Goal: Task Accomplishment & Management: Use online tool/utility

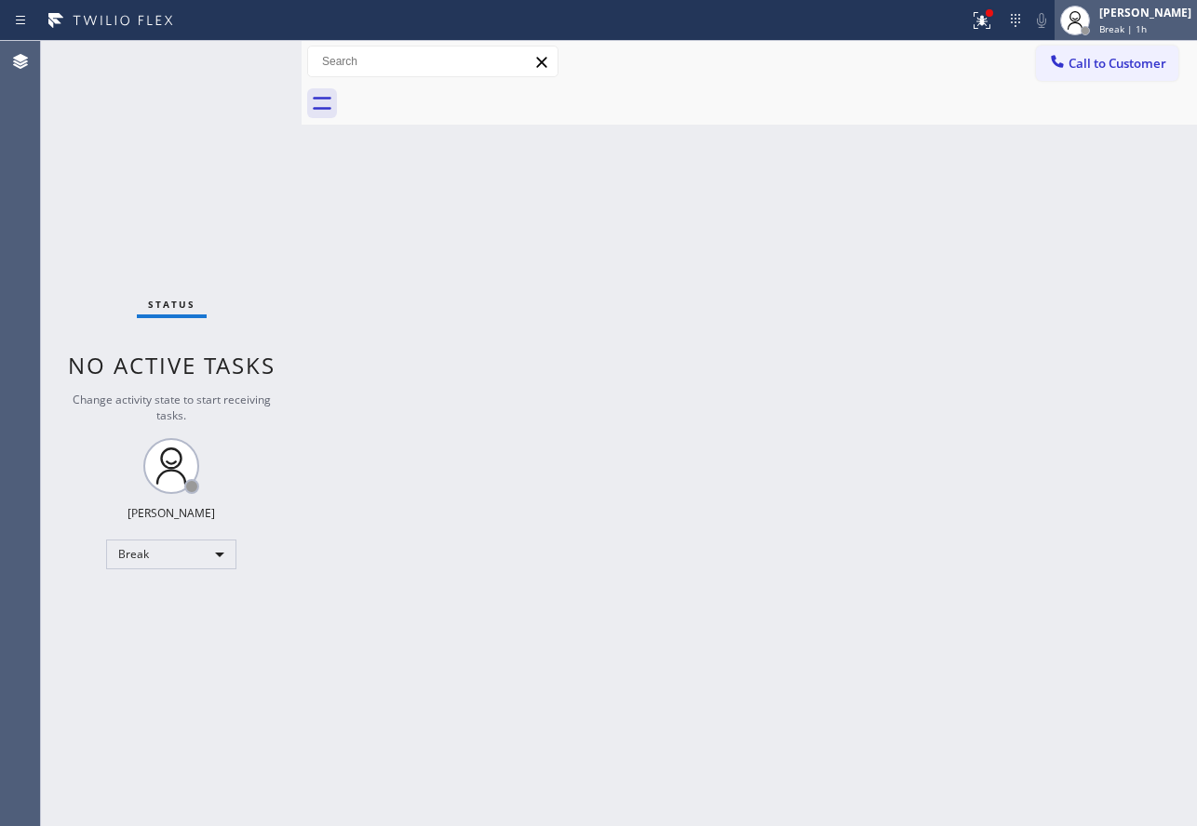
click at [1151, 11] on div "[PERSON_NAME]" at bounding box center [1145, 13] width 92 height 16
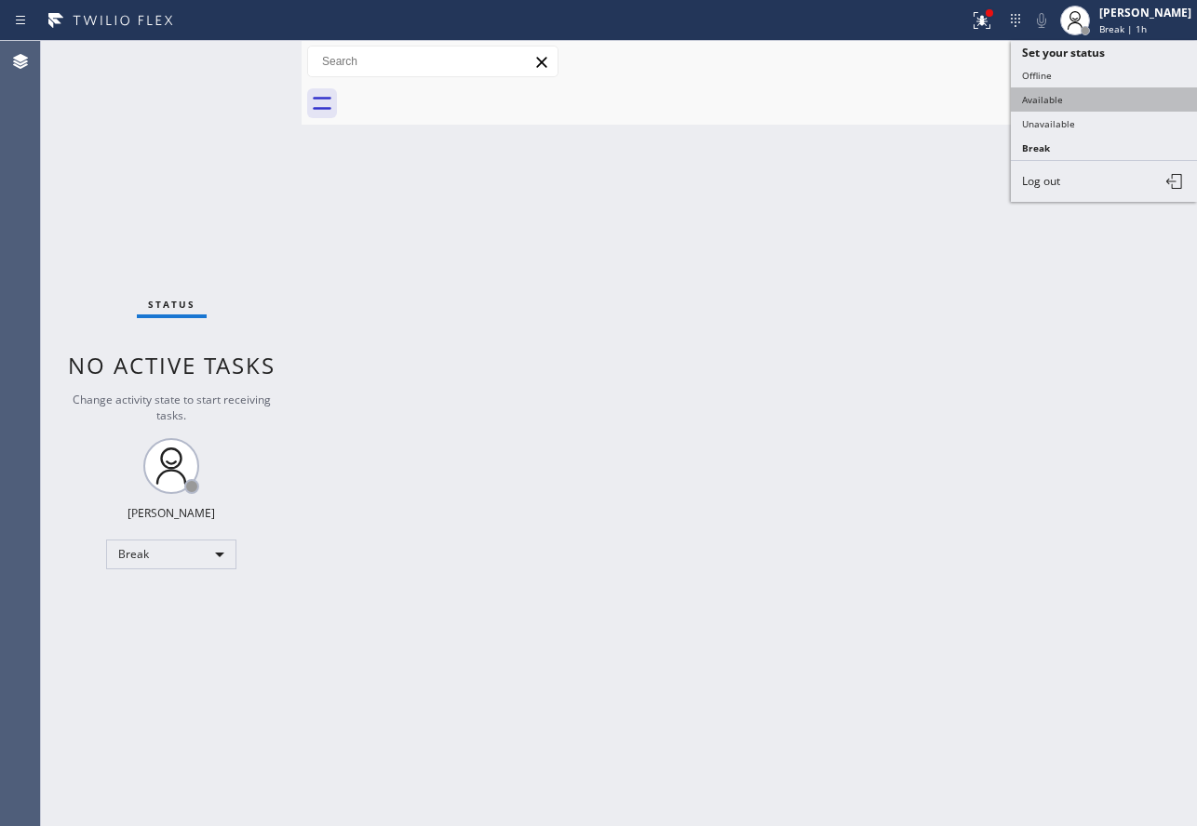
click at [1101, 96] on button "Available" at bounding box center [1103, 99] width 186 height 24
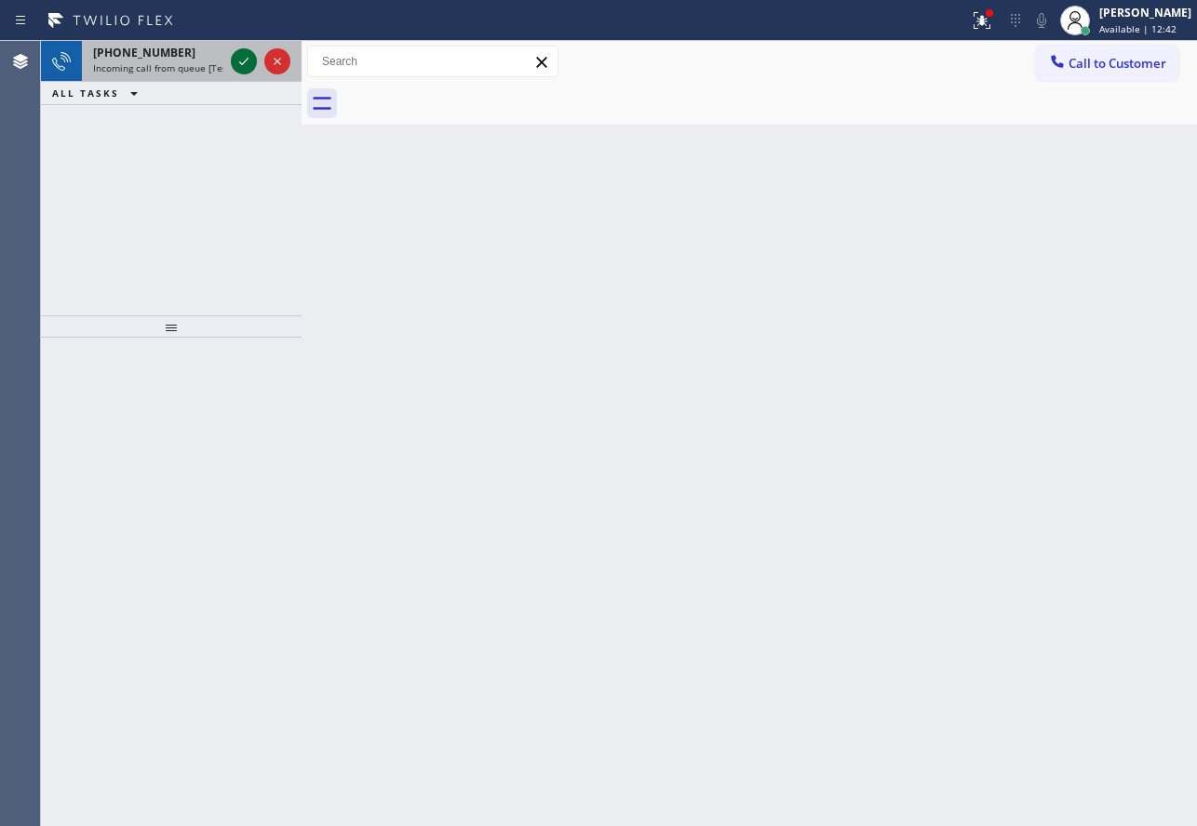
click at [245, 58] on icon at bounding box center [244, 61] width 22 height 22
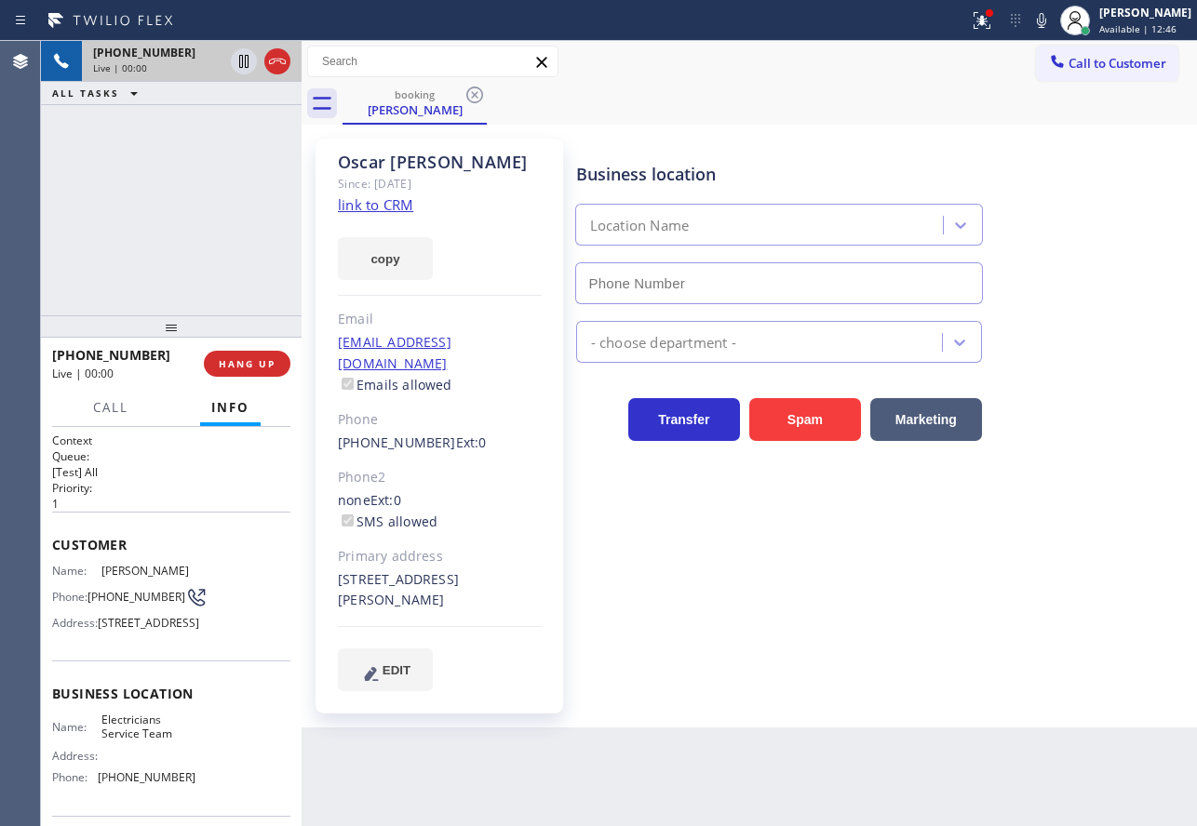
type input "(888) 553-8605"
click at [1046, 13] on icon at bounding box center [1041, 20] width 9 height 15
click at [384, 201] on link "link to CRM" at bounding box center [375, 204] width 75 height 19
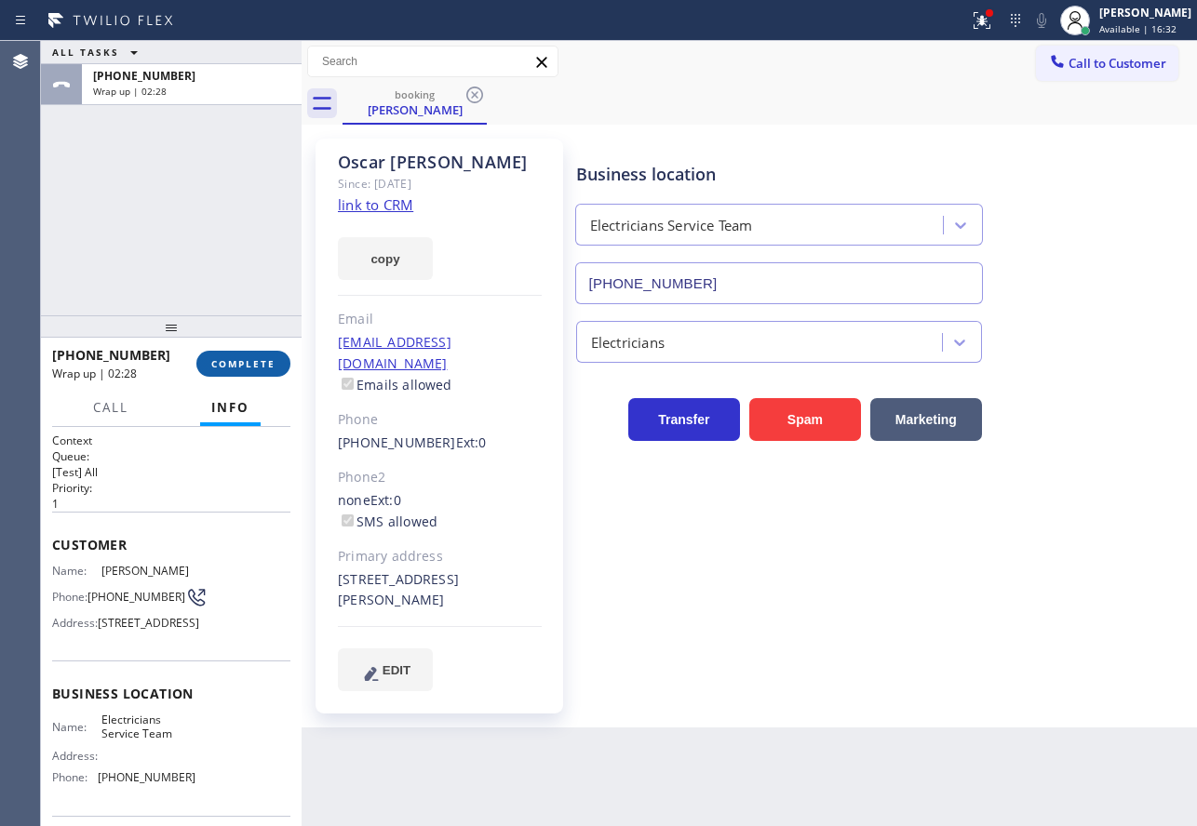
click at [240, 358] on span "COMPLETE" at bounding box center [243, 363] width 64 height 13
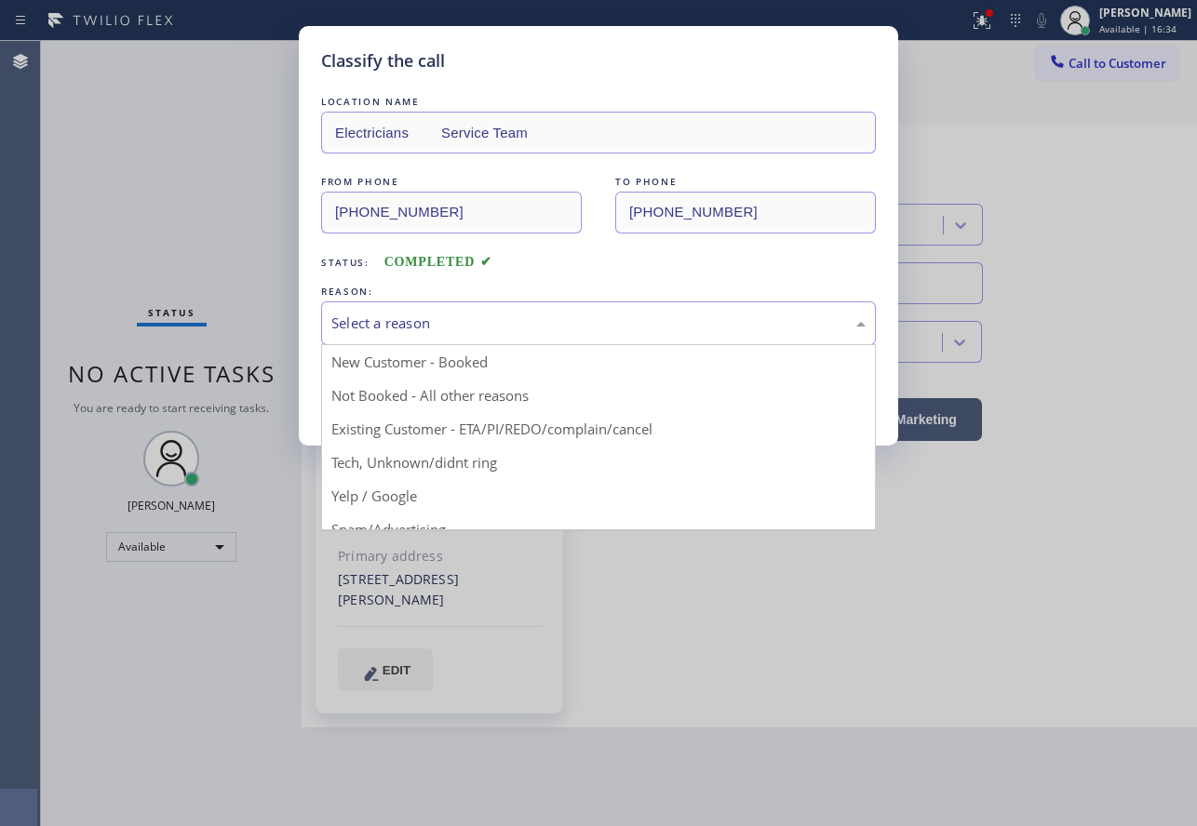
click at [381, 309] on div "Select a reason" at bounding box center [598, 323] width 555 height 44
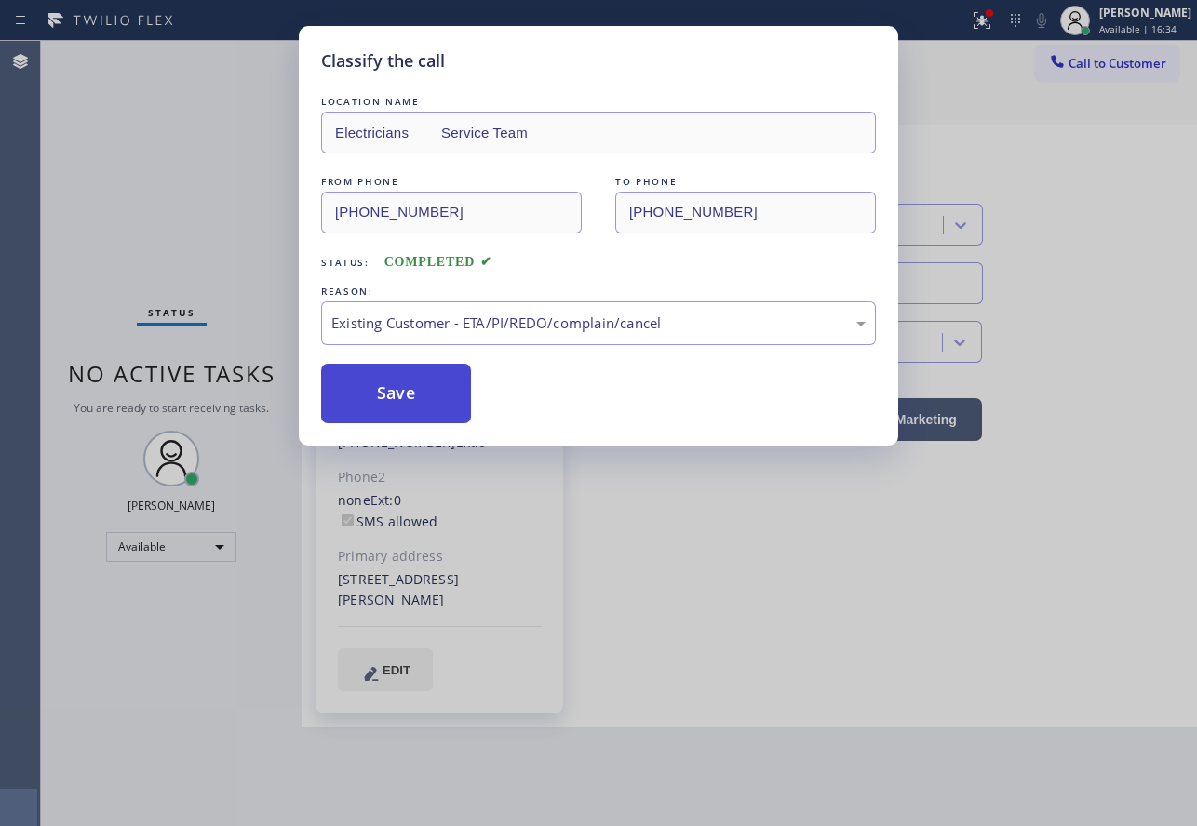
click at [392, 379] on button "Save" at bounding box center [396, 394] width 150 height 60
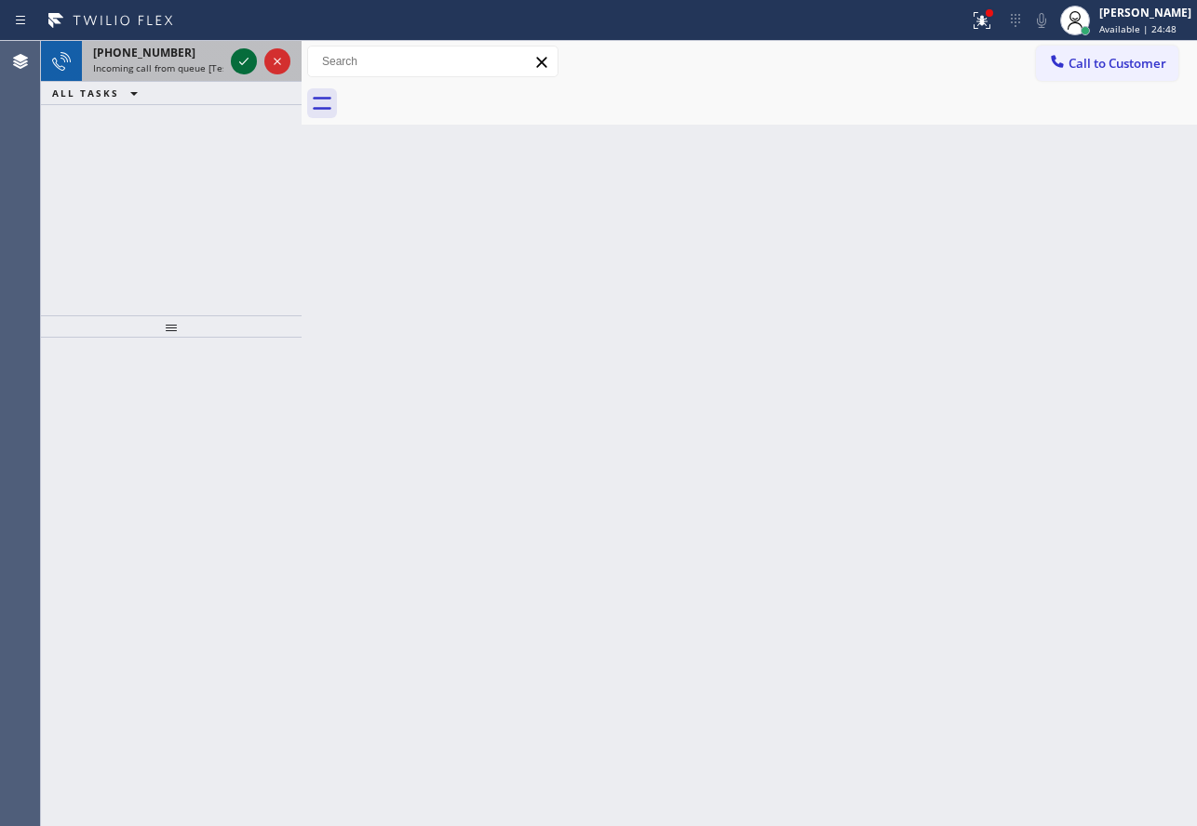
click at [238, 63] on icon at bounding box center [244, 61] width 22 height 22
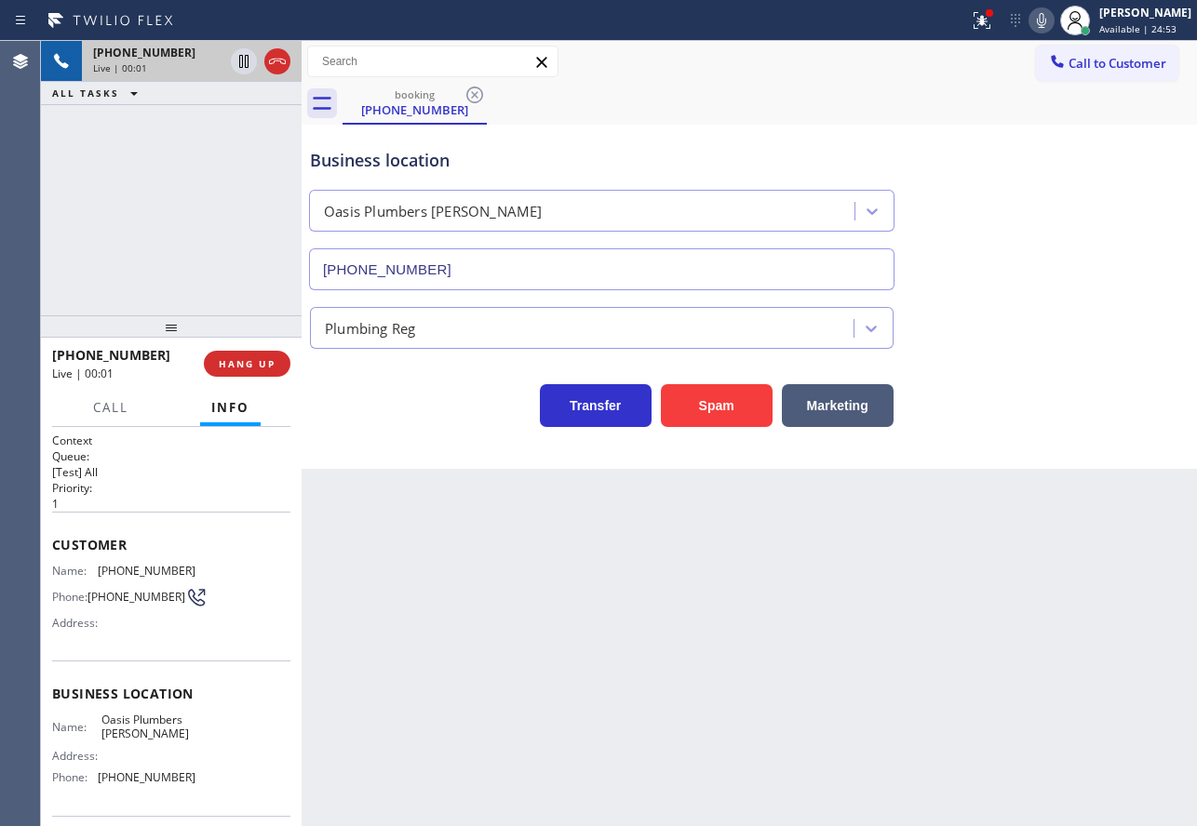
type input "(925) 809-4306"
click at [384, 408] on div "Transfer Spam Marketing" at bounding box center [601, 401] width 591 height 52
click at [268, 370] on span "HANG UP" at bounding box center [247, 363] width 57 height 13
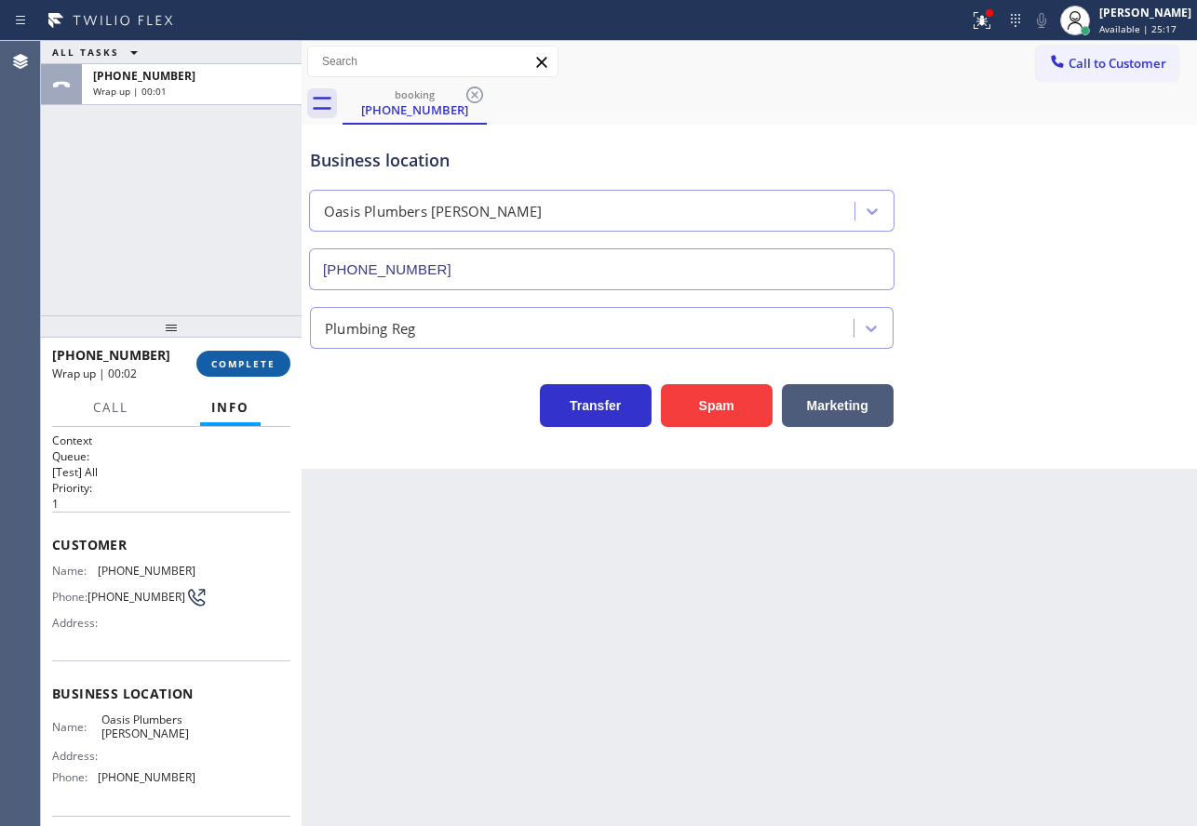
click at [268, 370] on span "COMPLETE" at bounding box center [243, 363] width 64 height 13
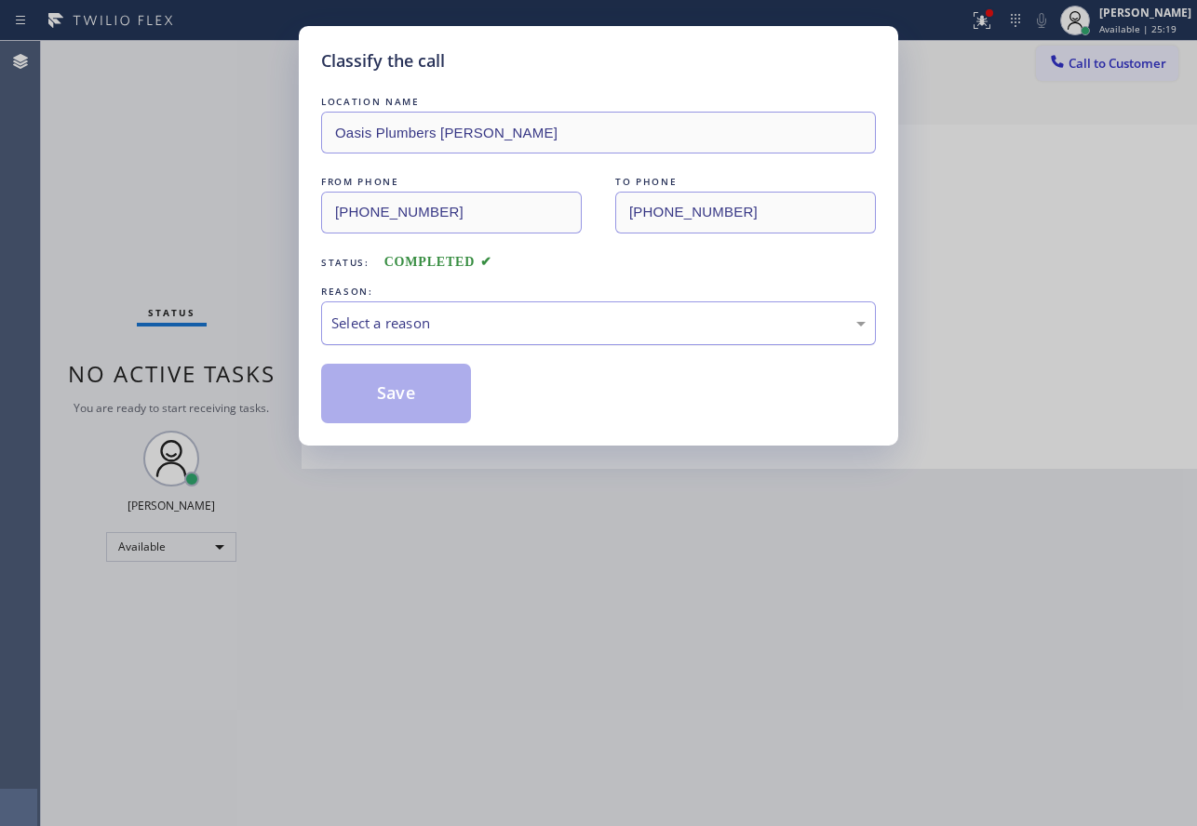
click at [466, 326] on div "Select a reason" at bounding box center [598, 323] width 534 height 21
click at [389, 413] on button "Save" at bounding box center [396, 394] width 150 height 60
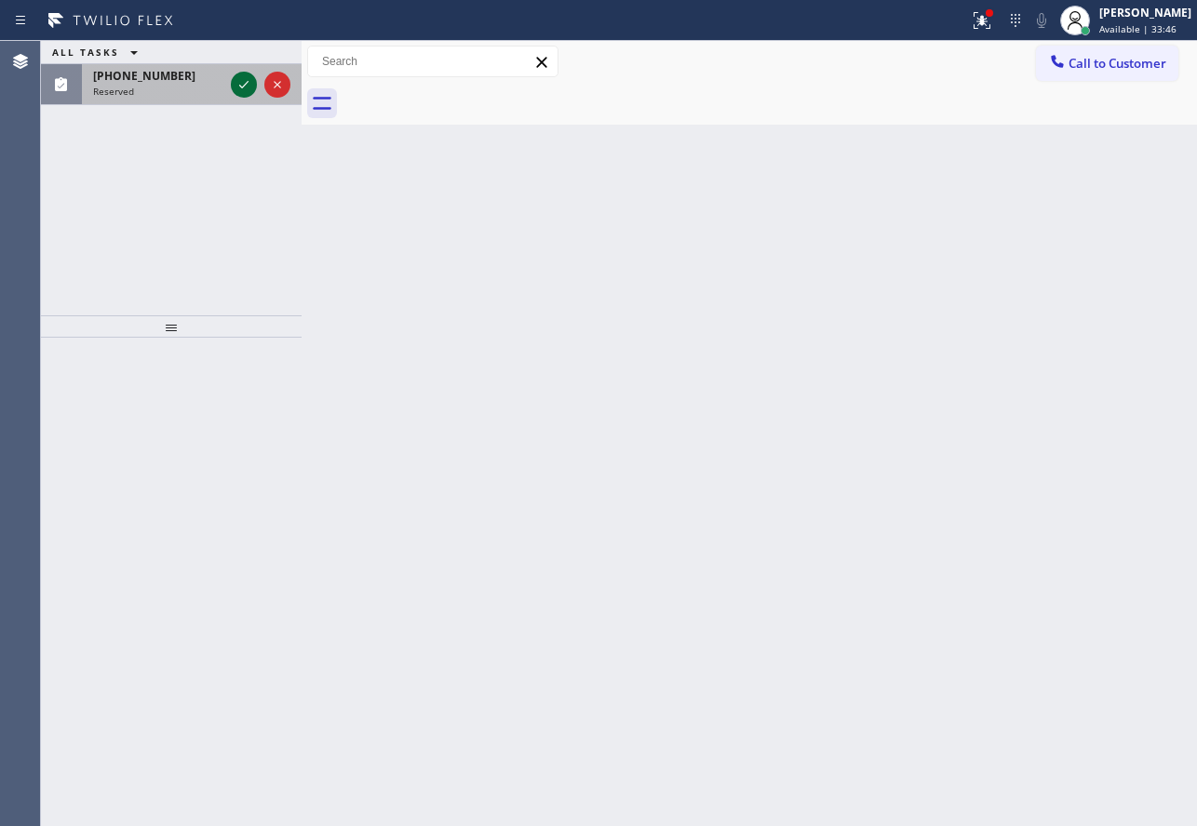
click at [240, 83] on icon at bounding box center [244, 85] width 22 height 22
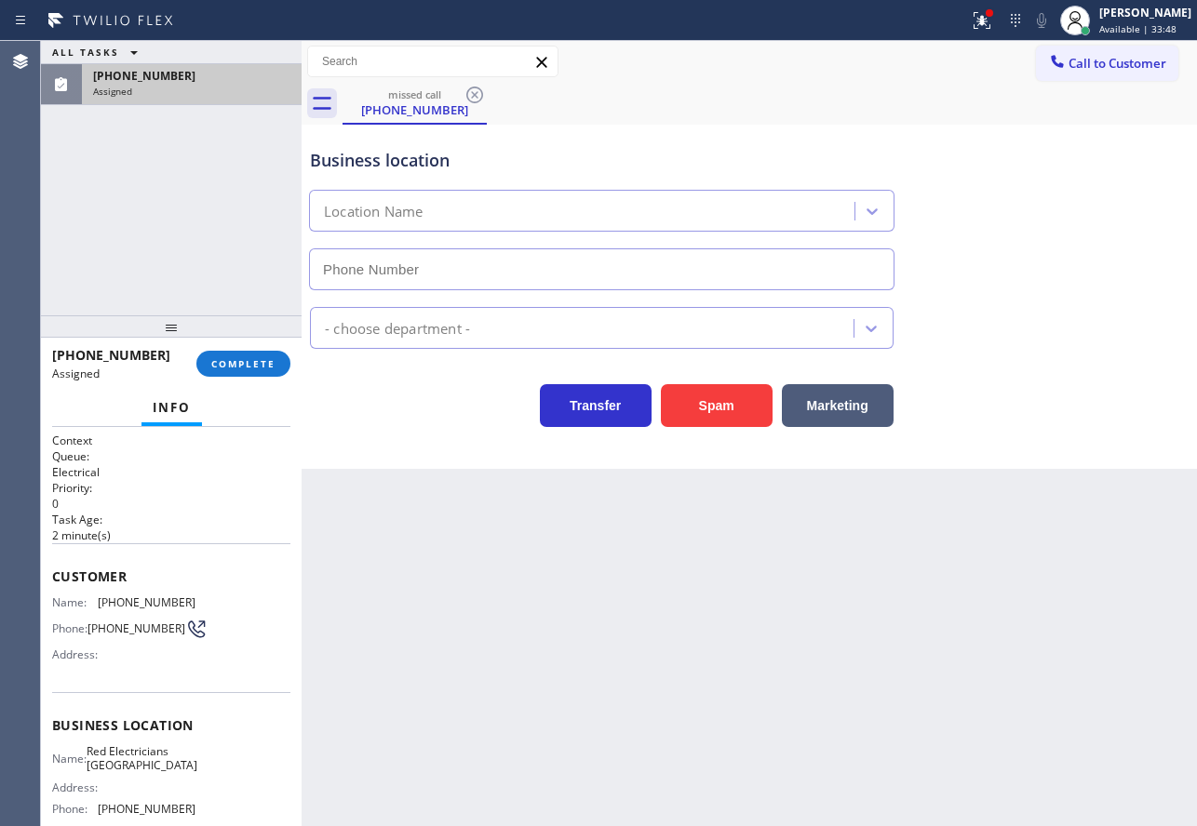
scroll to position [93, 0]
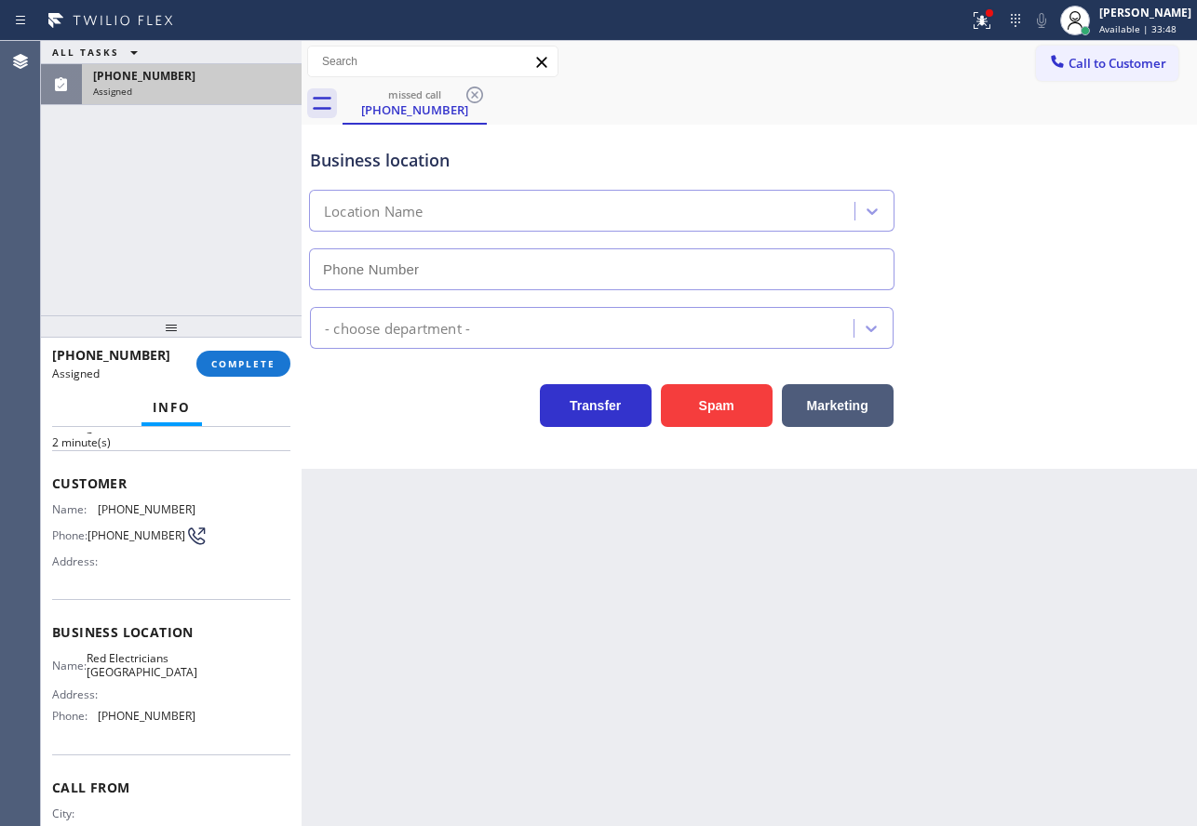
type input "(310) 388-3674"
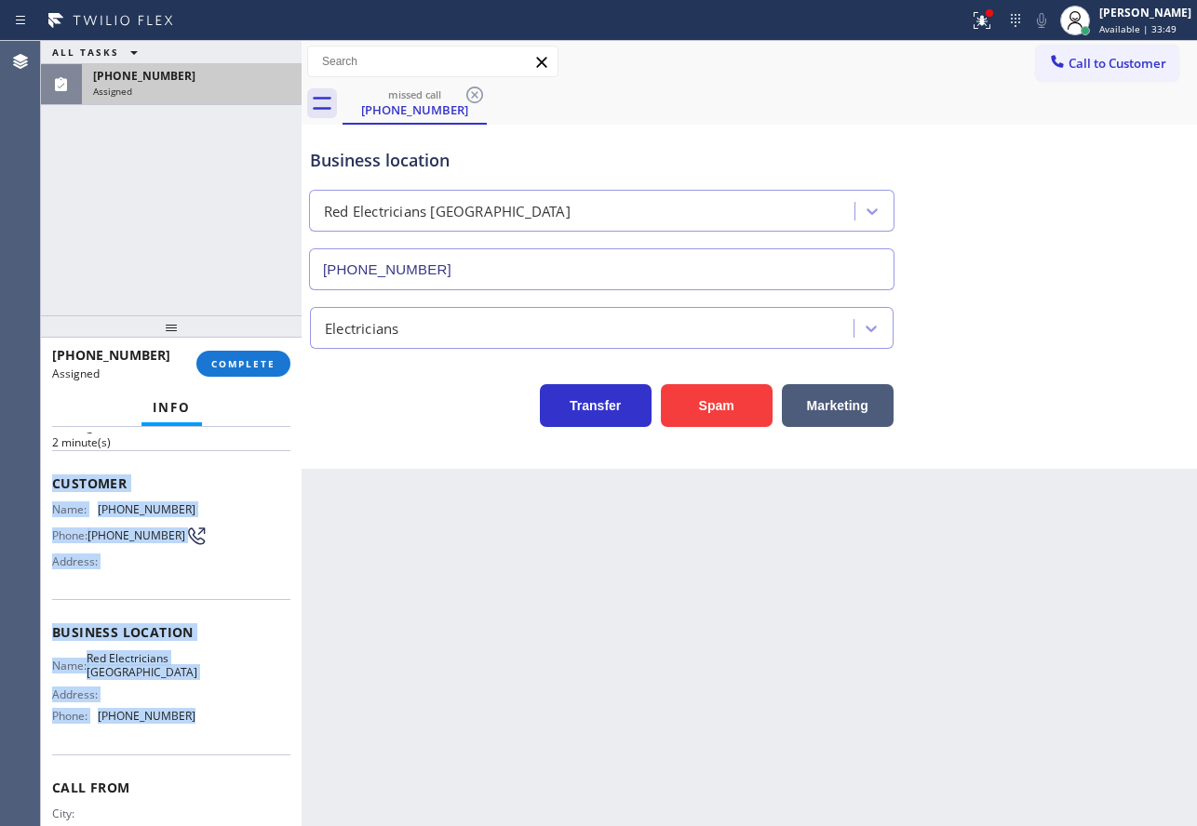
drag, startPoint x: 184, startPoint y: 724, endPoint x: 55, endPoint y: 482, distance: 274.3
click at [55, 482] on div "Context Queue: Electrical Priority: 0 Task Age: 2 minute(s) Customer Name: (630…" at bounding box center [171, 617] width 238 height 555
copy div "Customer Name: (630) 566-3432 Phone: (630) 566-3432 Address: Business location …"
click at [246, 365] on span "COMPLETE" at bounding box center [243, 363] width 64 height 13
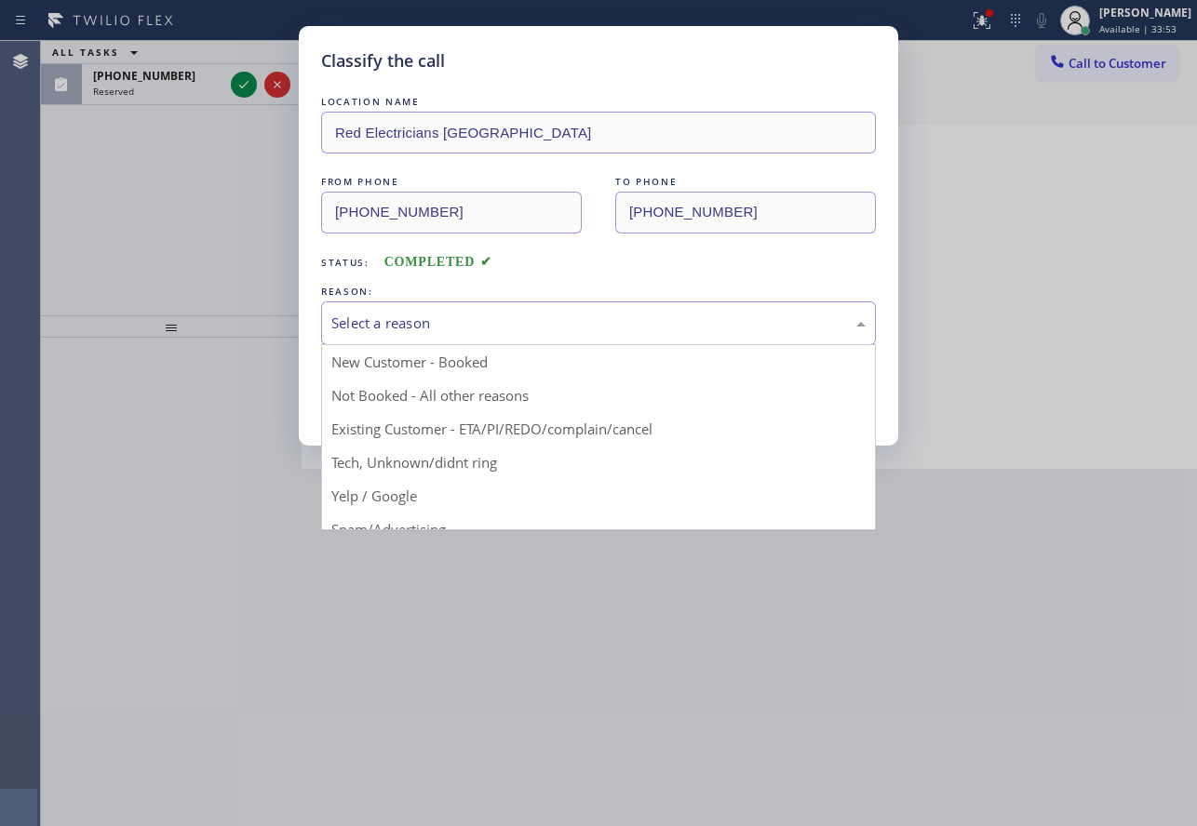
click at [519, 326] on div "Select a reason" at bounding box center [598, 323] width 534 height 21
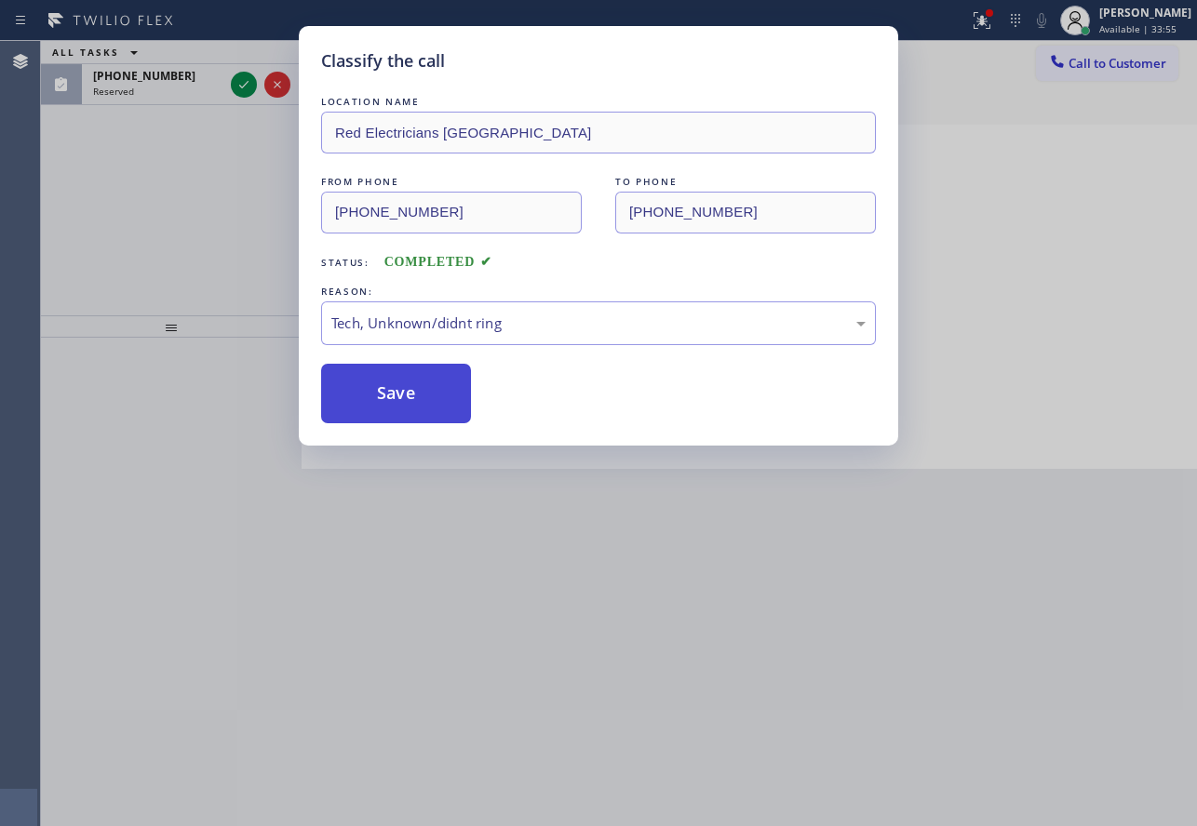
click at [405, 396] on button "Save" at bounding box center [396, 394] width 150 height 60
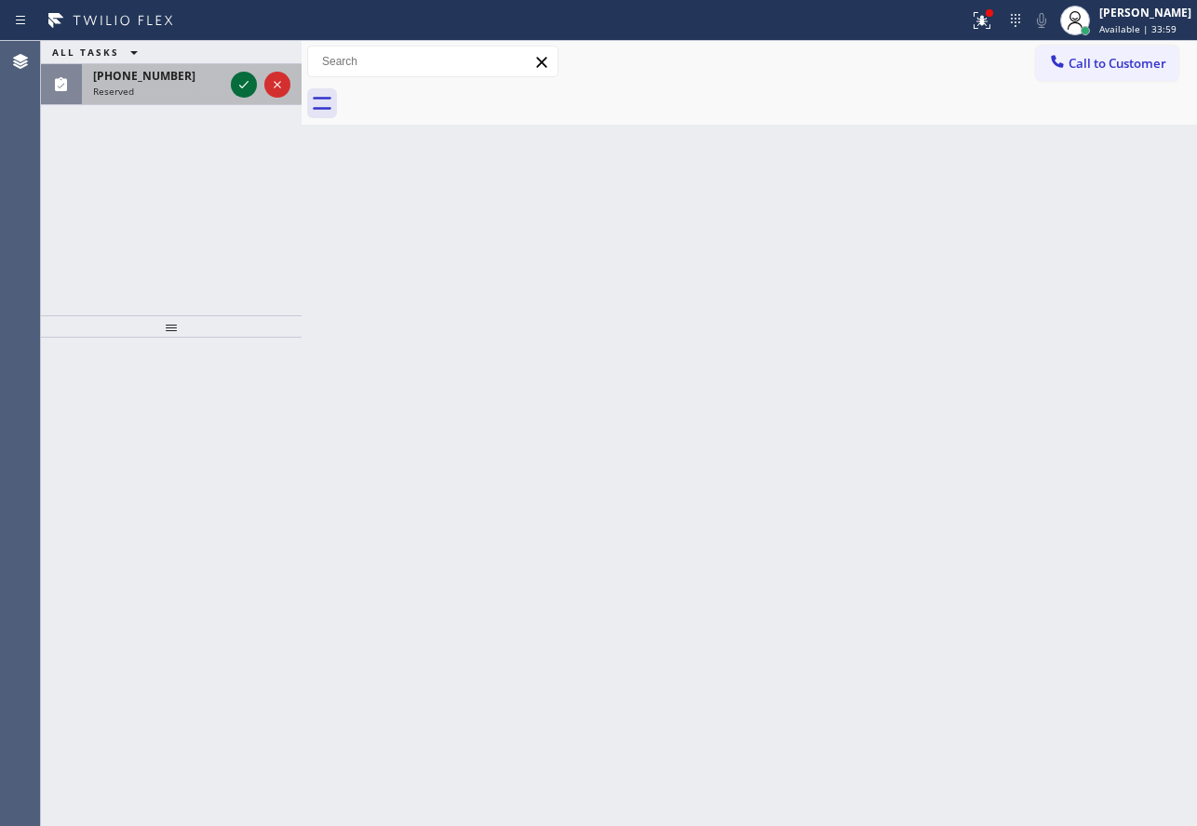
click at [242, 86] on icon at bounding box center [244, 85] width 22 height 22
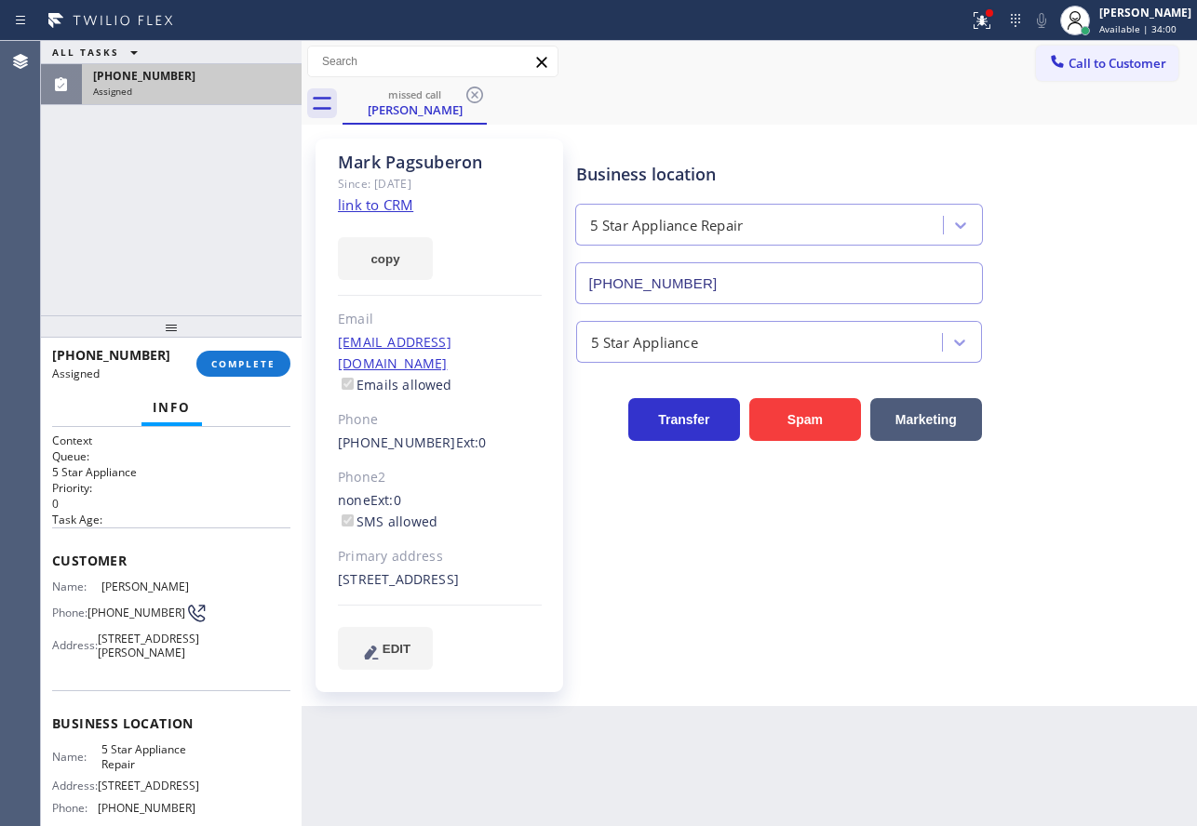
type input "[PHONE_NUMBER]"
click at [369, 205] on link "link to CRM" at bounding box center [375, 204] width 75 height 19
click at [245, 368] on span "COMPLETE" at bounding box center [243, 363] width 64 height 13
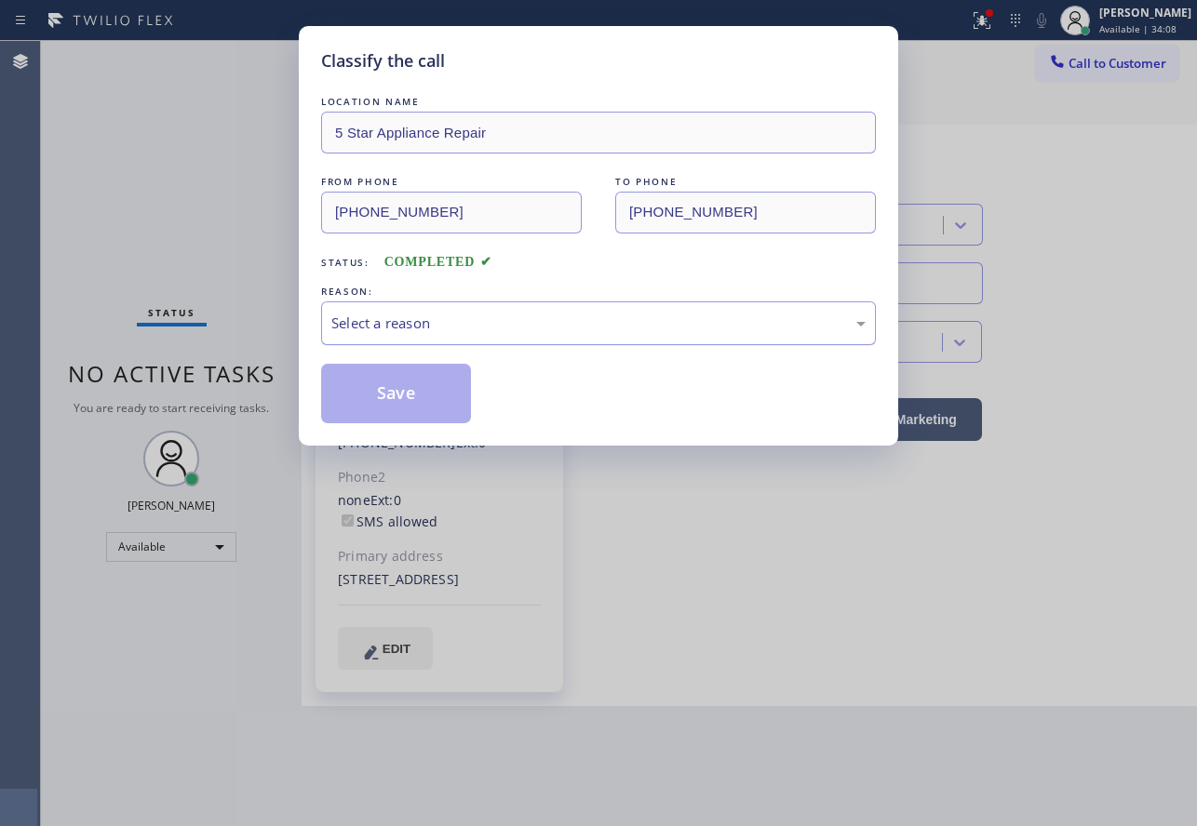
click at [450, 320] on div "Select a reason" at bounding box center [598, 323] width 534 height 21
click at [401, 380] on button "Save" at bounding box center [396, 394] width 150 height 60
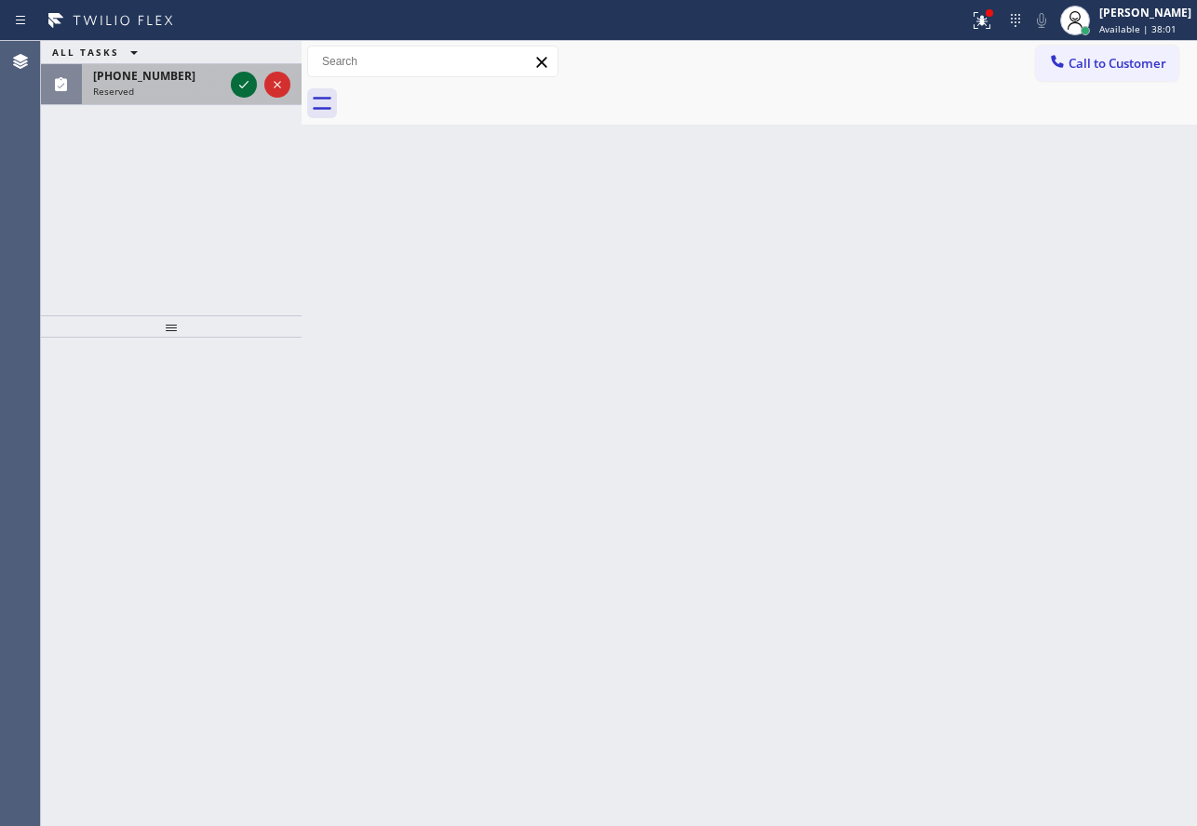
click at [236, 74] on icon at bounding box center [244, 85] width 22 height 22
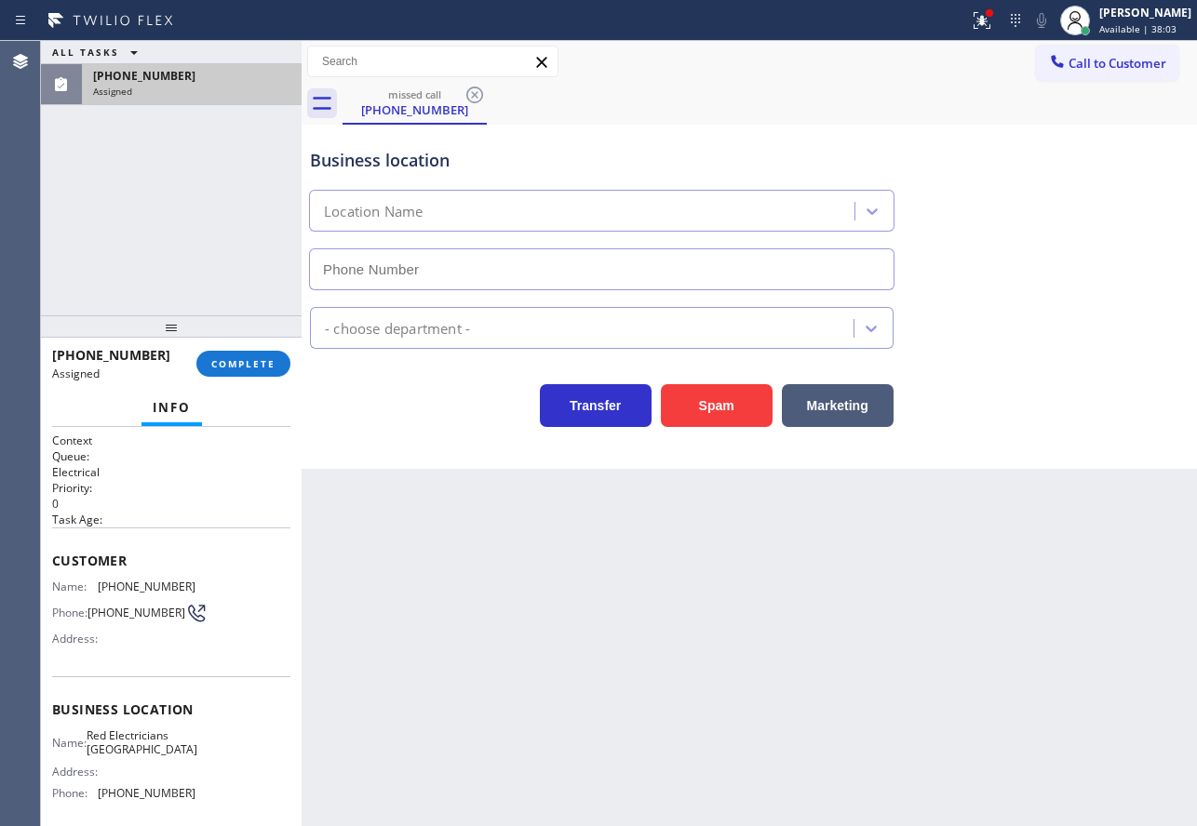
type input "(310) 388-3674"
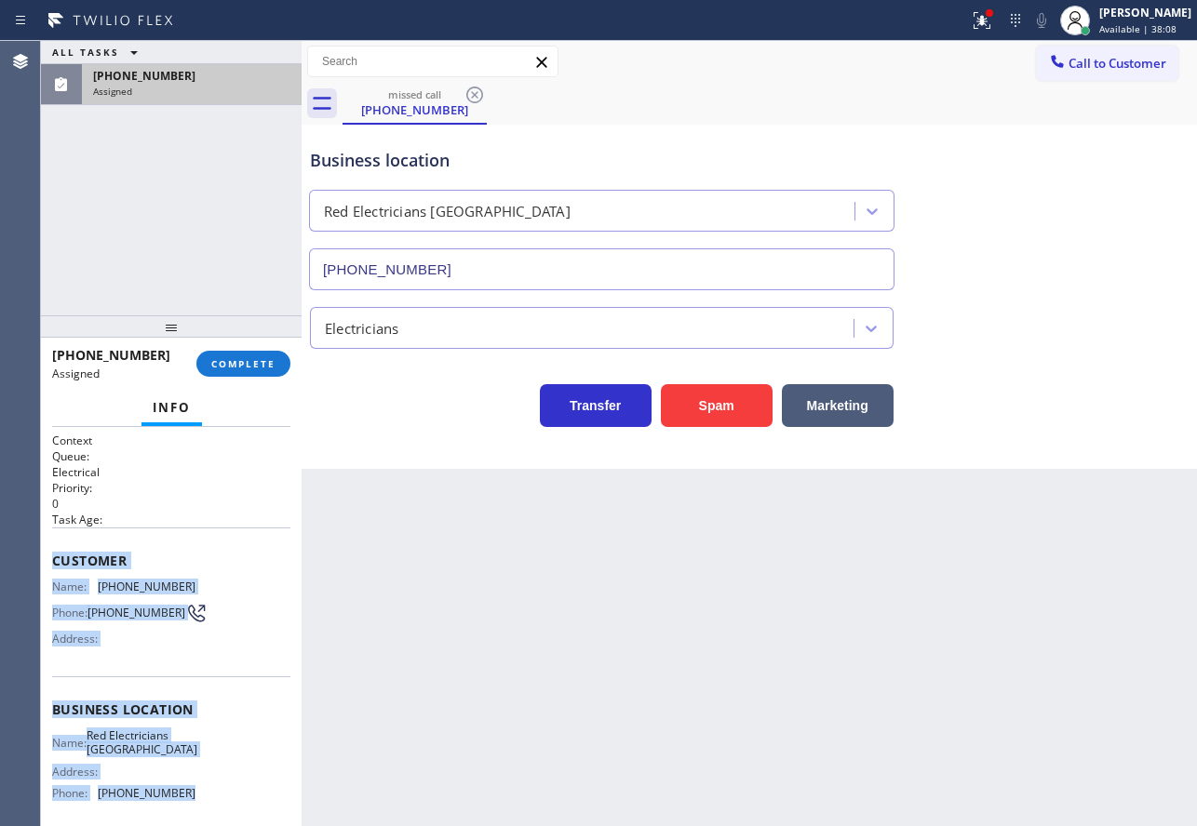
drag, startPoint x: 197, startPoint y: 809, endPoint x: 47, endPoint y: 555, distance: 294.1
click at [47, 555] on div "Context Queue: Electrical Priority: 0 Task Age: Customer Name: (206) 508-0848 P…" at bounding box center [171, 626] width 261 height 399
copy div "Customer Name: (206) 508-0848 Phone: (206) 508-0848 Address: Business location …"
click at [249, 368] on span "COMPLETE" at bounding box center [243, 363] width 64 height 13
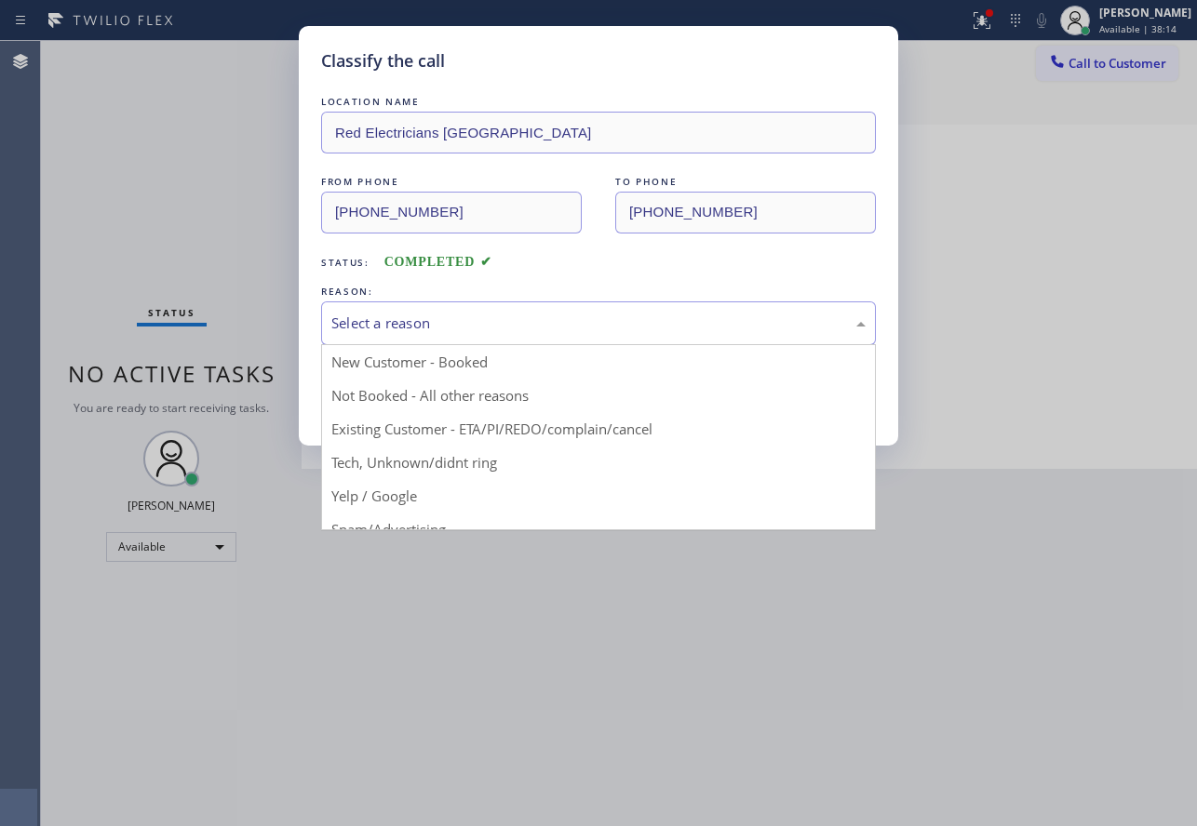
click at [544, 307] on div "Select a reason" at bounding box center [598, 323] width 555 height 44
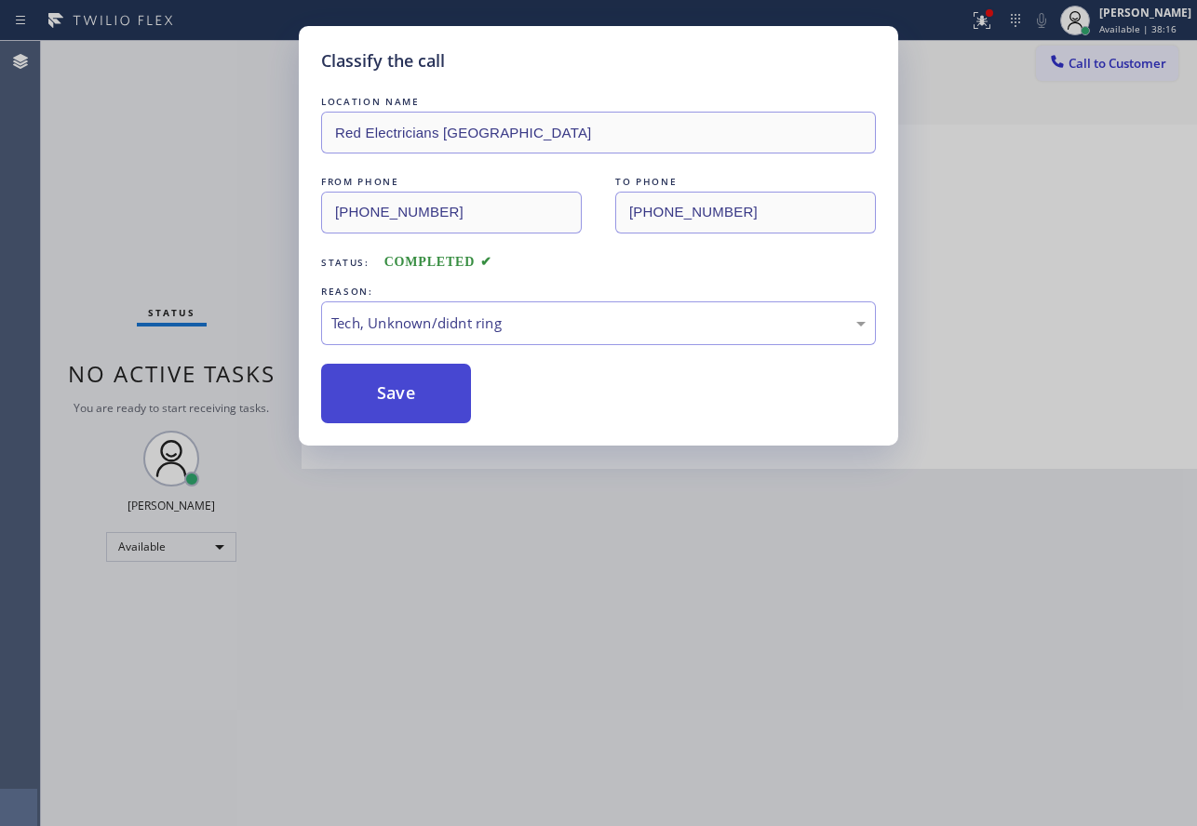
click at [409, 399] on button "Save" at bounding box center [396, 394] width 150 height 60
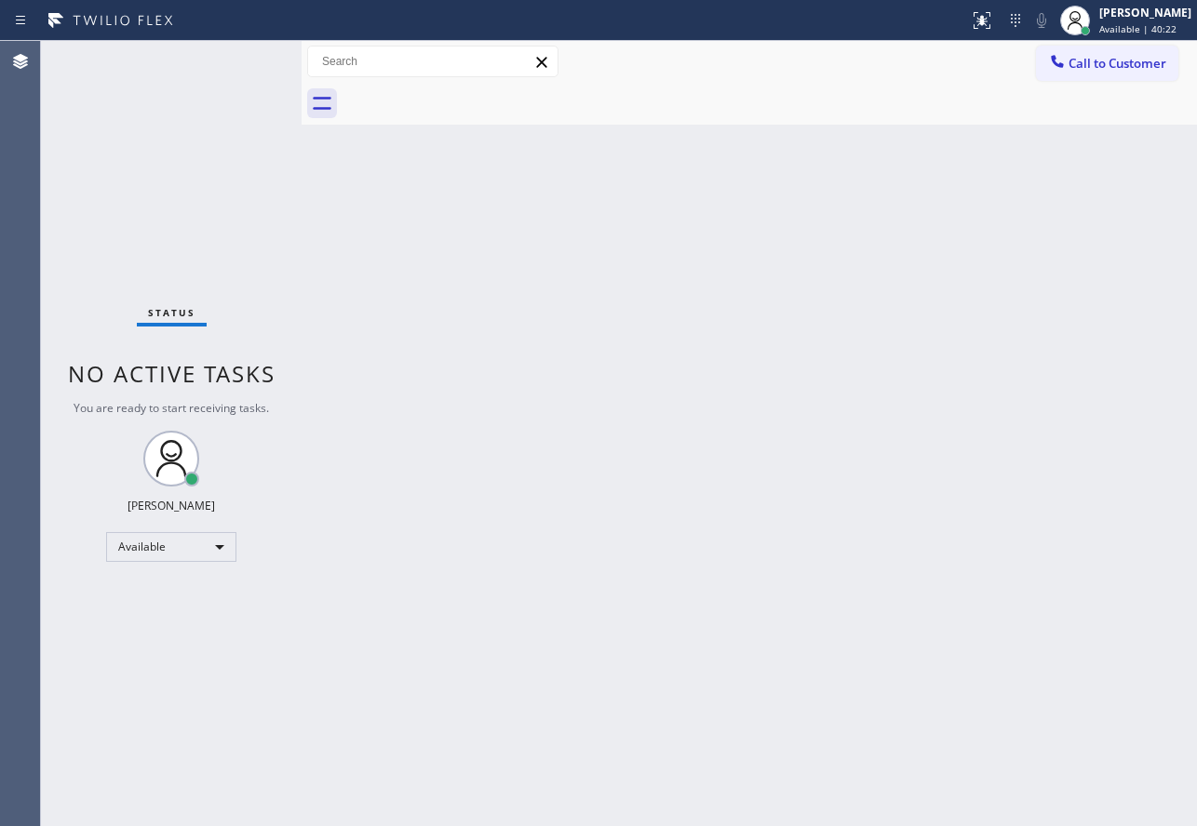
click at [747, 358] on div "Back to Dashboard Change Sender ID Customers Technicians Select a contact Outbo…" at bounding box center [748, 433] width 895 height 785
click at [549, 472] on div "Back to Dashboard Change Sender ID Customers Technicians Select a contact Outbo…" at bounding box center [748, 433] width 895 height 785
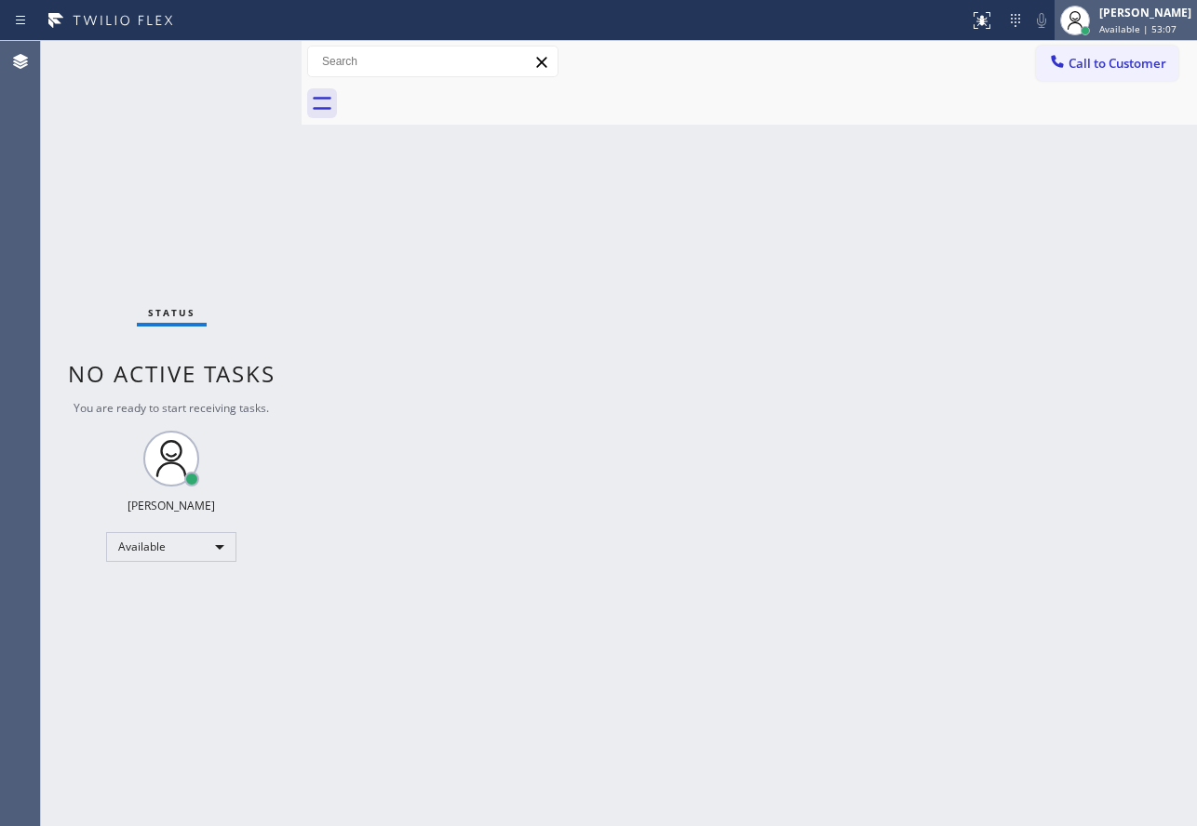
click at [1166, 11] on div "[PERSON_NAME]" at bounding box center [1145, 13] width 92 height 16
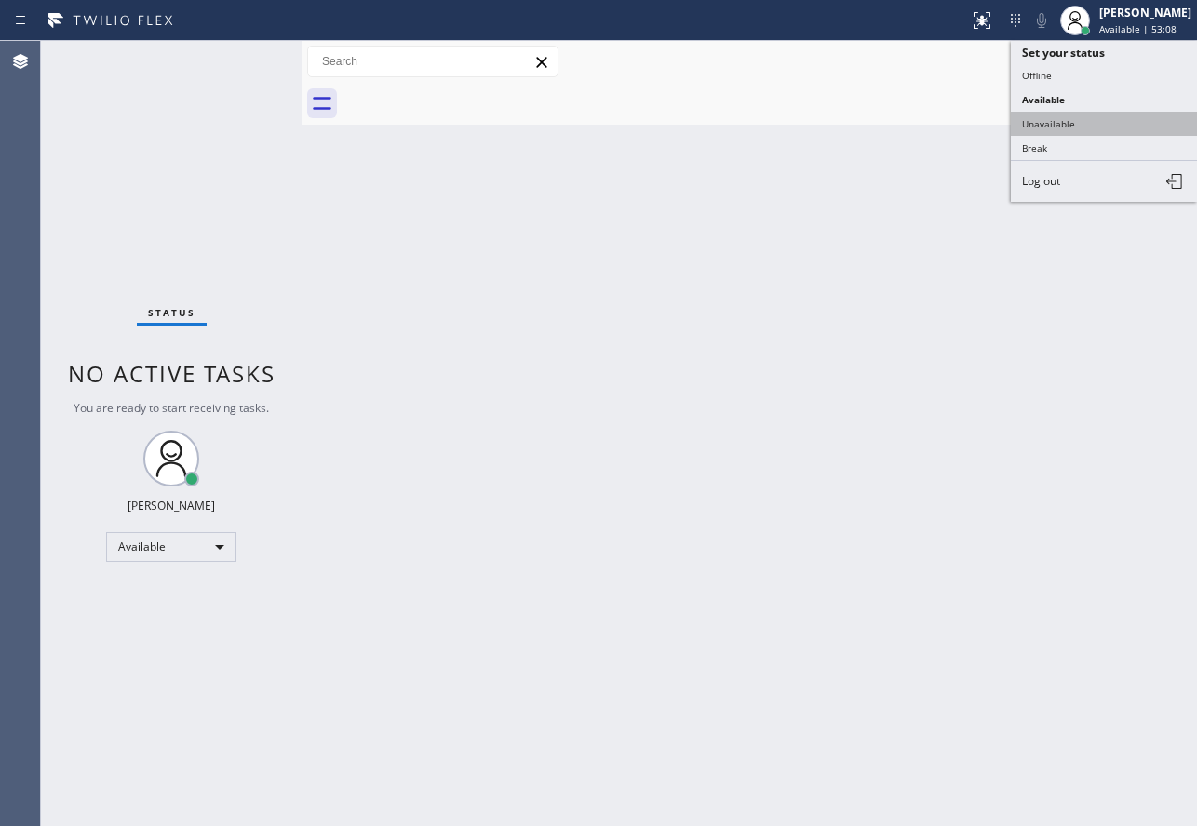
click at [1063, 128] on button "Unavailable" at bounding box center [1103, 124] width 186 height 24
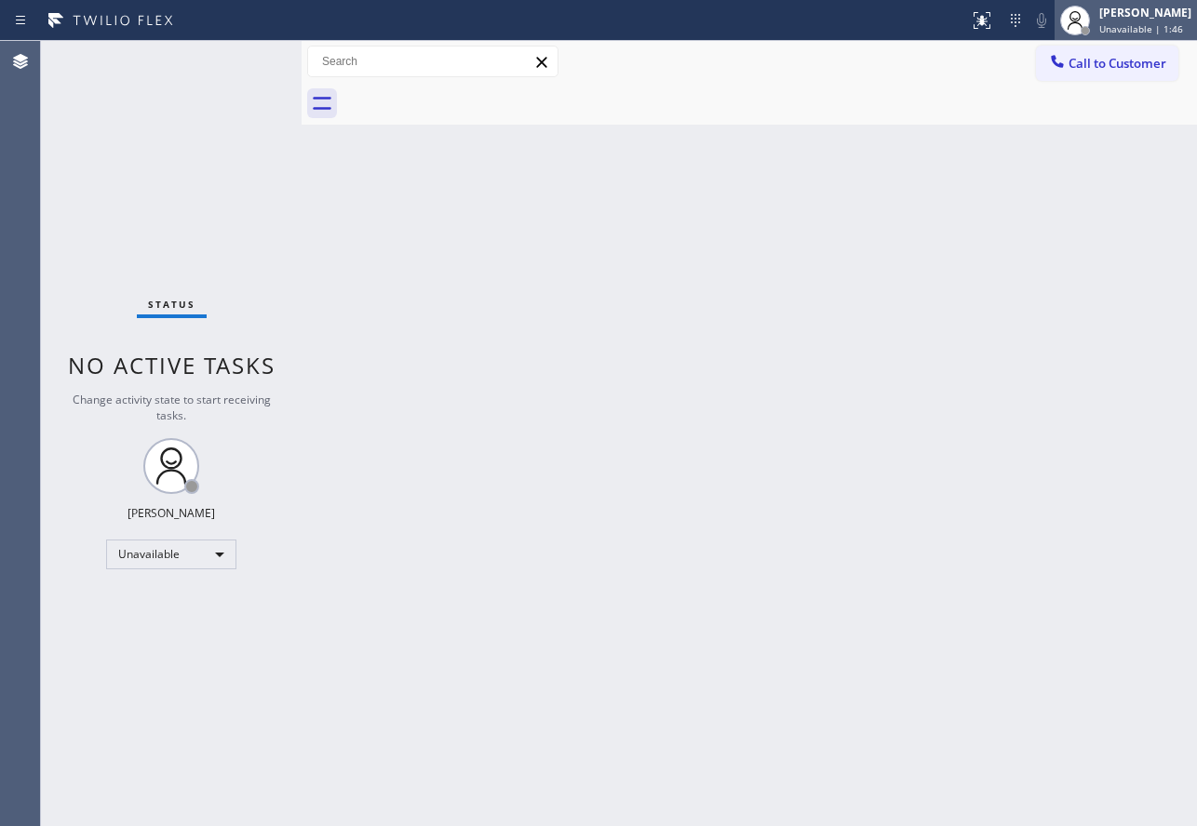
click at [1131, 20] on div "[PERSON_NAME] Unavailable | 1:46" at bounding box center [1145, 20] width 101 height 33
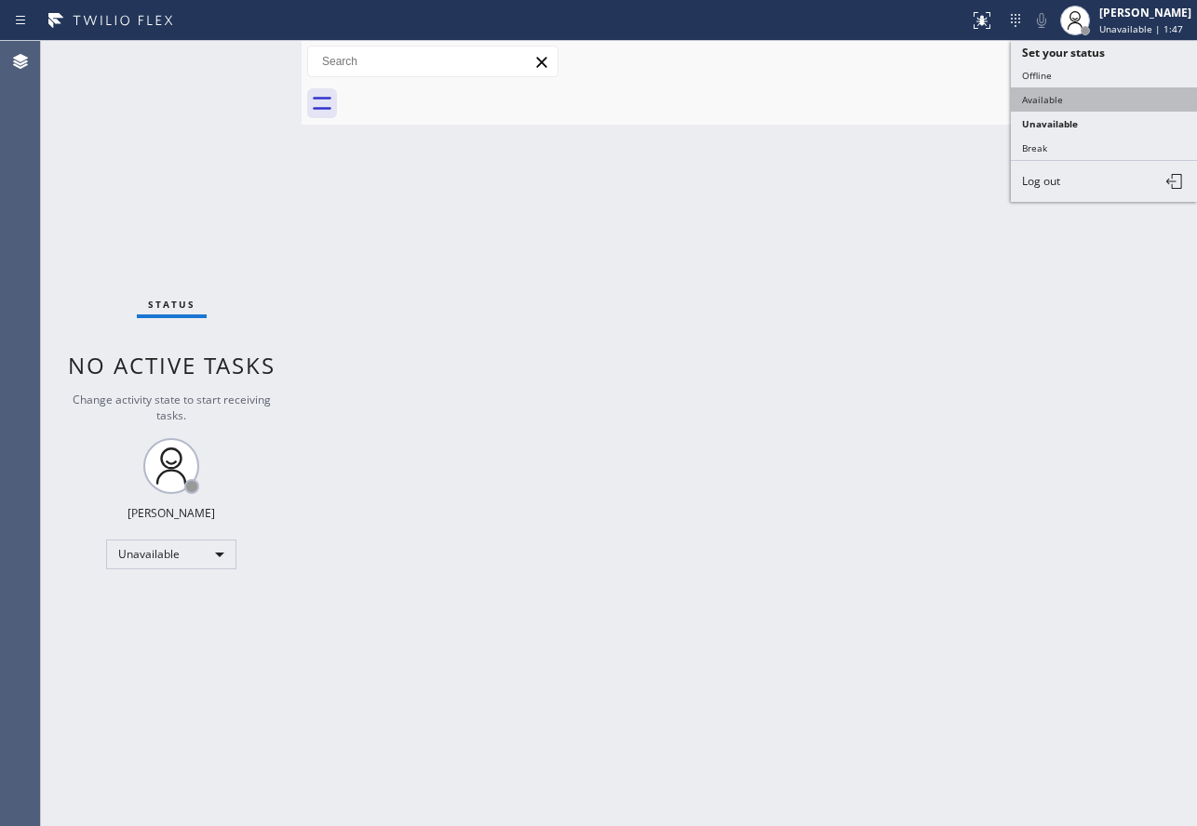
click at [1064, 96] on button "Available" at bounding box center [1103, 99] width 186 height 24
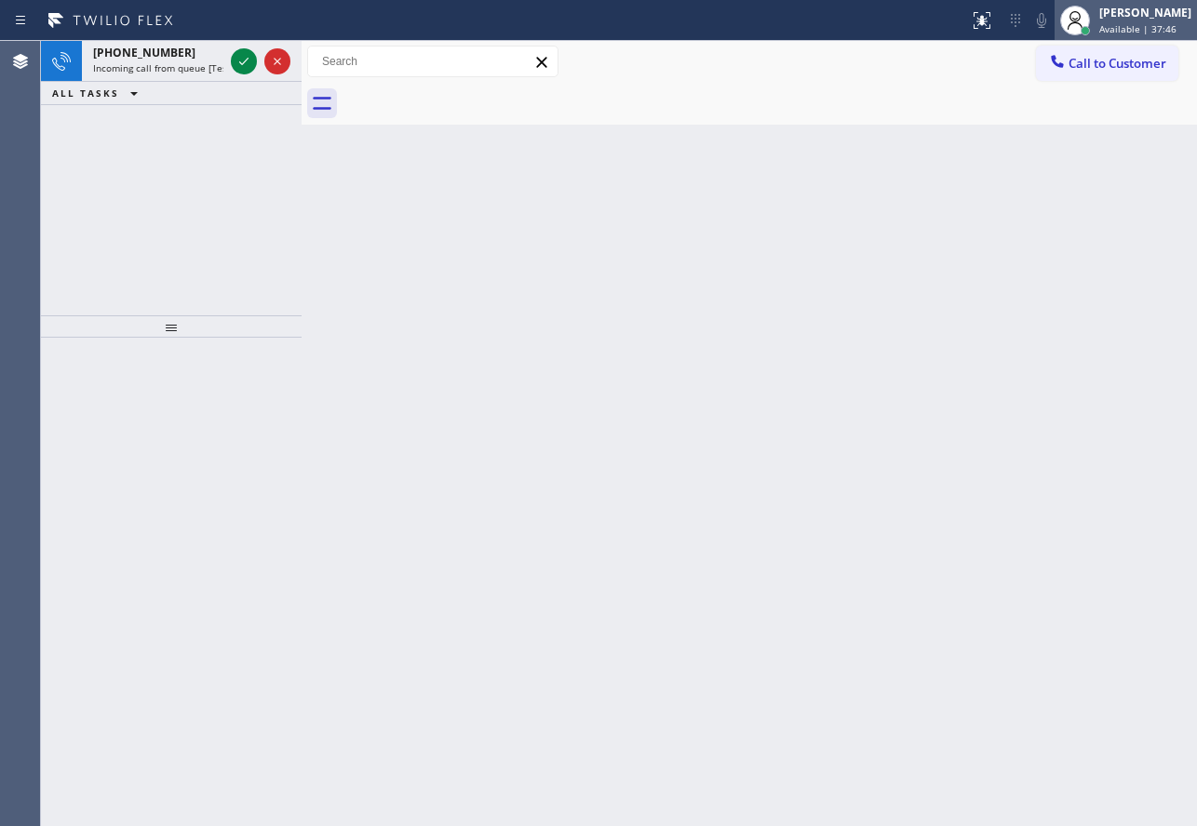
click at [1159, 30] on span "Available | 37:46" at bounding box center [1137, 28] width 77 height 13
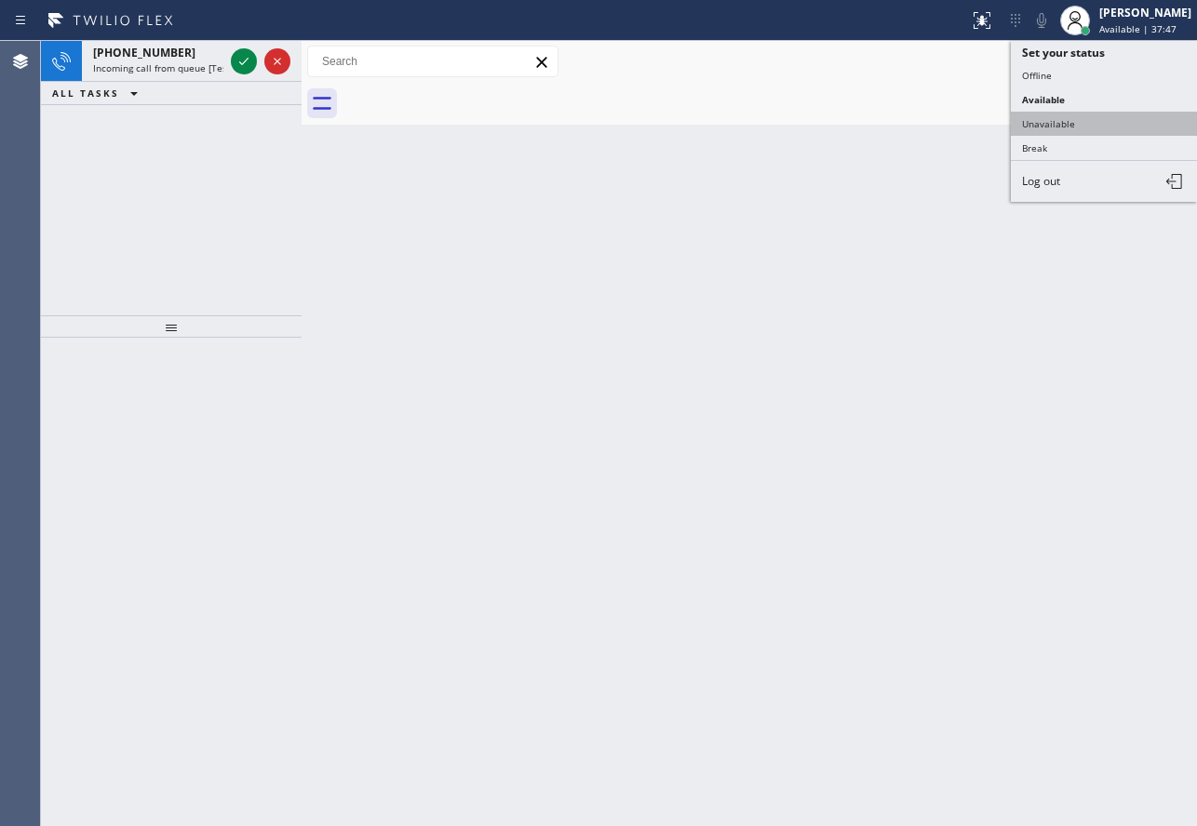
click at [1076, 131] on button "Unavailable" at bounding box center [1103, 124] width 186 height 24
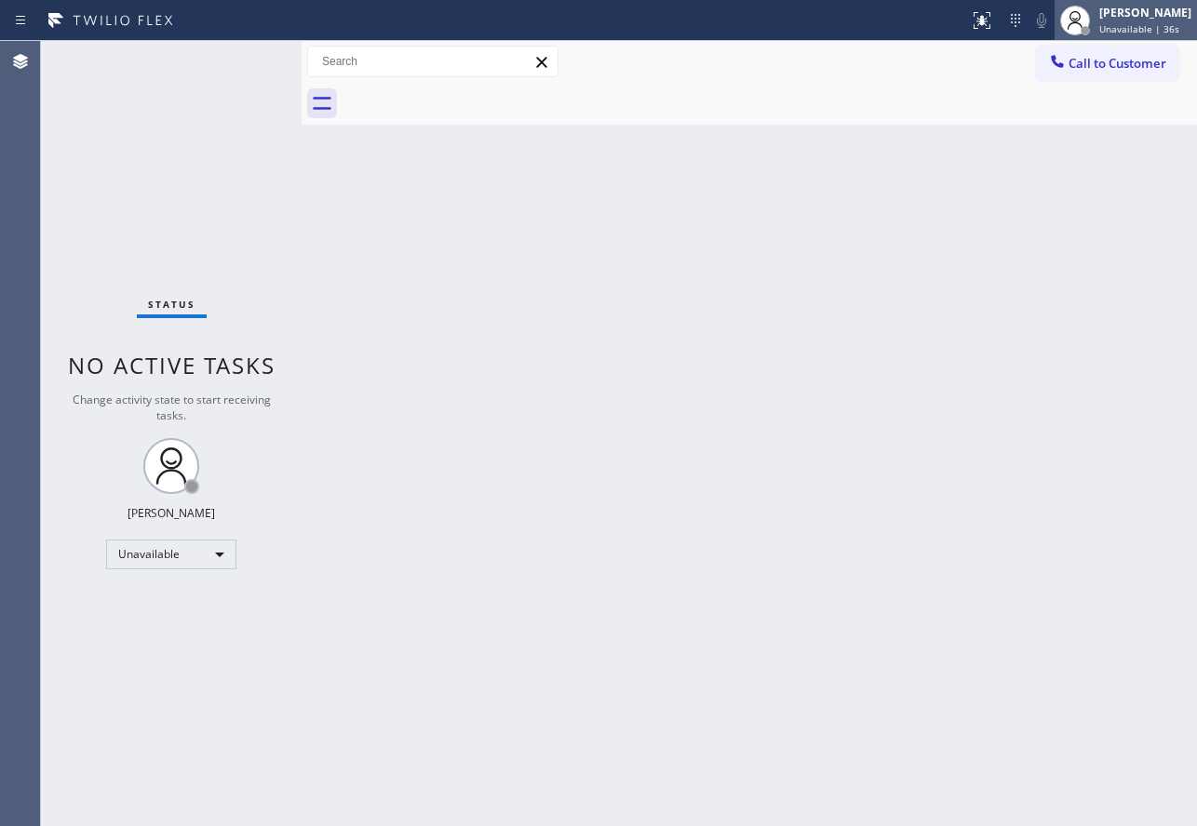
click at [1131, 20] on div "[PERSON_NAME] Unavailable | 36s" at bounding box center [1145, 20] width 101 height 33
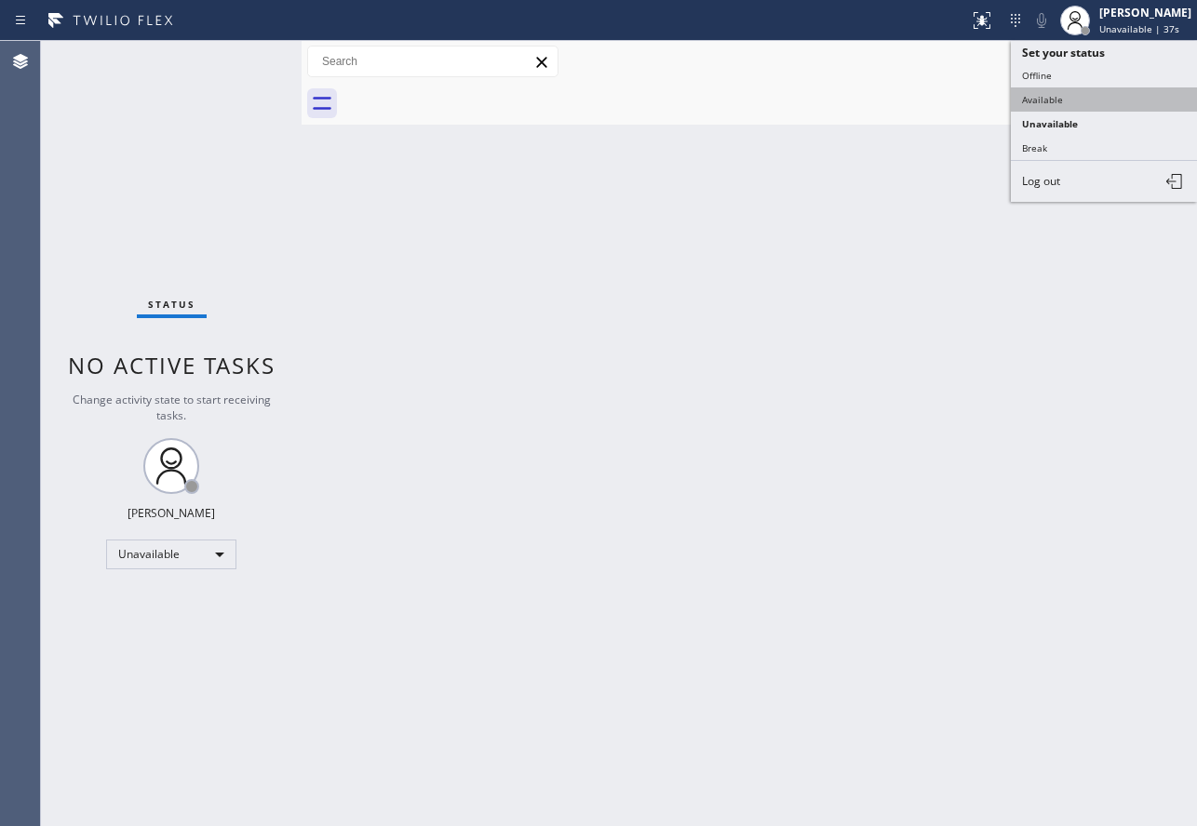
click at [1073, 90] on button "Available" at bounding box center [1103, 99] width 186 height 24
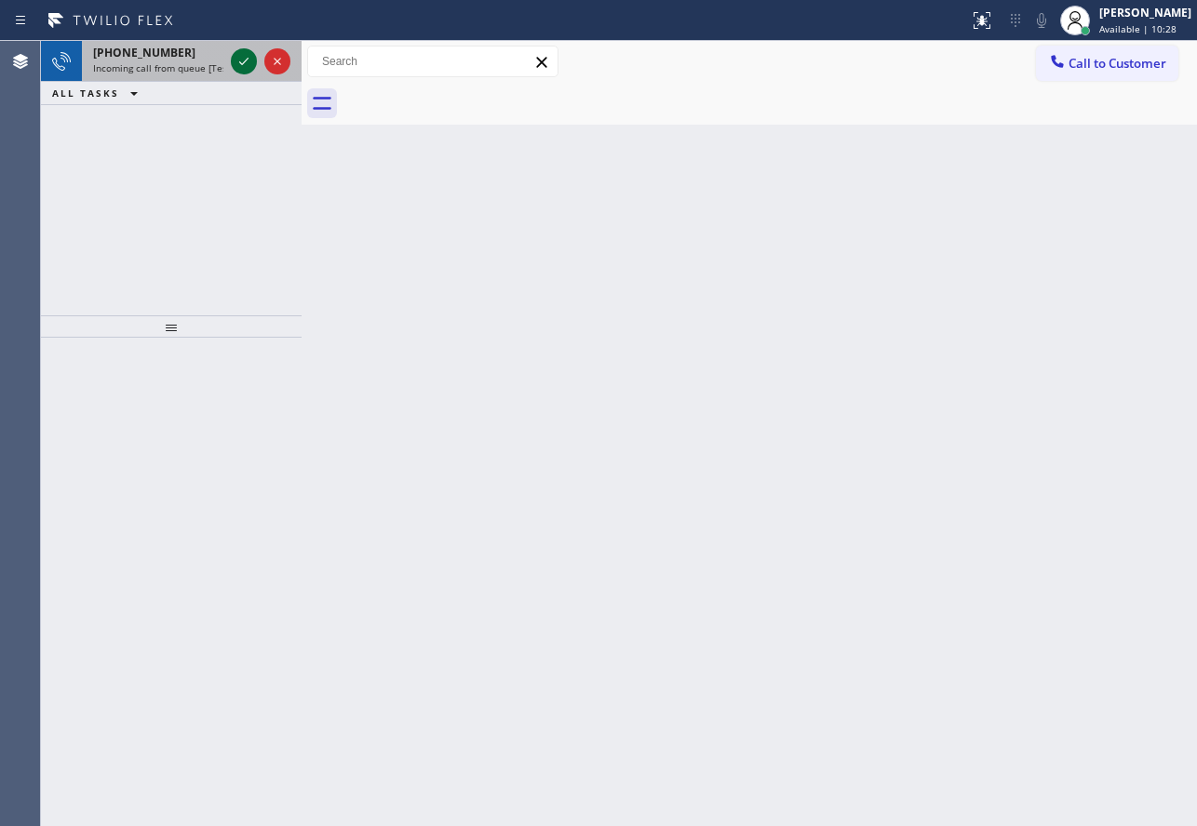
click at [246, 62] on icon at bounding box center [244, 61] width 22 height 22
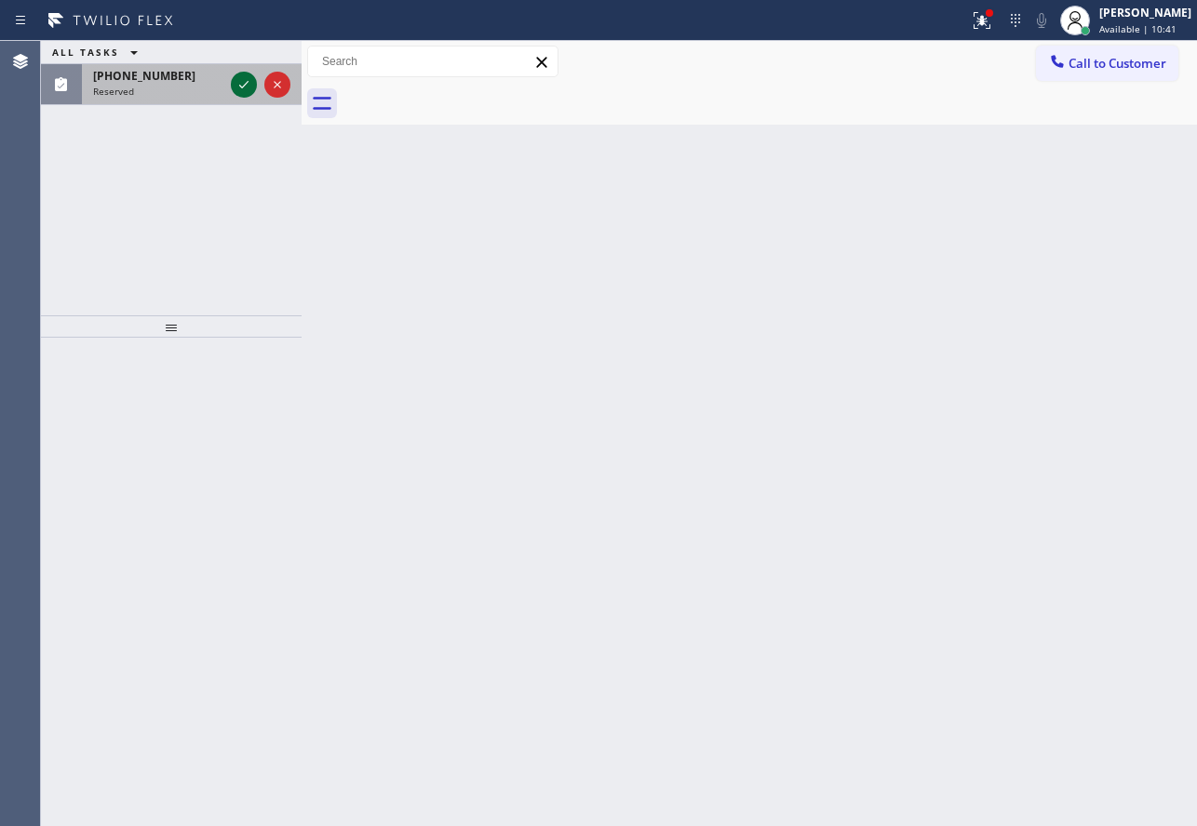
click at [248, 85] on icon at bounding box center [244, 85] width 22 height 22
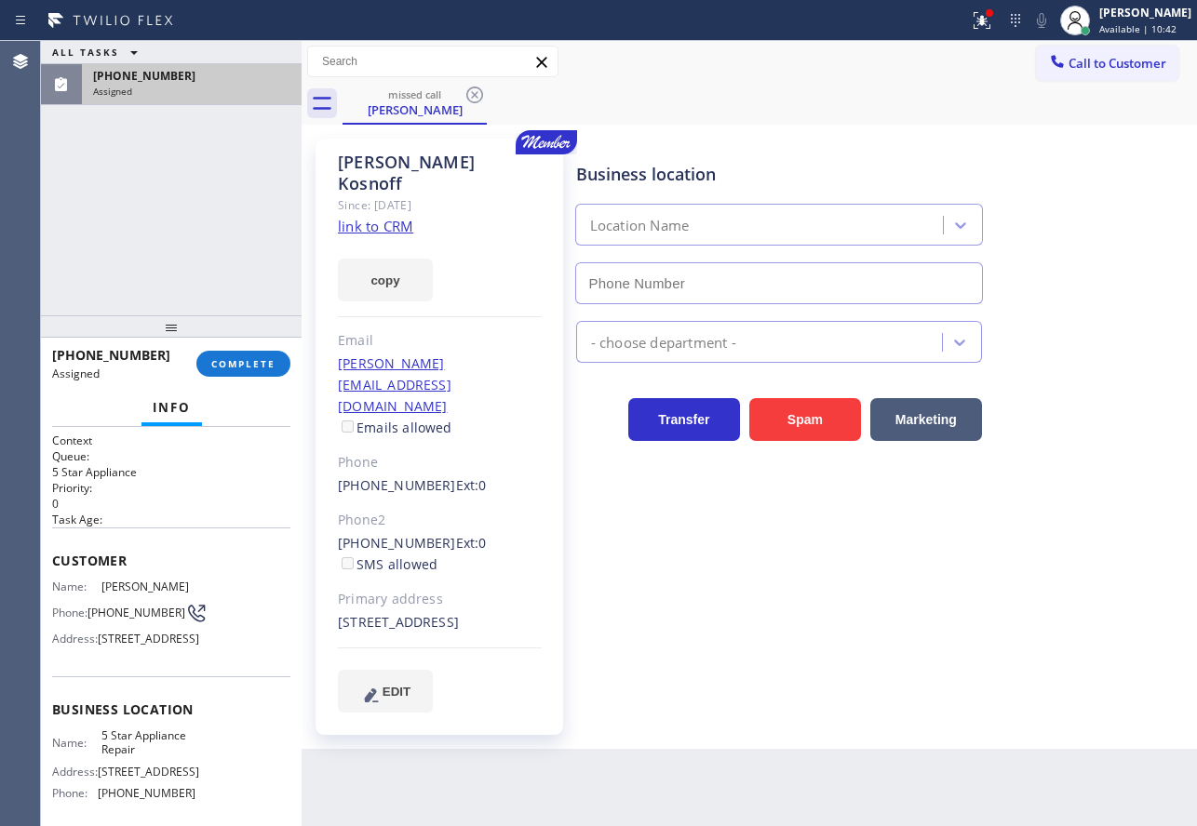
type input "[PHONE_NUMBER]"
click at [256, 364] on span "COMPLETE" at bounding box center [243, 363] width 64 height 13
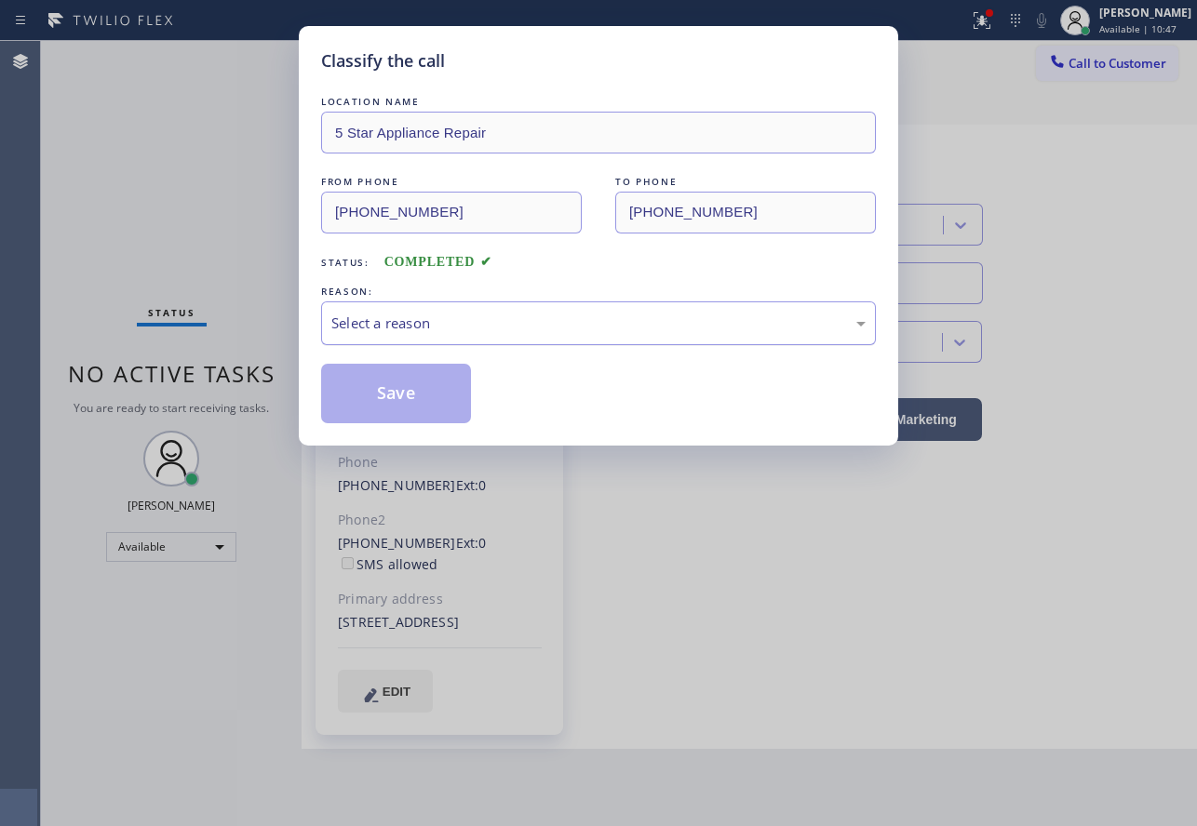
click at [407, 323] on div "Select a reason" at bounding box center [598, 323] width 534 height 21
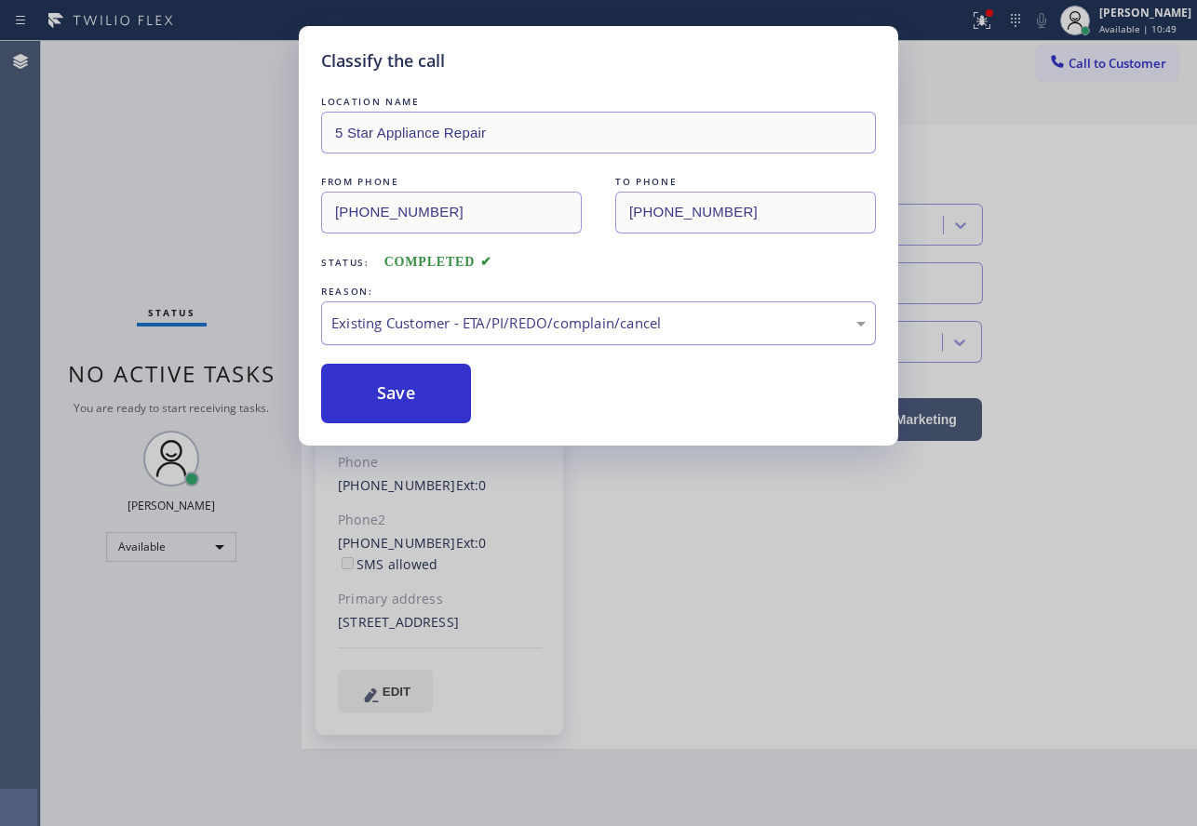
click at [411, 326] on div "Existing Customer - ETA/PI/REDO/complain/cancel" at bounding box center [598, 323] width 534 height 21
click at [390, 407] on button "Save" at bounding box center [396, 394] width 150 height 60
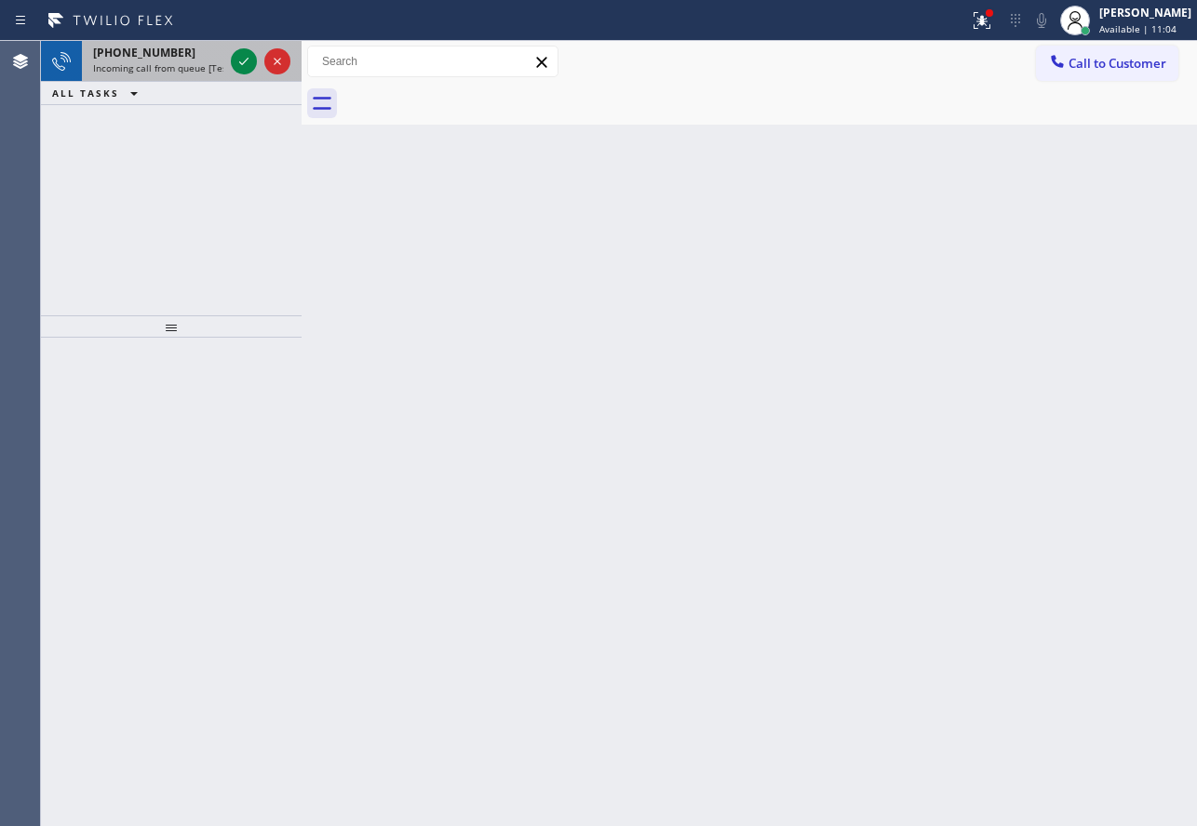
click at [163, 73] on span "Incoming call from queue [Test] All" at bounding box center [170, 67] width 154 height 13
click at [243, 62] on icon at bounding box center [244, 61] width 22 height 22
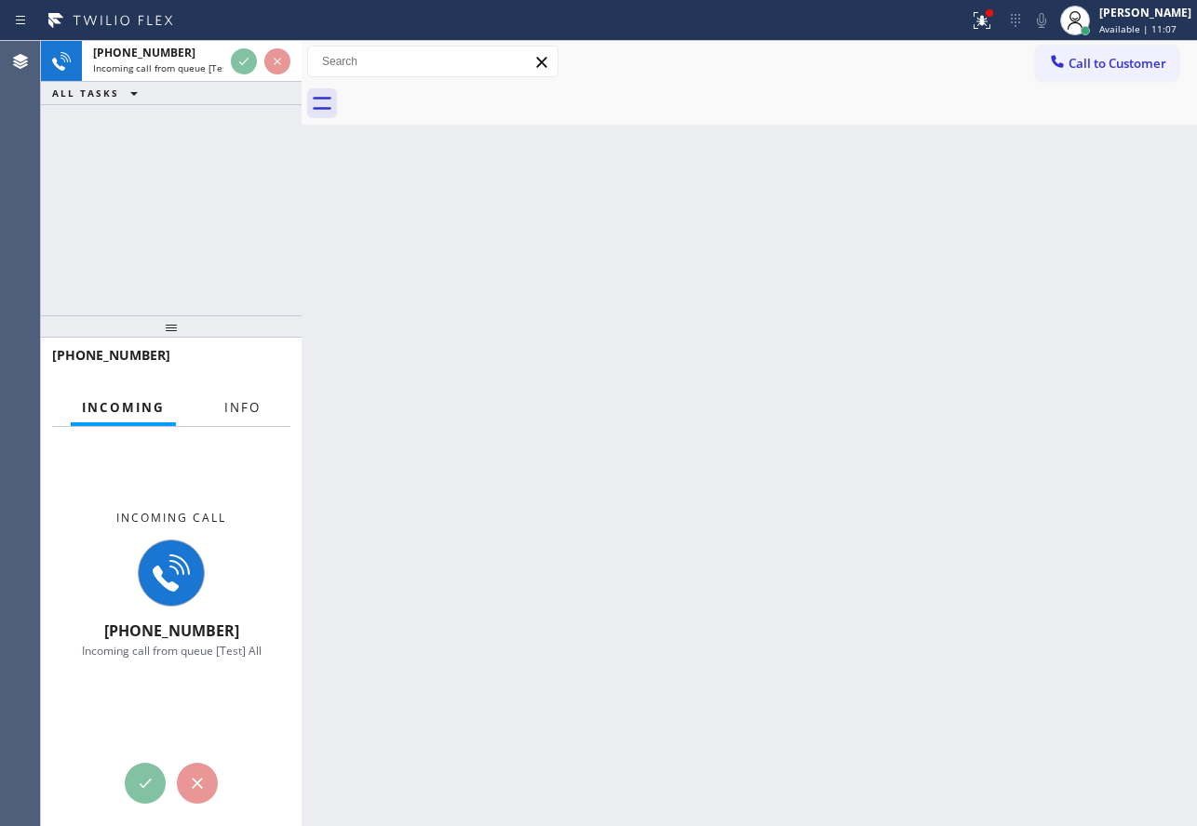
click at [234, 404] on span "Info" at bounding box center [242, 407] width 36 height 17
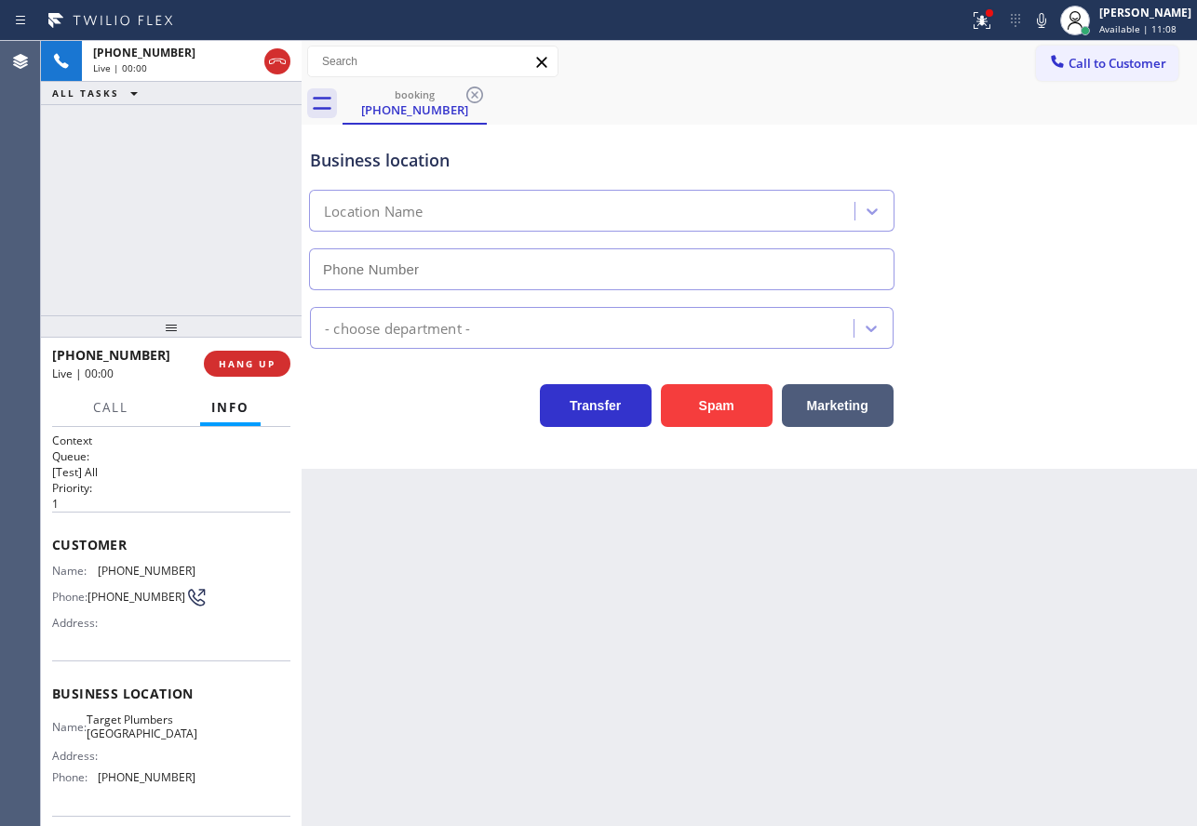
type input "[PHONE_NUMBER]"
click at [744, 408] on button "Spam" at bounding box center [717, 405] width 112 height 43
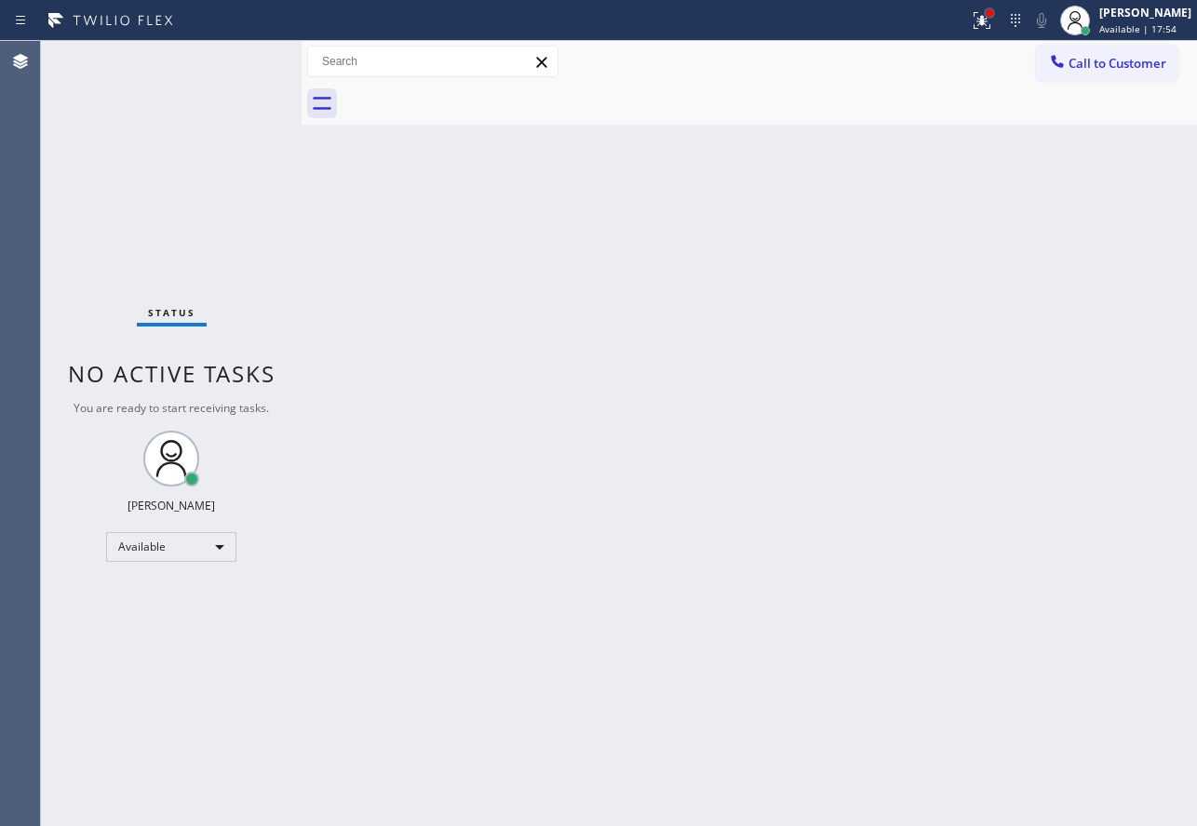
click at [995, 18] on div at bounding box center [989, 12] width 11 height 11
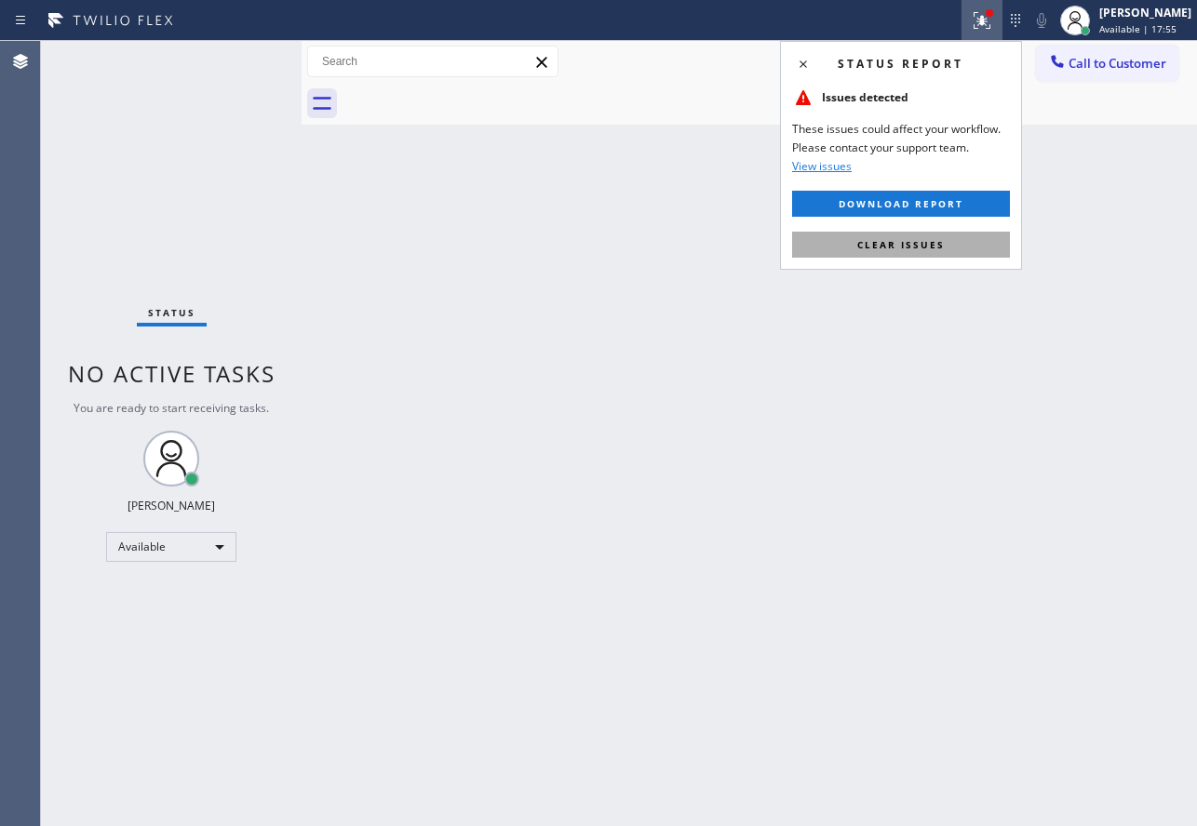
click at [906, 246] on span "Clear issues" at bounding box center [900, 244] width 87 height 13
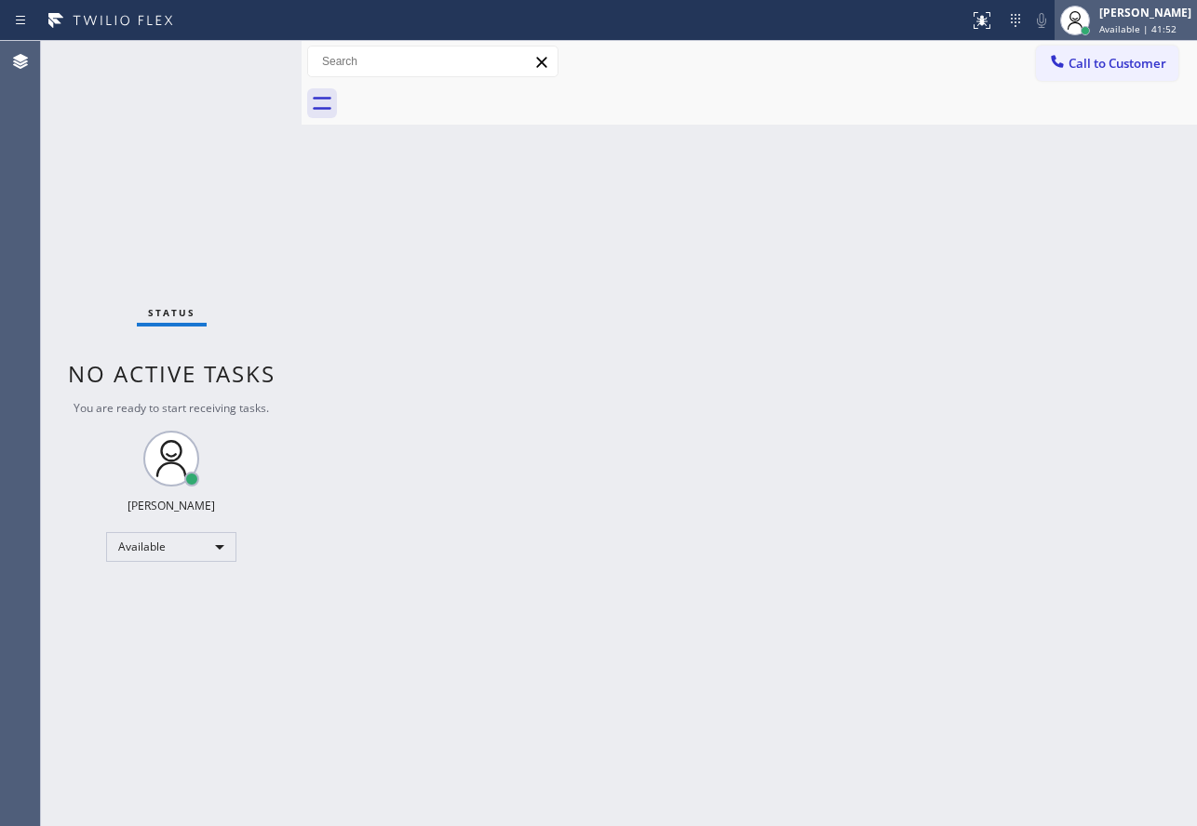
click at [1121, 29] on span "Available | 41:52" at bounding box center [1137, 28] width 77 height 13
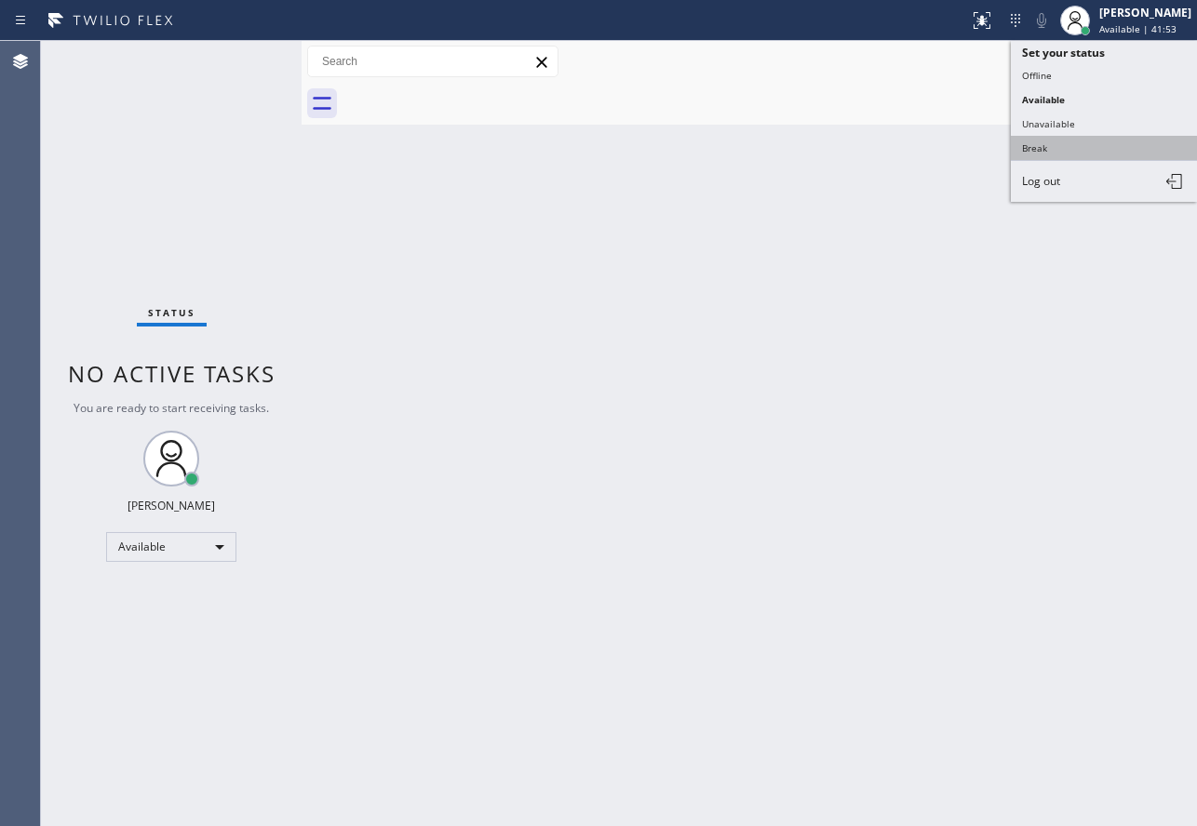
click at [1060, 146] on button "Break" at bounding box center [1103, 148] width 186 height 24
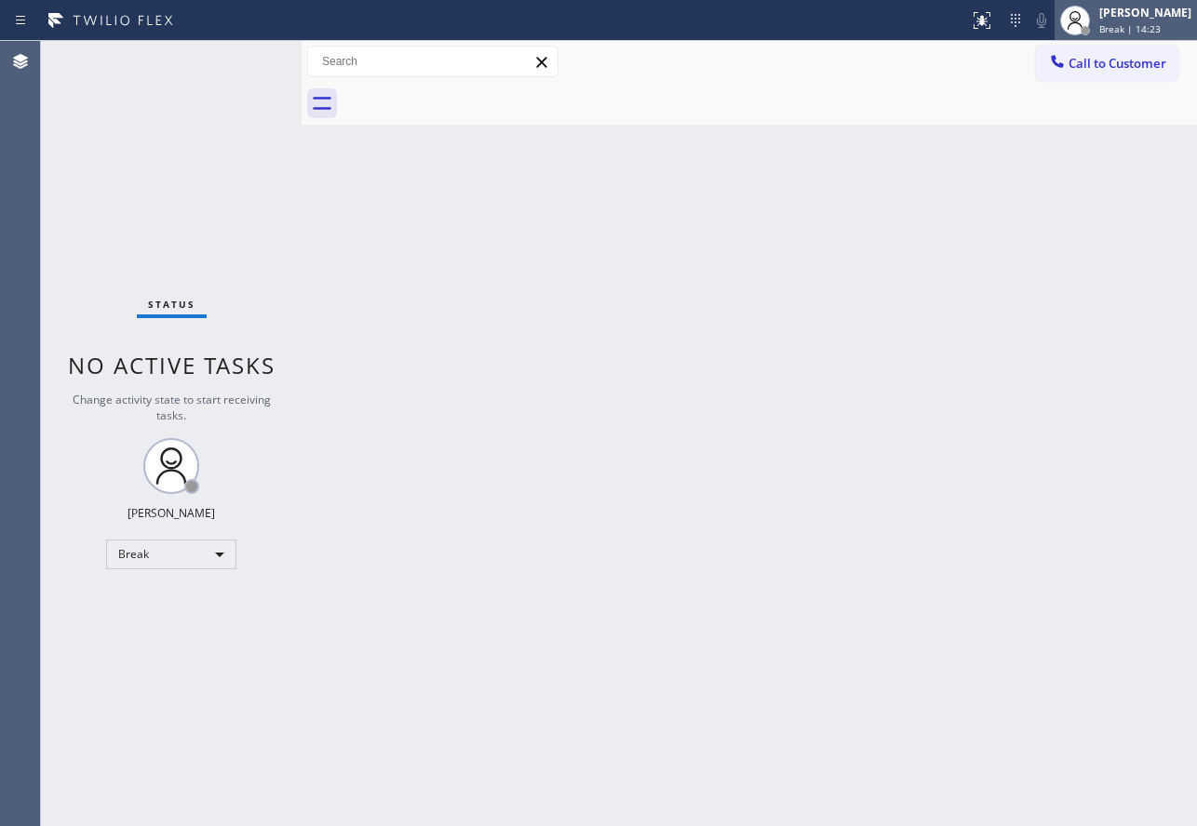
click at [1131, 22] on span "Break | 14:23" at bounding box center [1129, 28] width 61 height 13
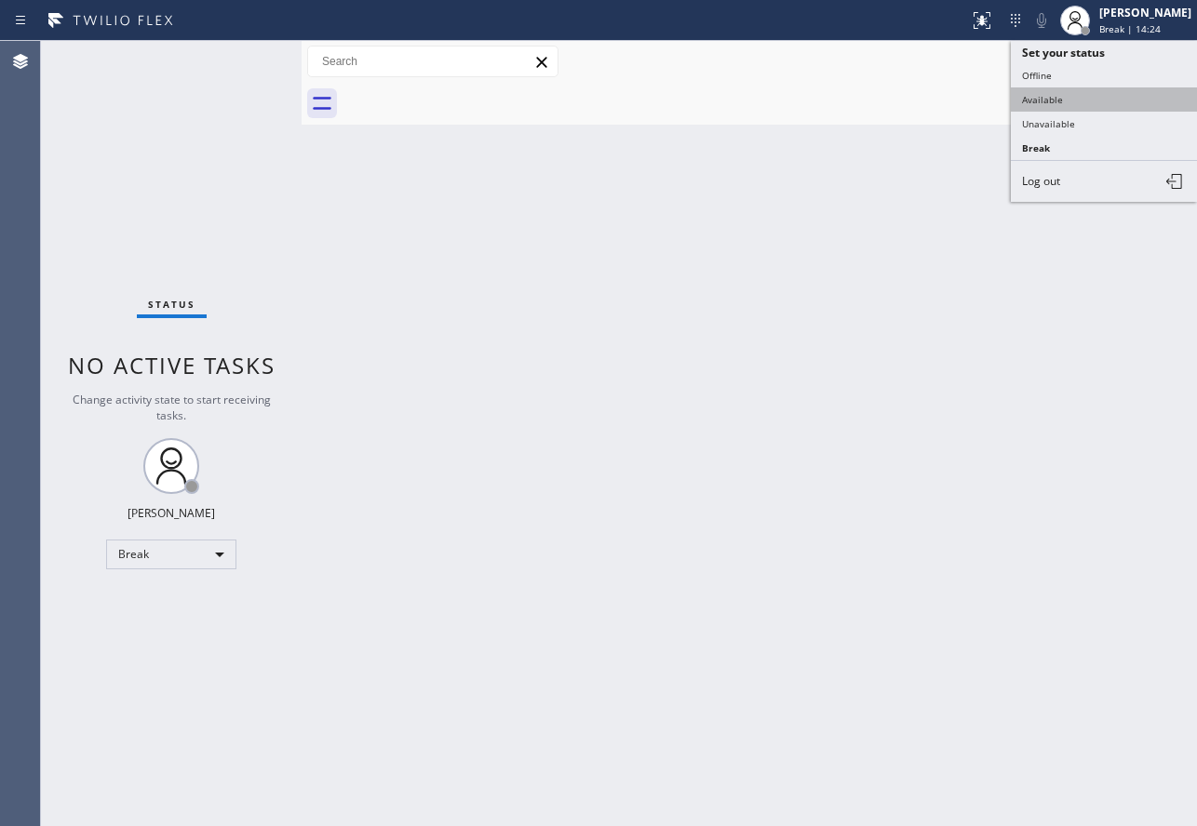
click at [1096, 105] on button "Available" at bounding box center [1103, 99] width 186 height 24
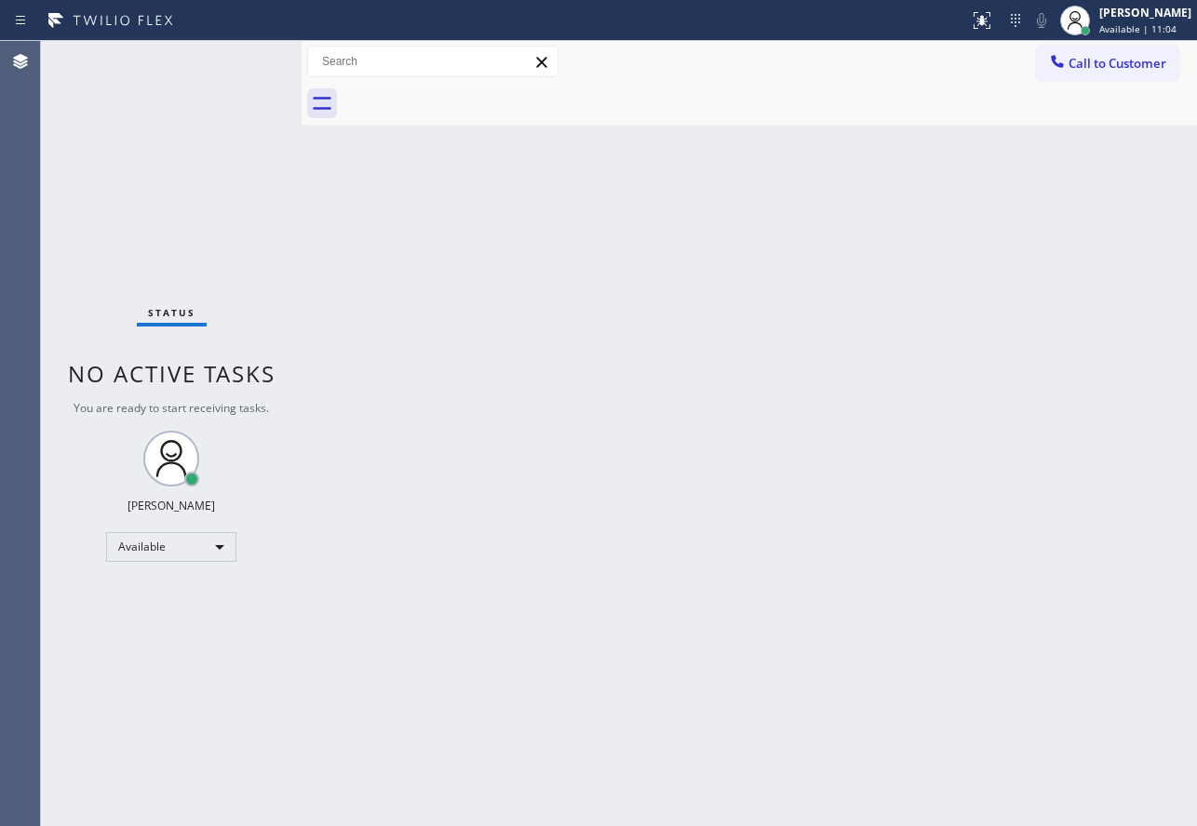
click at [1064, 60] on icon at bounding box center [1057, 61] width 19 height 19
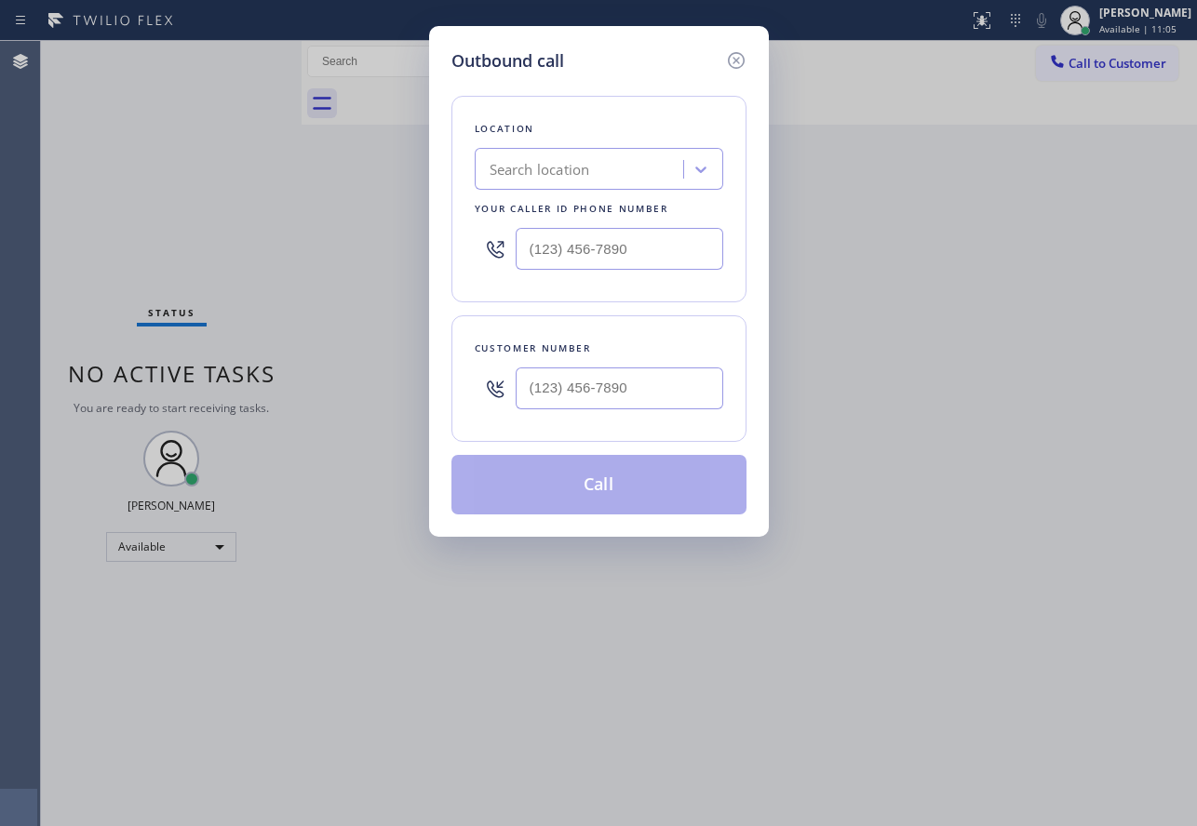
click at [644, 167] on div "Search location" at bounding box center [581, 170] width 203 height 33
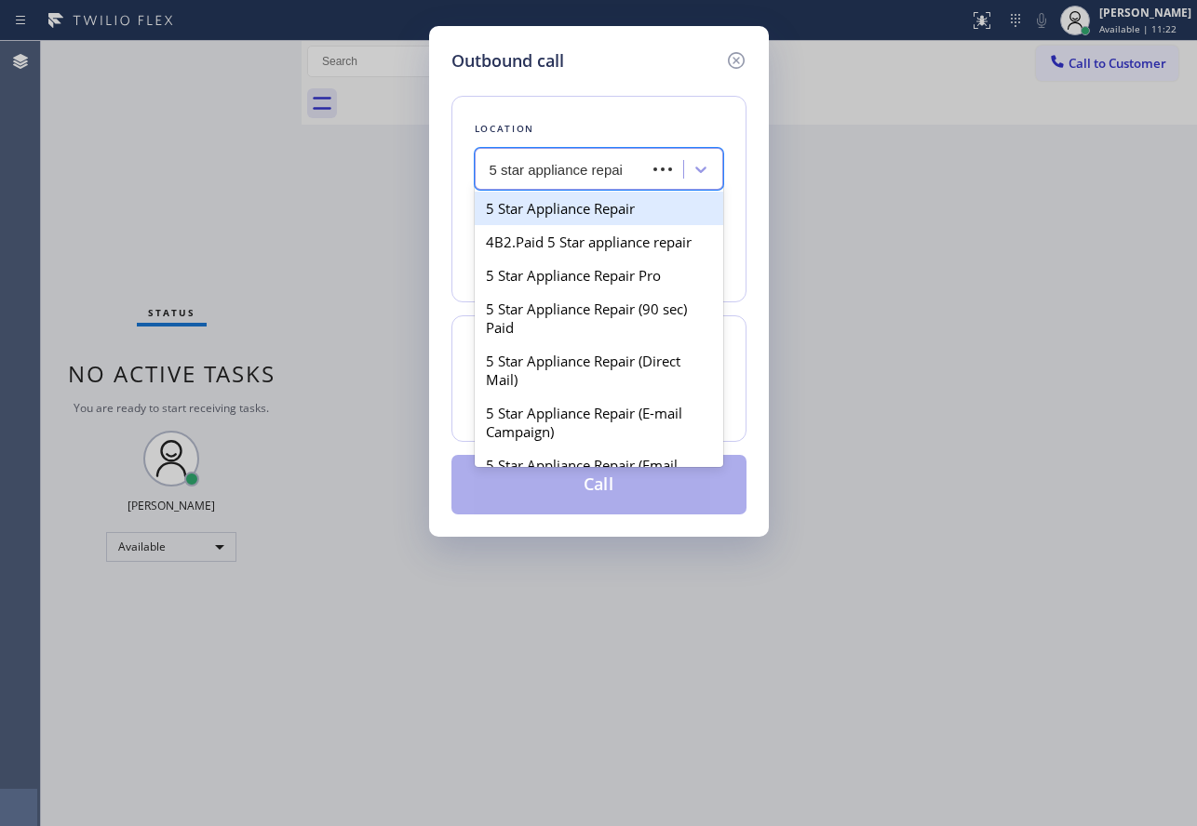
type input "5 star appliance repair"
click at [631, 205] on div "5 Star Appliance Repair" at bounding box center [599, 208] width 248 height 33
type input "[PHONE_NUMBER]"
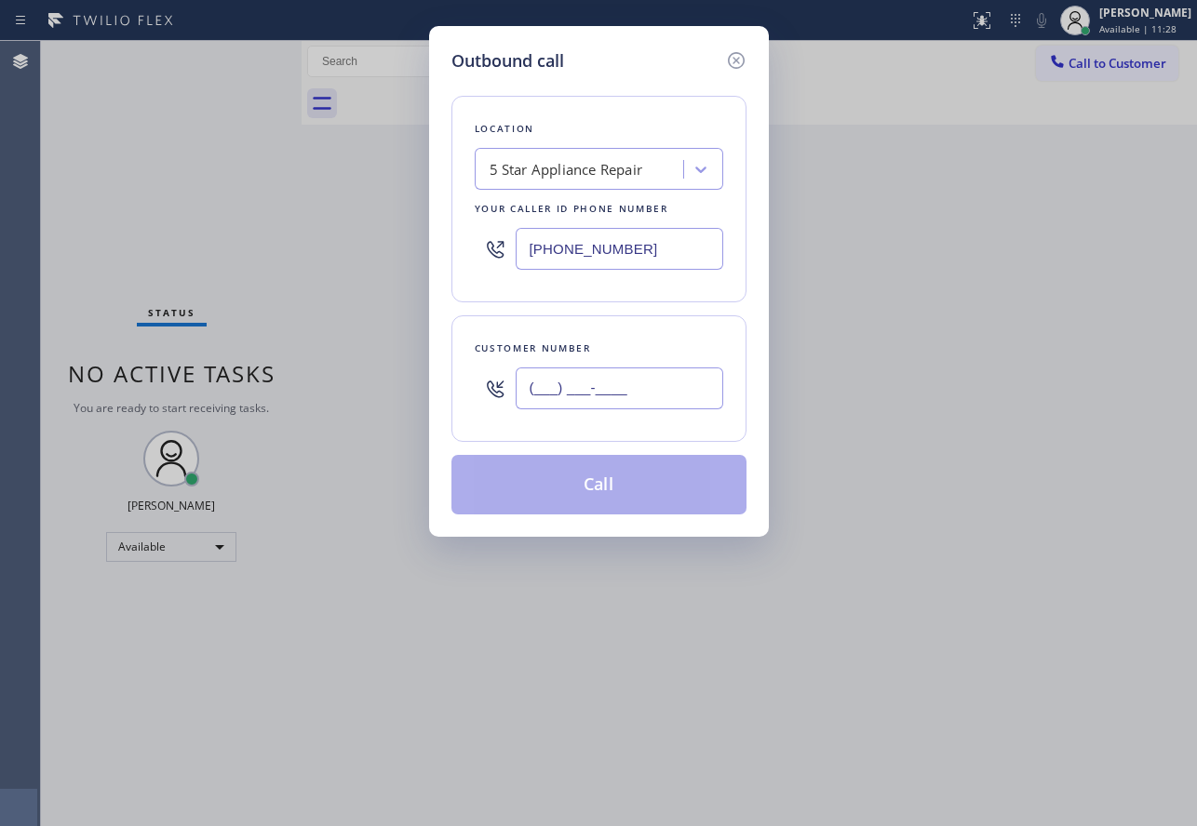
click at [609, 393] on input "(___) ___-____" at bounding box center [618, 389] width 207 height 42
paste input "773) 896-5072"
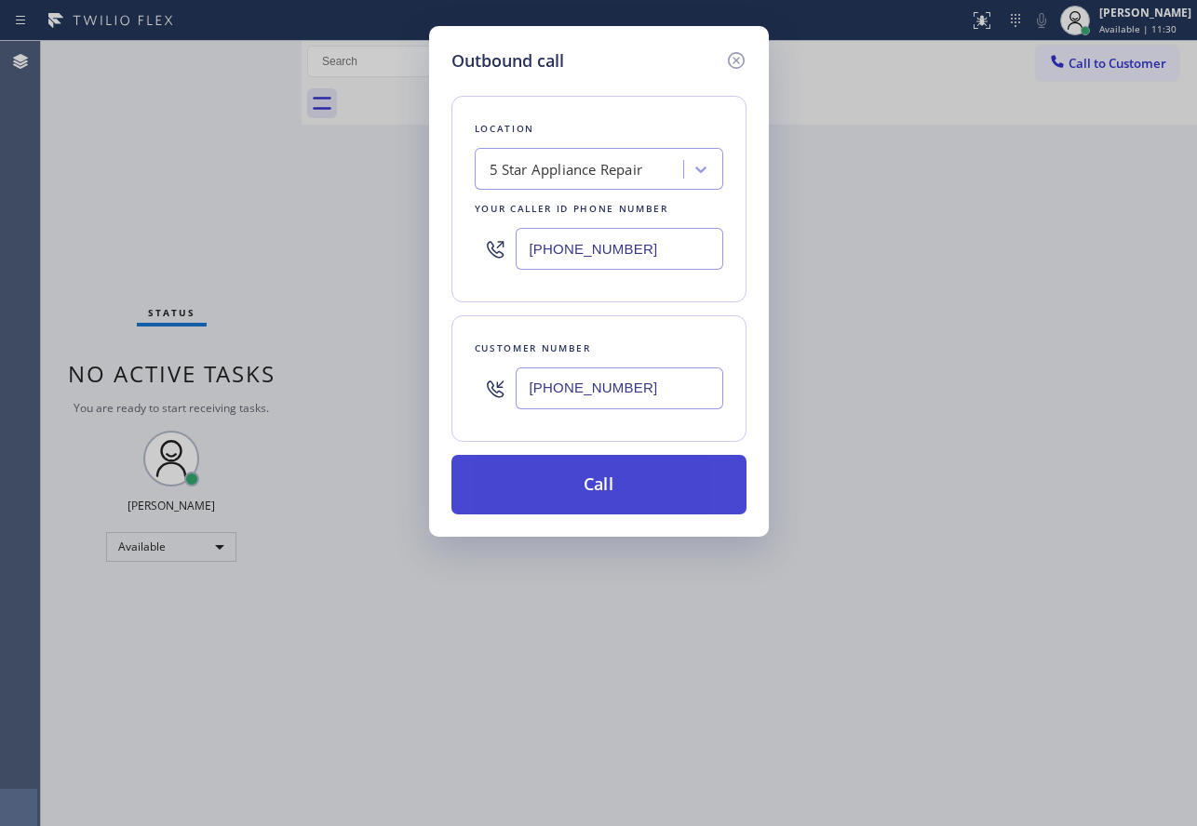
click at [632, 485] on button "Call" at bounding box center [598, 485] width 295 height 60
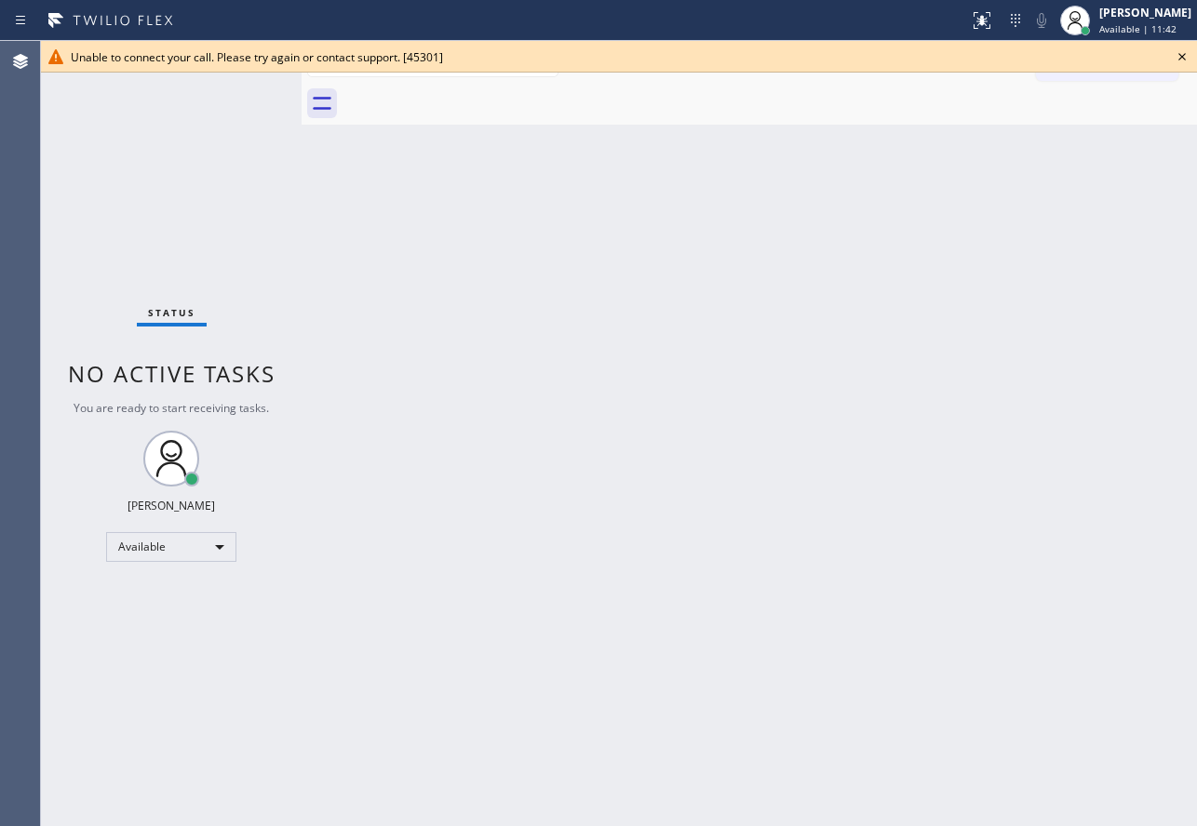
click at [1173, 58] on icon at bounding box center [1182, 57] width 22 height 22
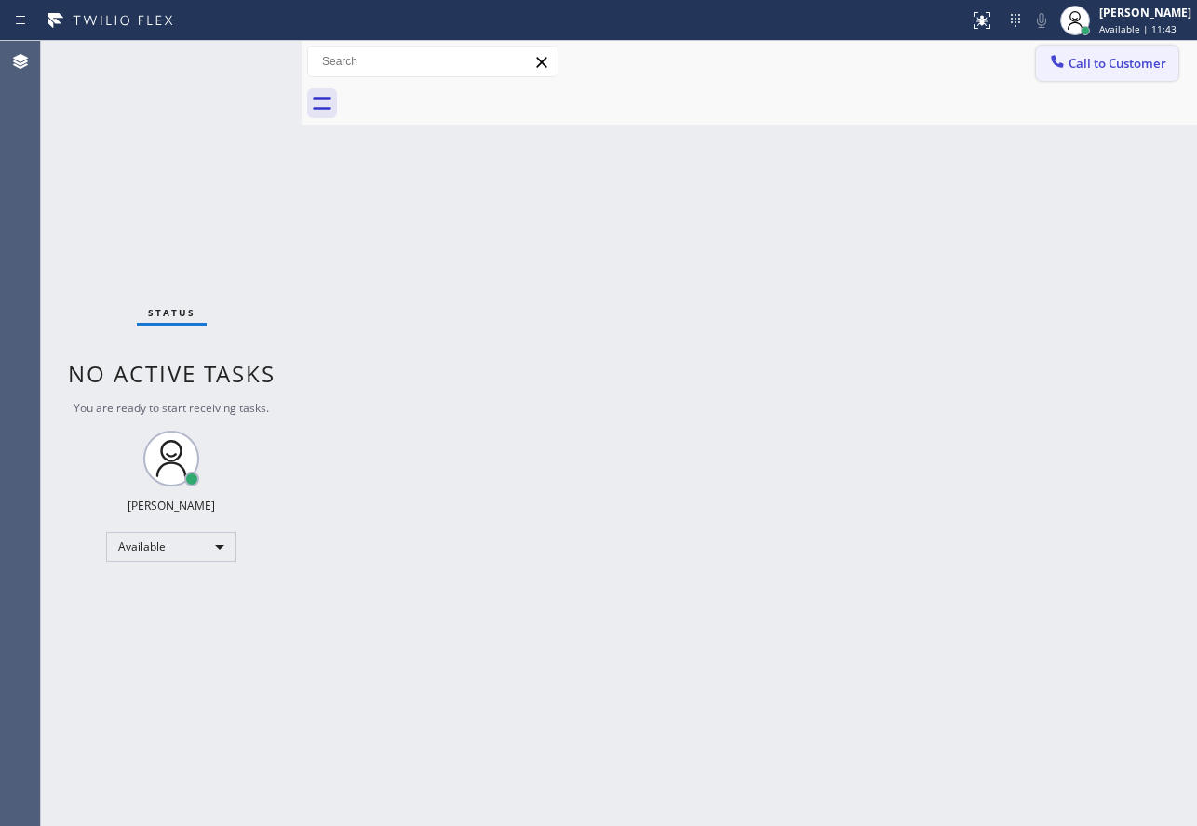
click at [1086, 66] on span "Call to Customer" at bounding box center [1117, 63] width 98 height 17
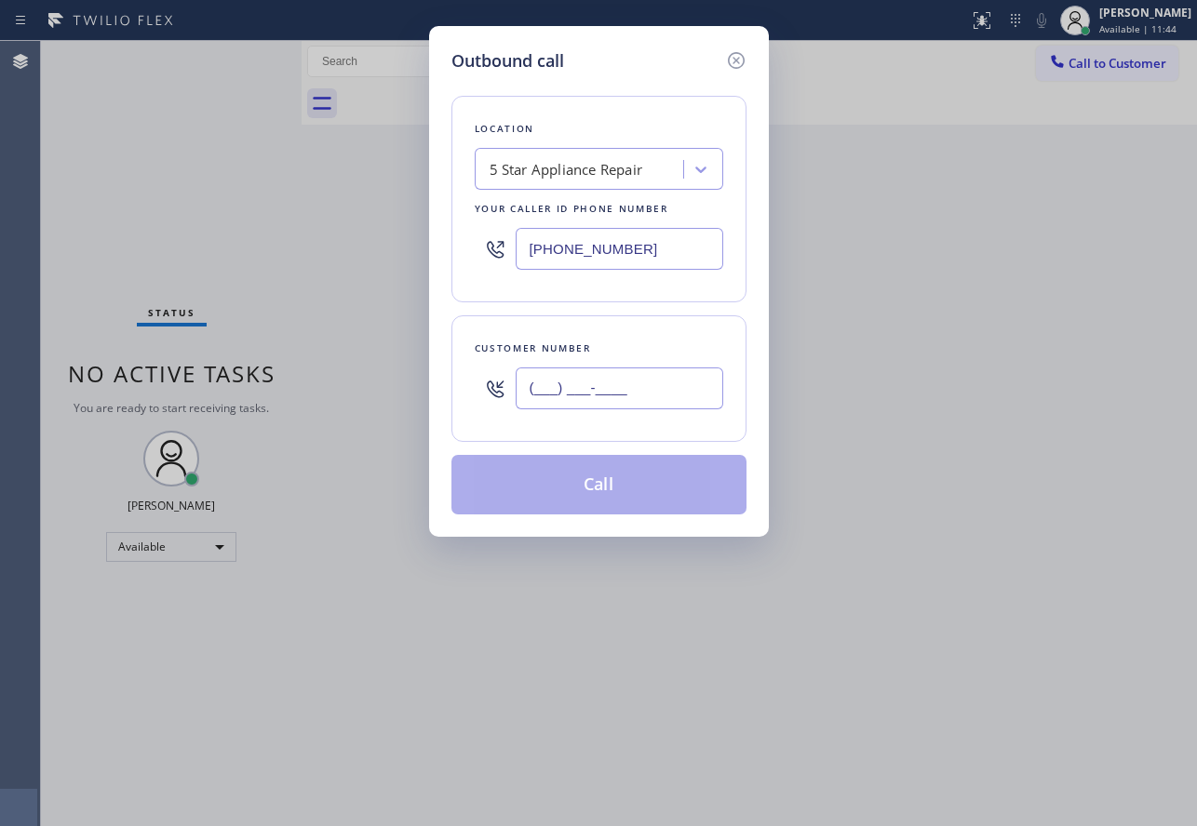
click at [626, 381] on input "(___) ___-____" at bounding box center [618, 389] width 207 height 42
paste input "773) 896-5072"
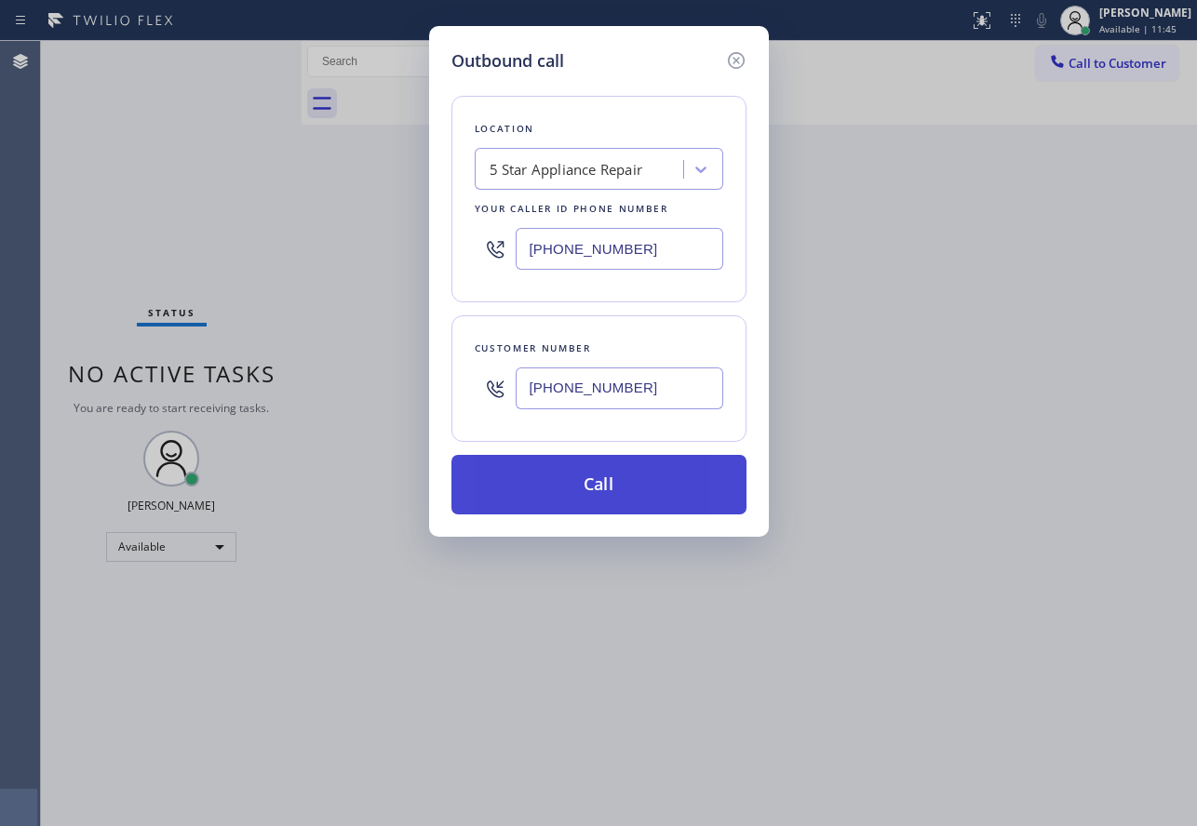
type input "[PHONE_NUMBER]"
click at [603, 489] on button "Call" at bounding box center [598, 485] width 295 height 60
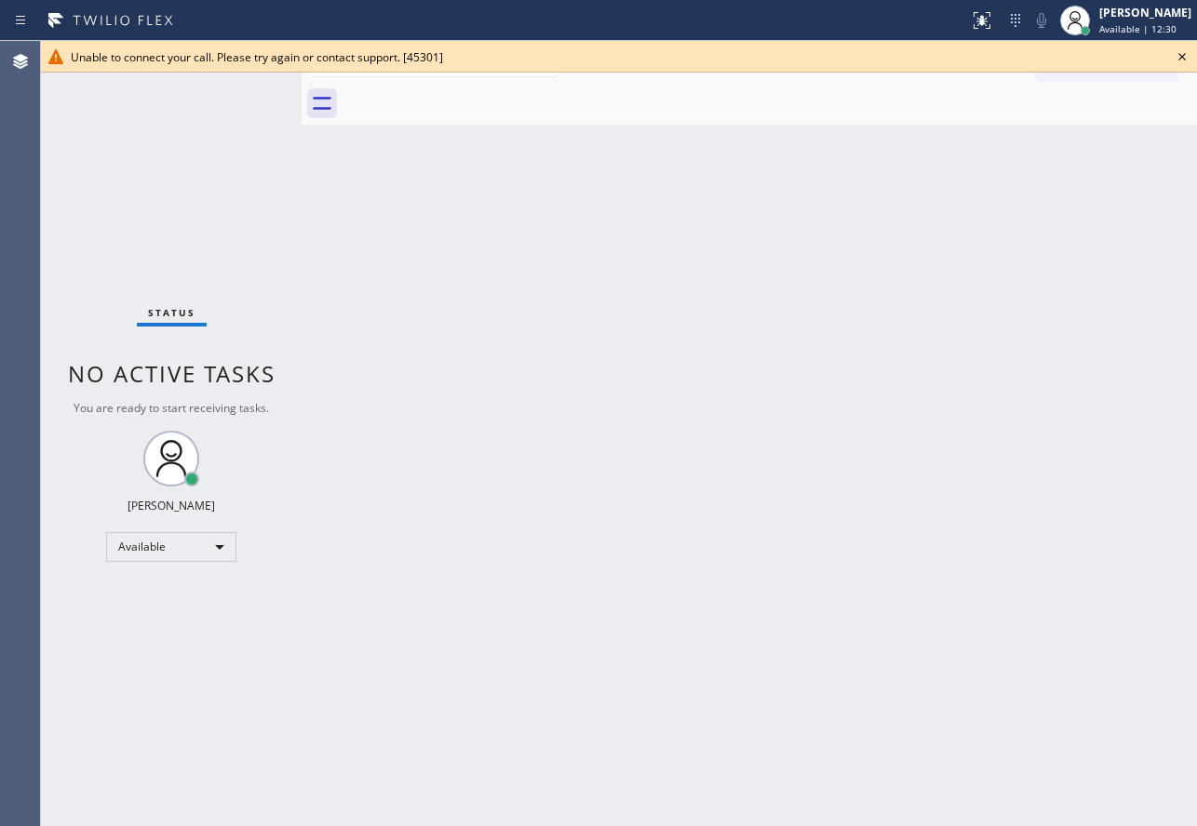
click at [1180, 58] on icon at bounding box center [1182, 57] width 22 height 22
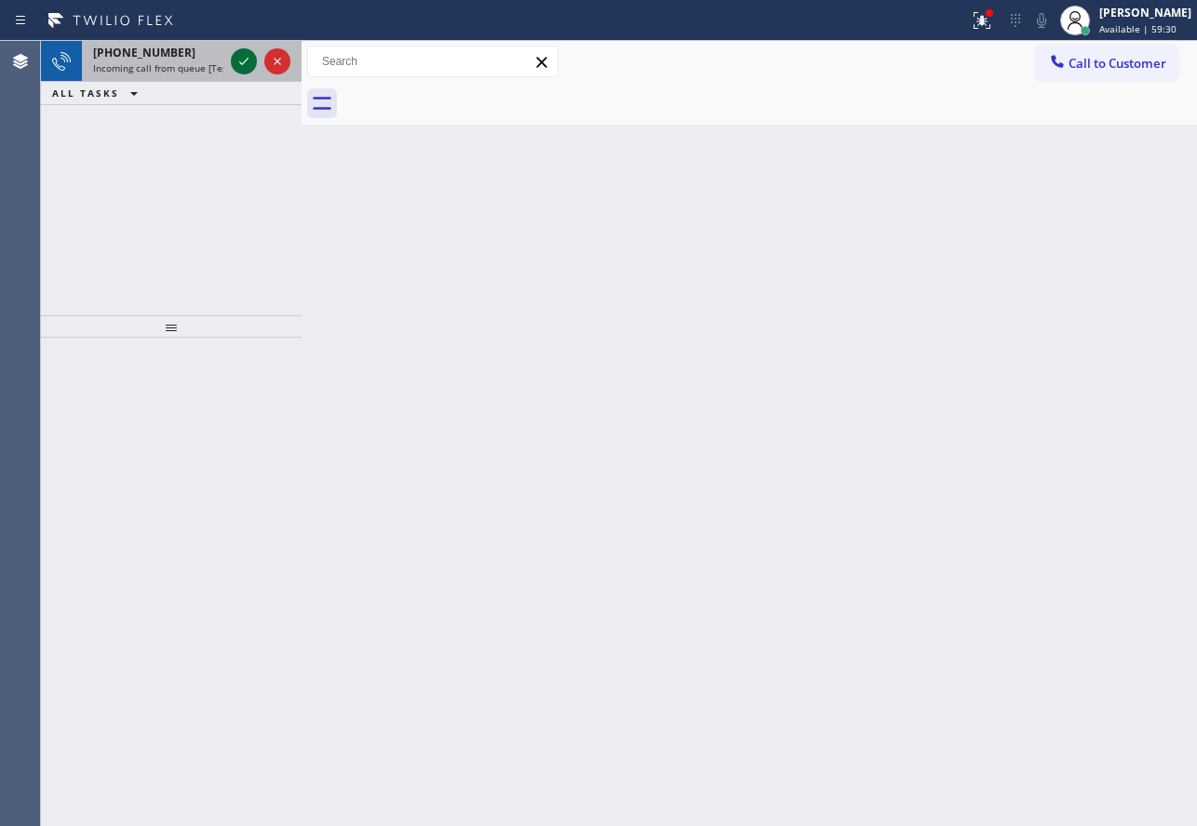
click at [244, 65] on icon at bounding box center [244, 61] width 22 height 22
click at [241, 66] on icon at bounding box center [244, 61] width 22 height 22
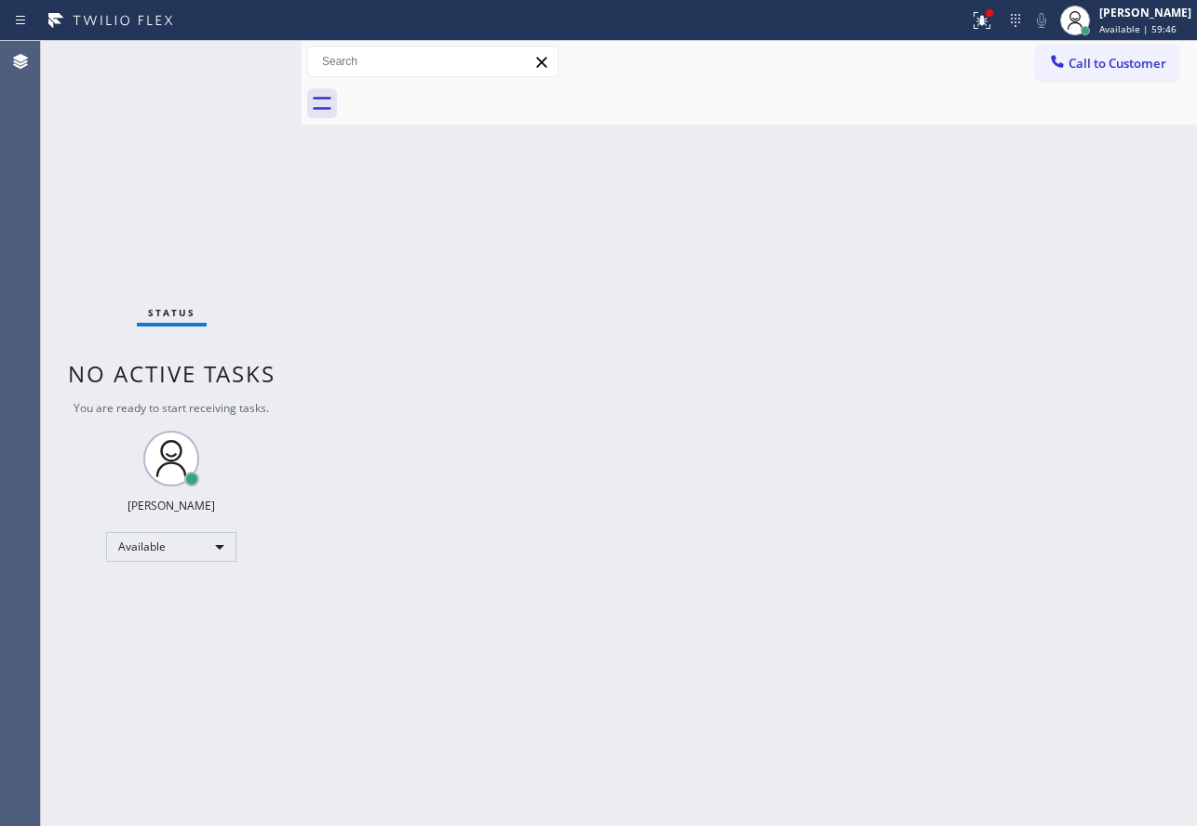
click at [241, 66] on div "Status No active tasks You are ready to start receiving tasks. [PERSON_NAME] Av…" at bounding box center [171, 433] width 261 height 785
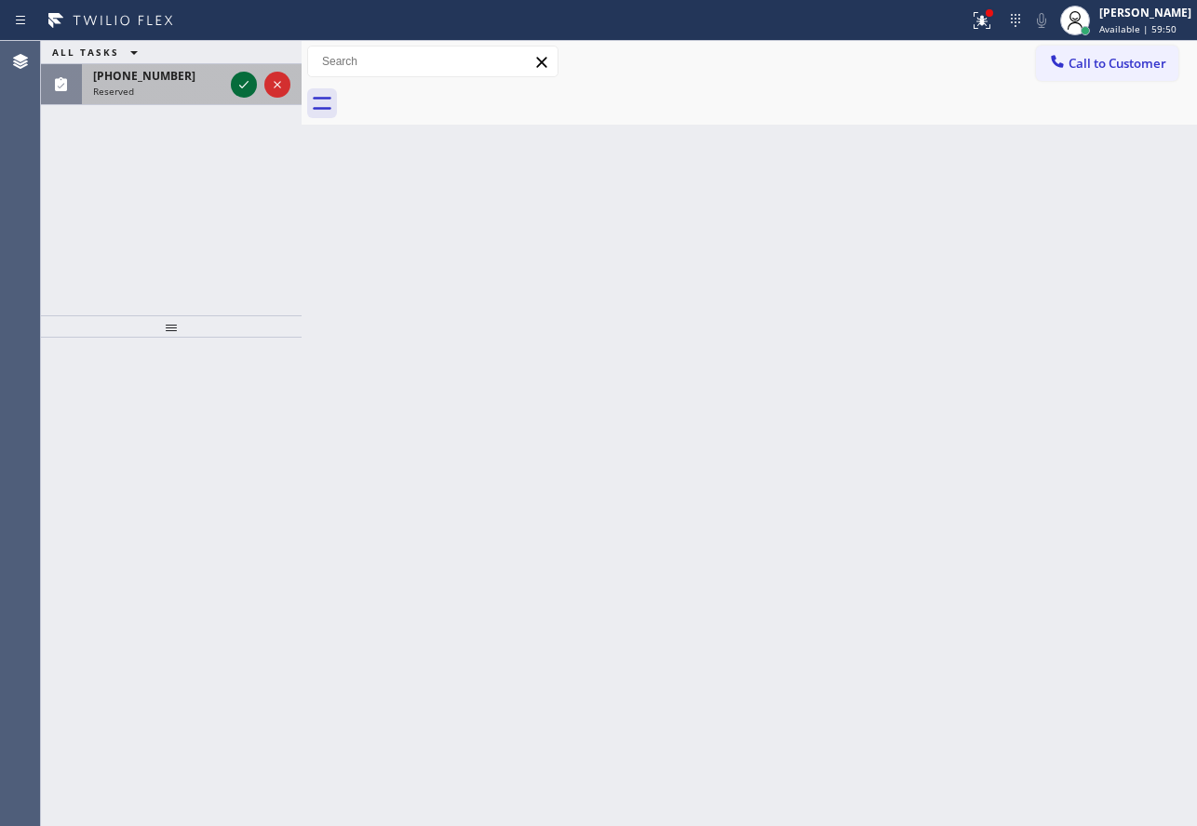
click at [247, 85] on icon at bounding box center [244, 85] width 22 height 22
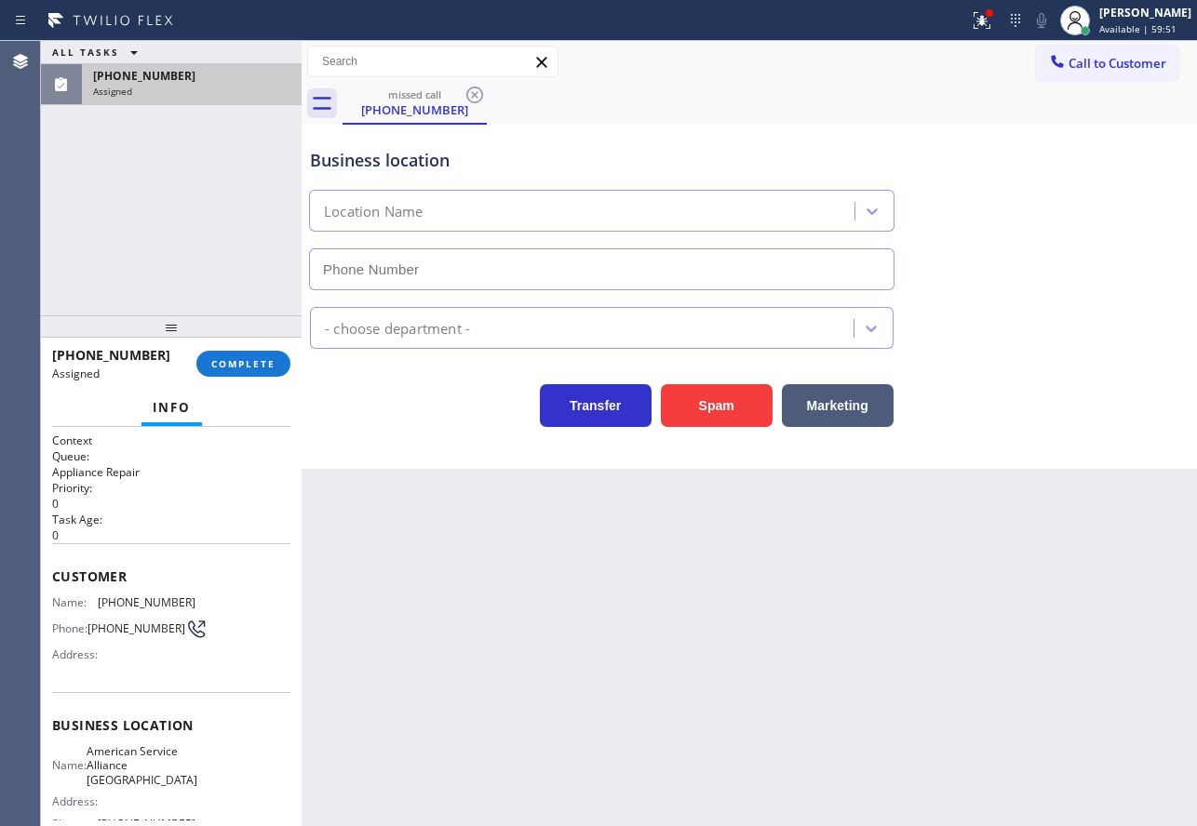
type input "[PHONE_NUMBER]"
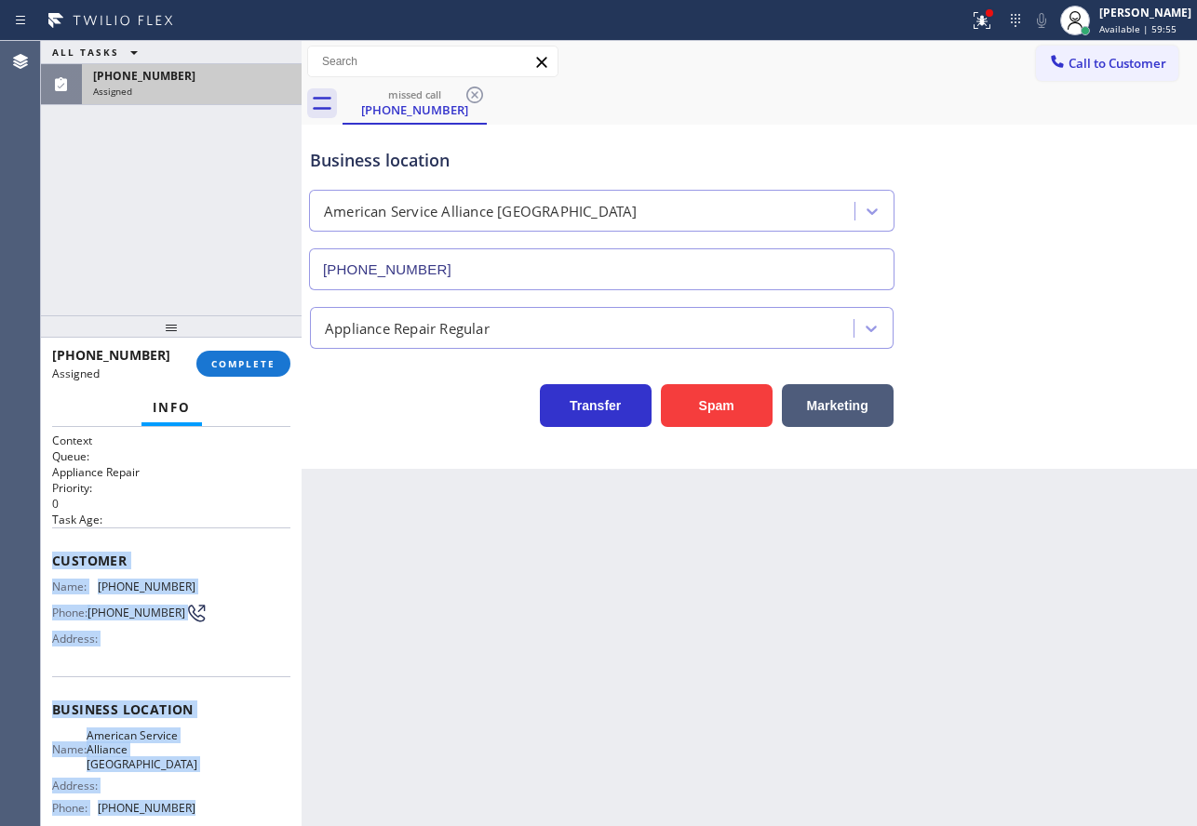
drag, startPoint x: 189, startPoint y: 638, endPoint x: 47, endPoint y: 563, distance: 161.1
click at [47, 563] on div "Context Queue: Appliance Repair Priority: 0 Task Age: Customer Name: [PHONE_NUM…" at bounding box center [171, 626] width 261 height 399
copy div "Customer Name: [PHONE_NUMBER] Phone: [PHONE_NUMBER] Address: Business location …"
click at [251, 370] on span "COMPLETE" at bounding box center [243, 363] width 64 height 13
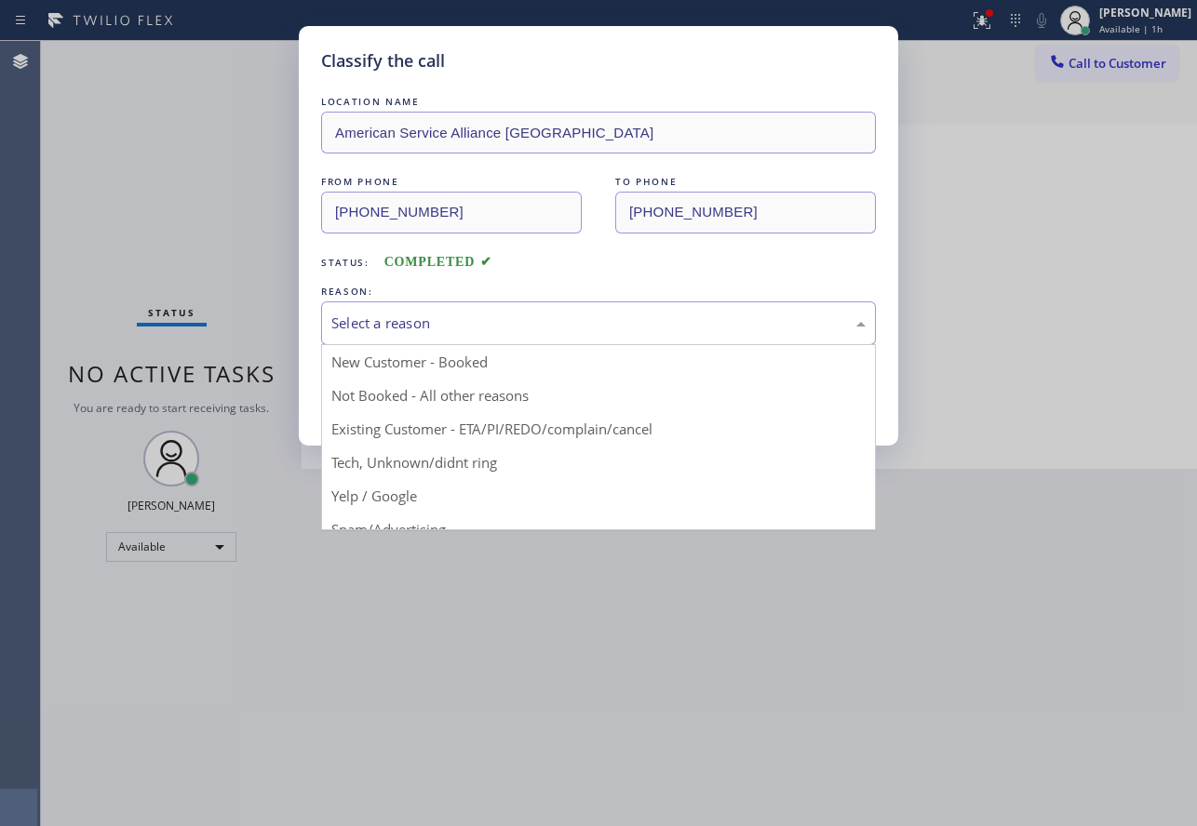
click at [449, 327] on div "Select a reason" at bounding box center [598, 323] width 534 height 21
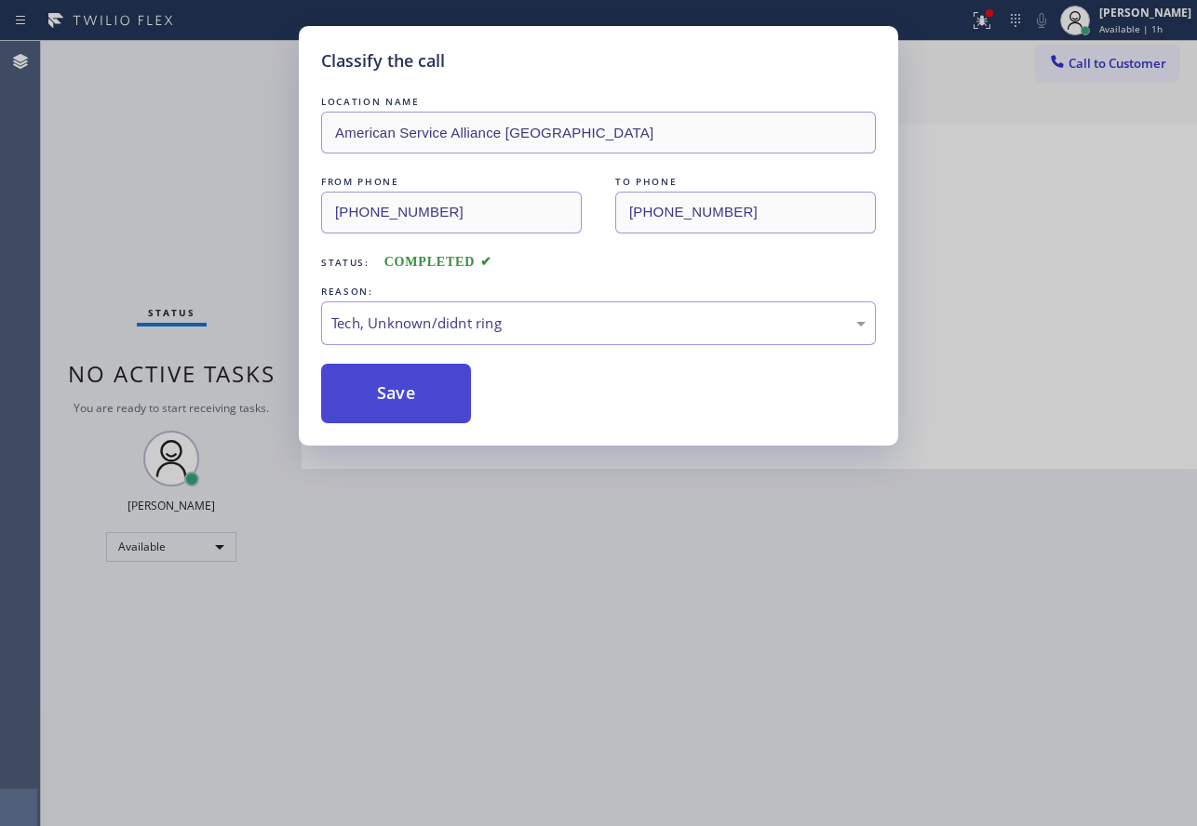
click at [397, 386] on button "Save" at bounding box center [396, 394] width 150 height 60
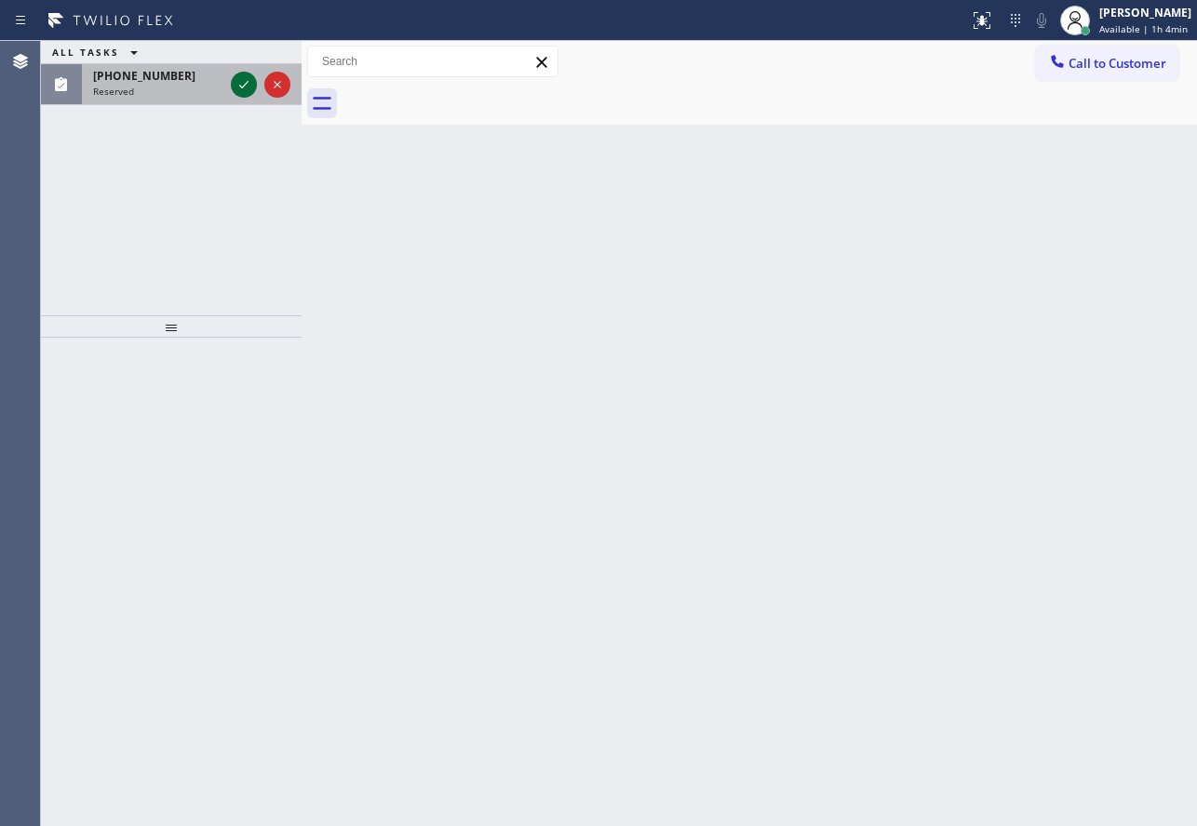
click at [242, 85] on icon at bounding box center [244, 85] width 22 height 22
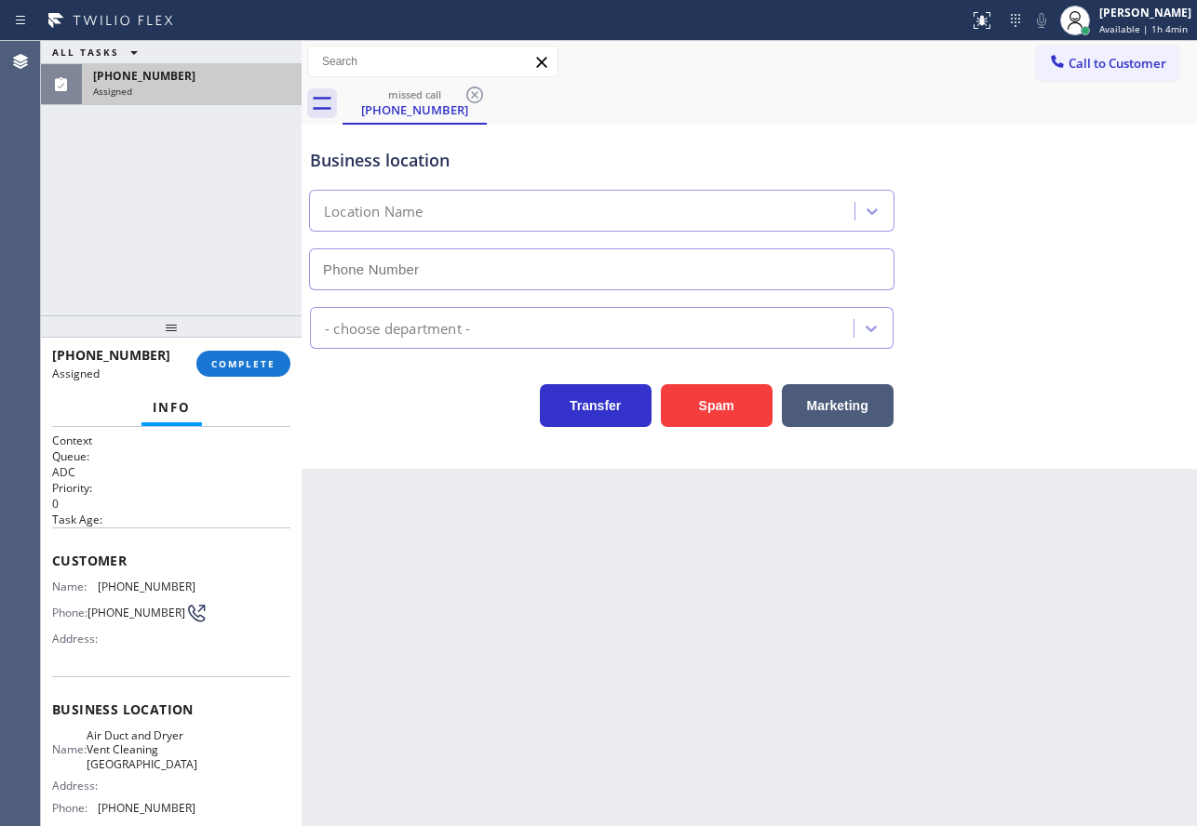
type input "[PHONE_NUMBER]"
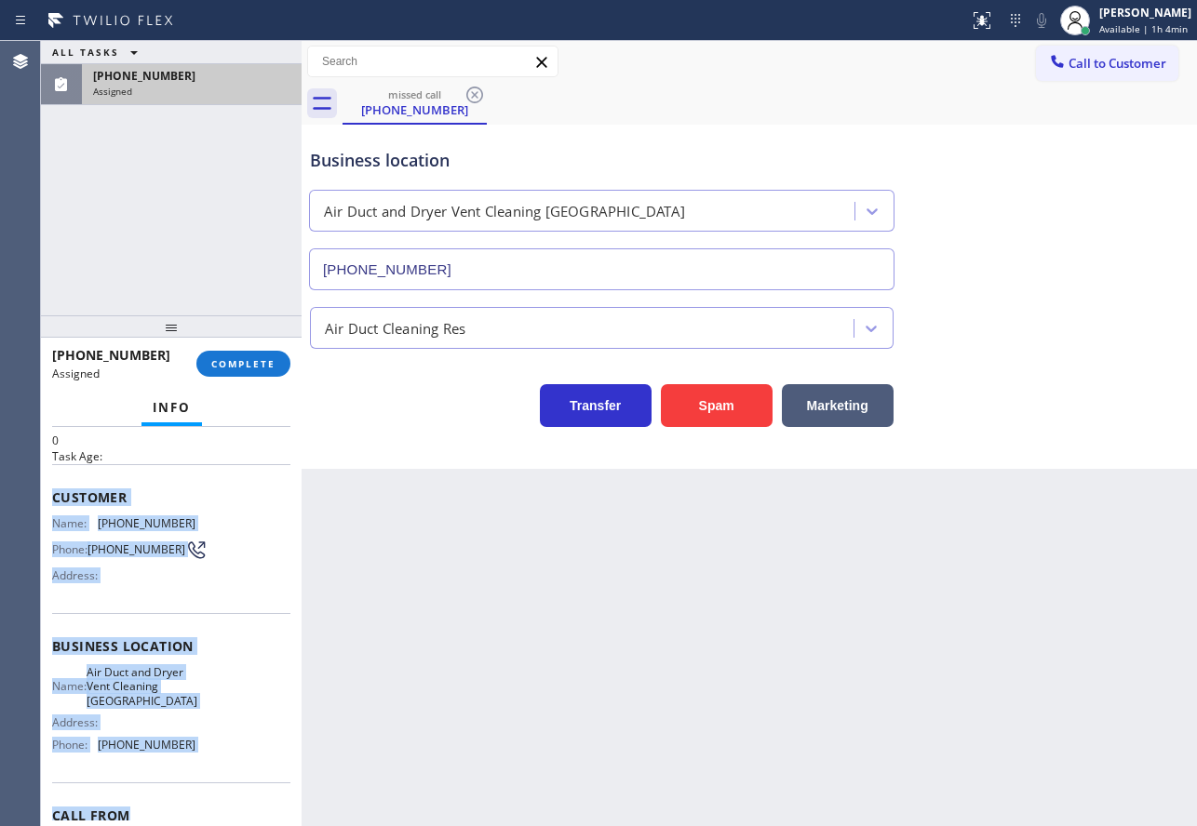
scroll to position [127, 0]
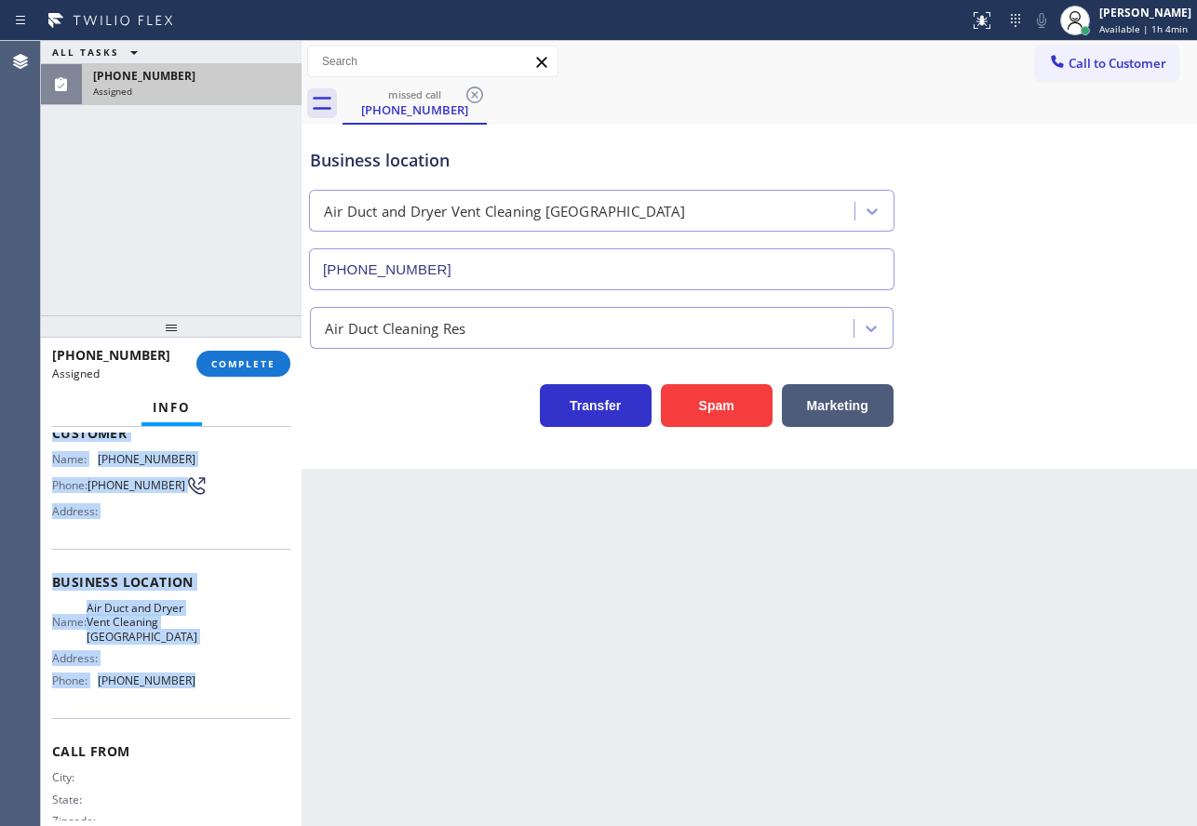
drag, startPoint x: 53, startPoint y: 559, endPoint x: 193, endPoint y: 703, distance: 200.7
click at [193, 703] on div "Context Queue: ADC Priority: 0 Task Age: Customer Name: (323) 459-6806 Phone: (…" at bounding box center [171, 582] width 238 height 555
copy div "Customer Name: (323) 459-6806 Phone: (323) 459-6806 Address: Business location …"
click at [231, 364] on span "COMPLETE" at bounding box center [243, 363] width 64 height 13
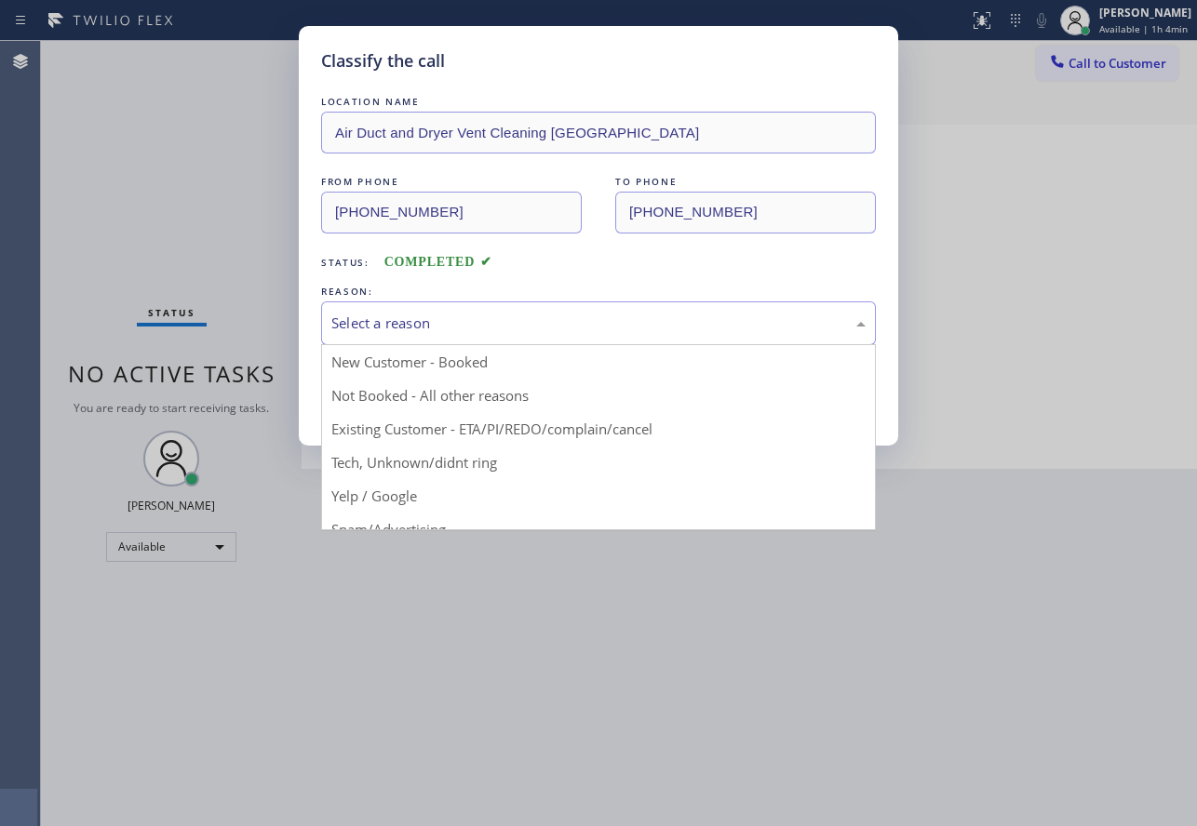
click at [502, 306] on div "Select a reason" at bounding box center [598, 323] width 555 height 44
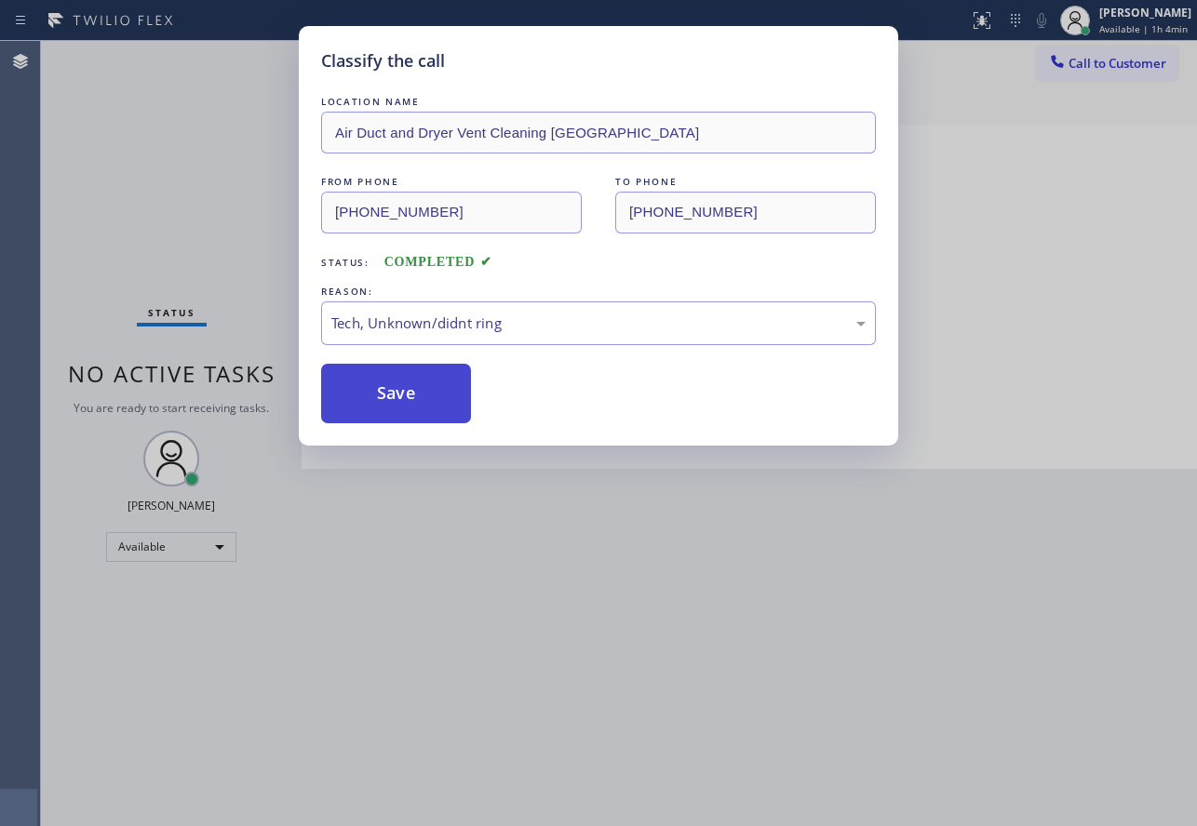
click at [402, 386] on button "Save" at bounding box center [396, 394] width 150 height 60
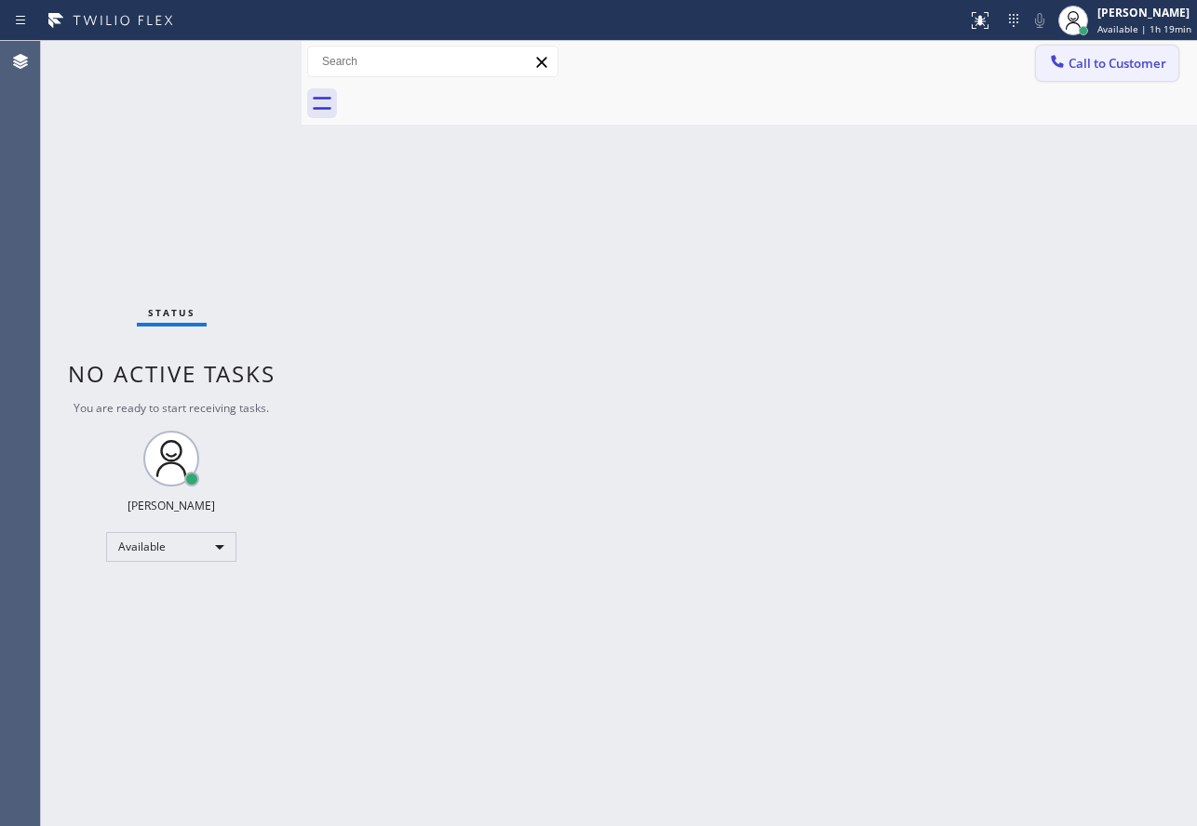
click at [1151, 57] on span "Call to Customer" at bounding box center [1117, 63] width 98 height 17
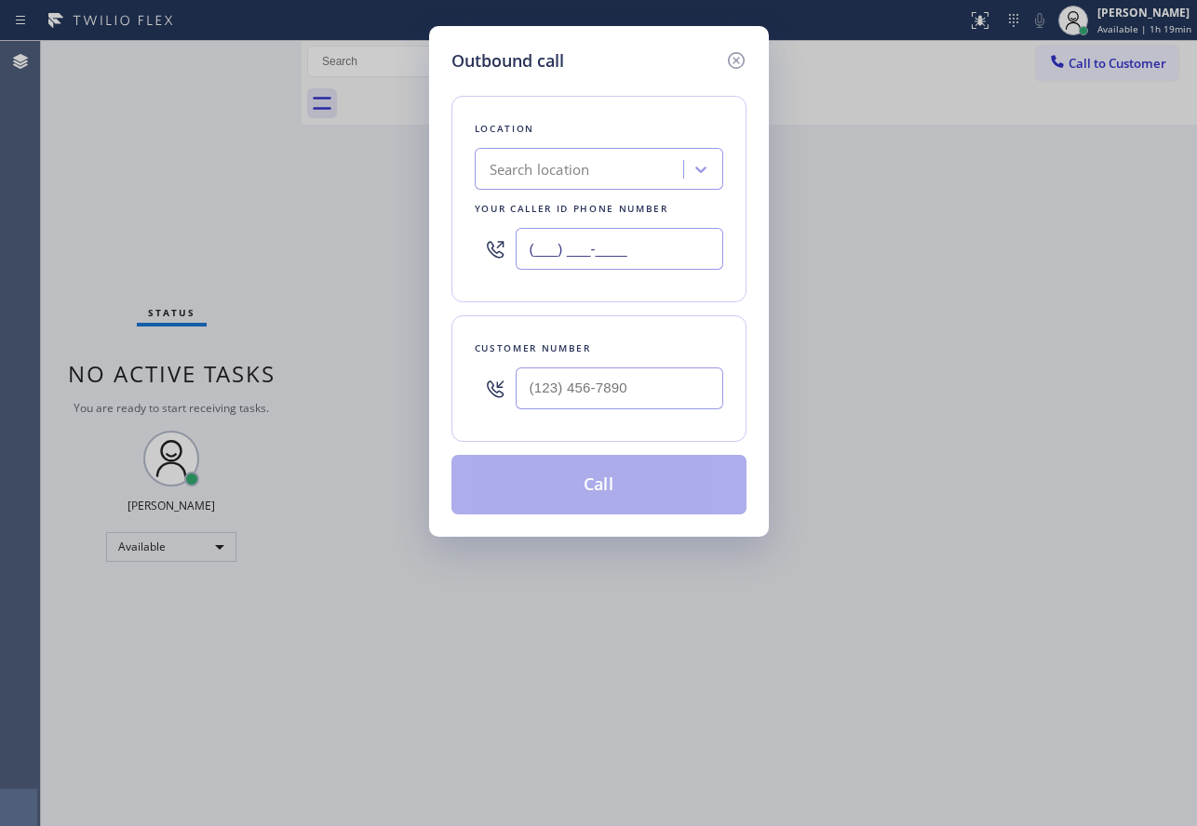
click at [663, 245] on input "(___) ___-____" at bounding box center [618, 249] width 207 height 42
paste input "510) 361-0551"
type input "[PHONE_NUMBER]"
click at [590, 394] on input "(___) ___-____" at bounding box center [618, 389] width 207 height 42
paste input "510) 755-5857"
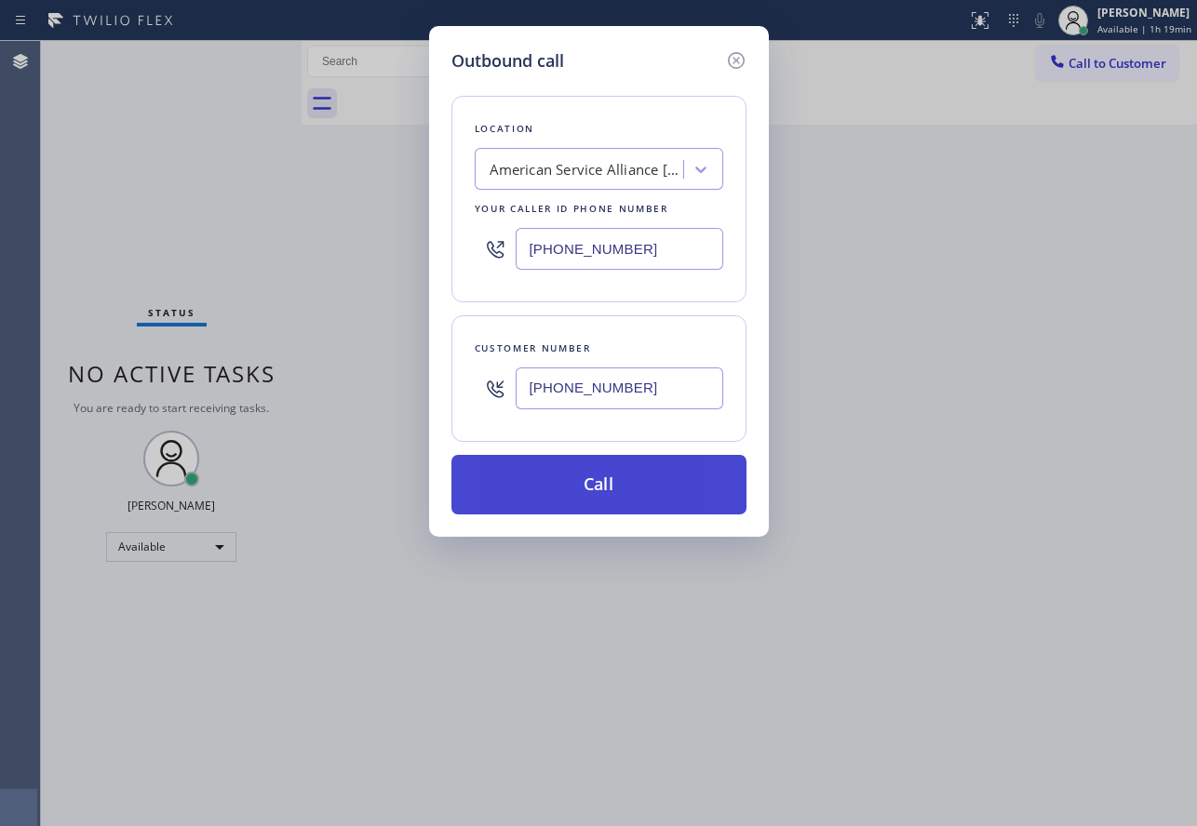
type input "[PHONE_NUMBER]"
click at [628, 482] on button "Call" at bounding box center [598, 485] width 295 height 60
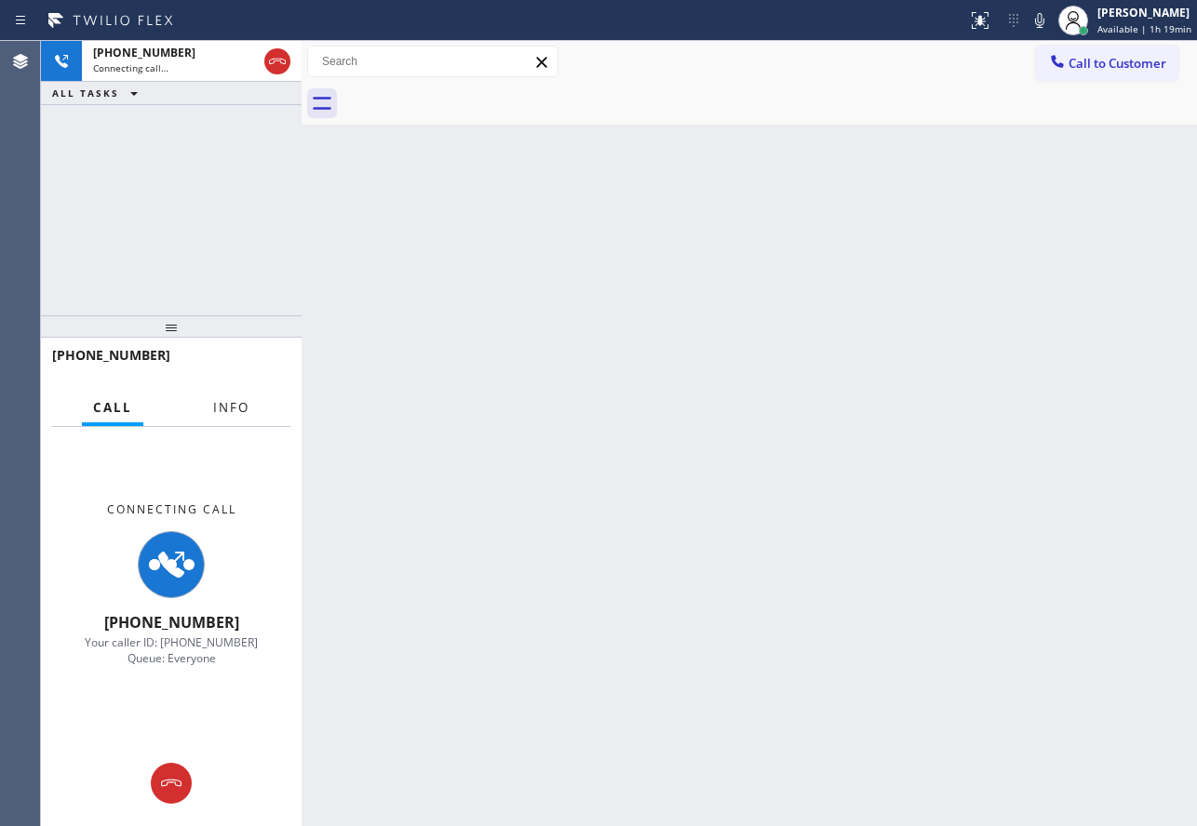
click at [216, 403] on span "Info" at bounding box center [231, 407] width 36 height 17
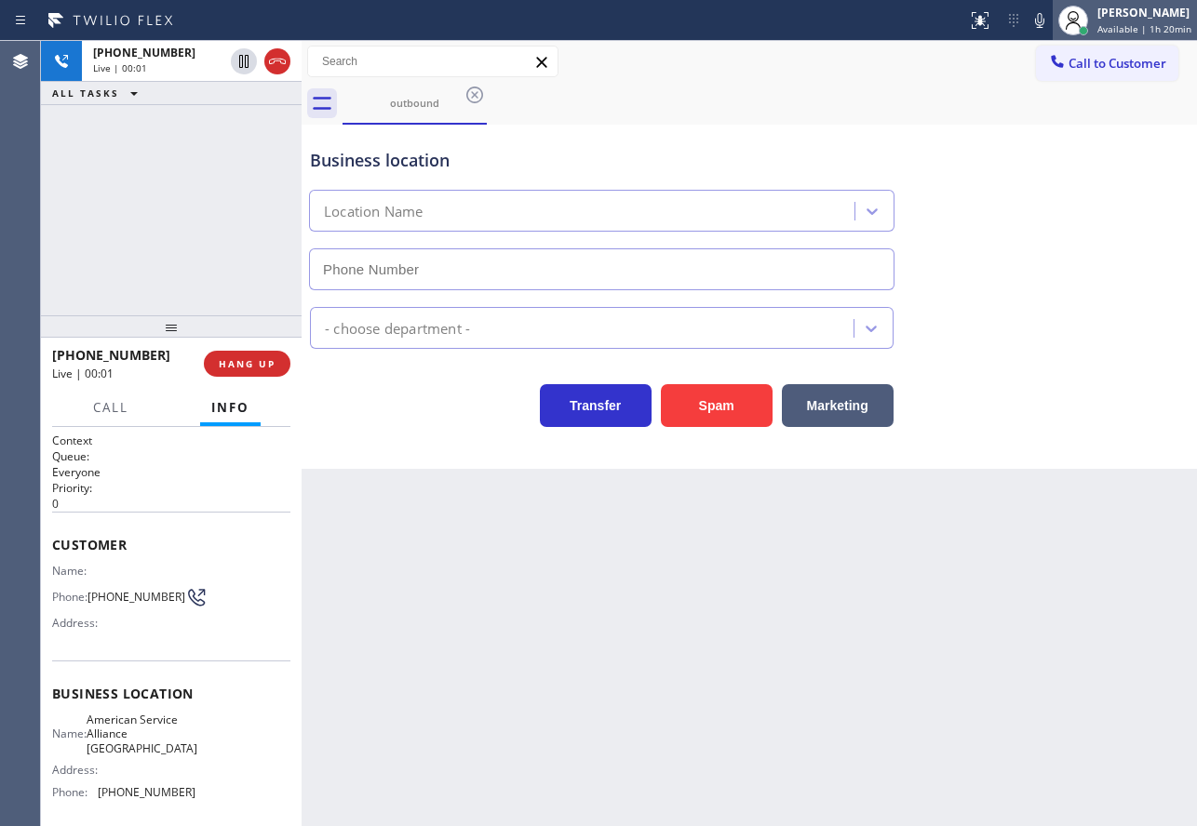
type input "[PHONE_NUMBER]"
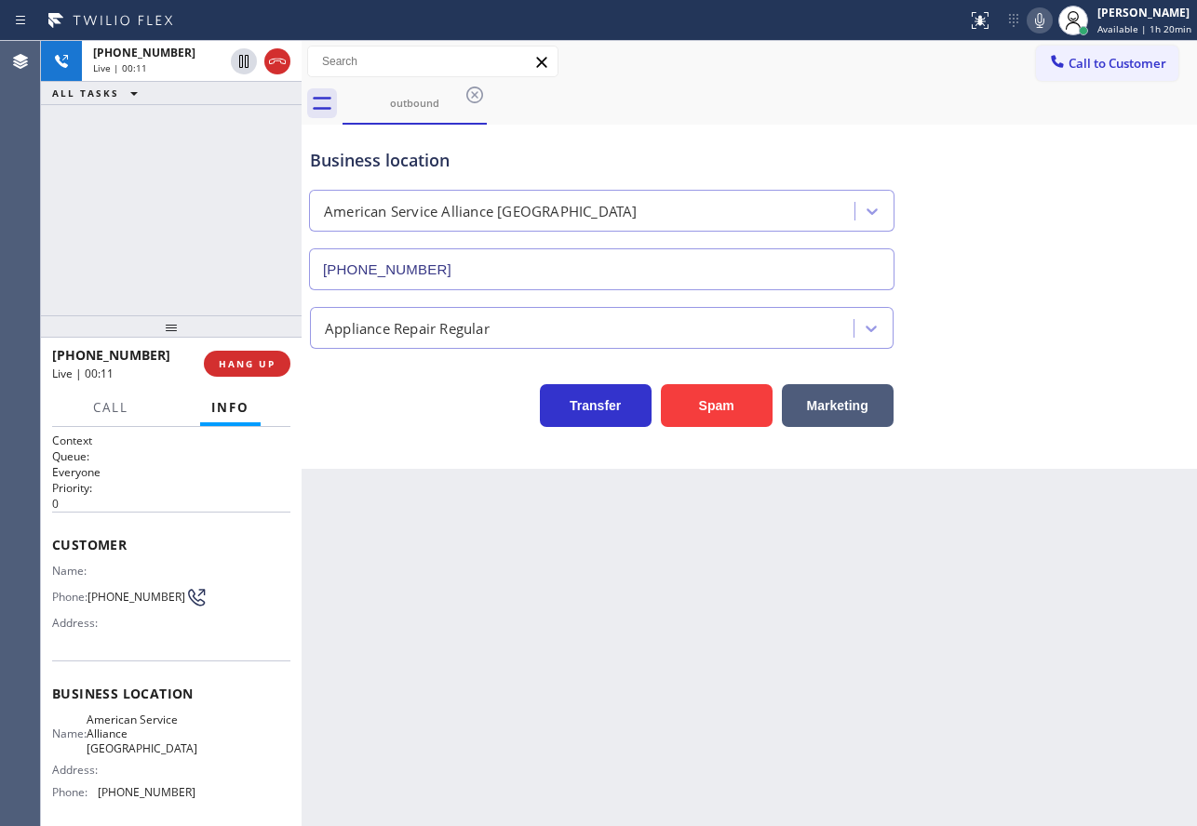
click at [1043, 25] on icon at bounding box center [1039, 20] width 9 height 15
click at [1042, 21] on icon at bounding box center [1039, 20] width 22 height 22
click at [1035, 25] on icon at bounding box center [1039, 20] width 22 height 22
click at [1042, 20] on rect at bounding box center [1039, 18] width 13 height 13
click at [274, 365] on span "HANG UP" at bounding box center [247, 363] width 57 height 13
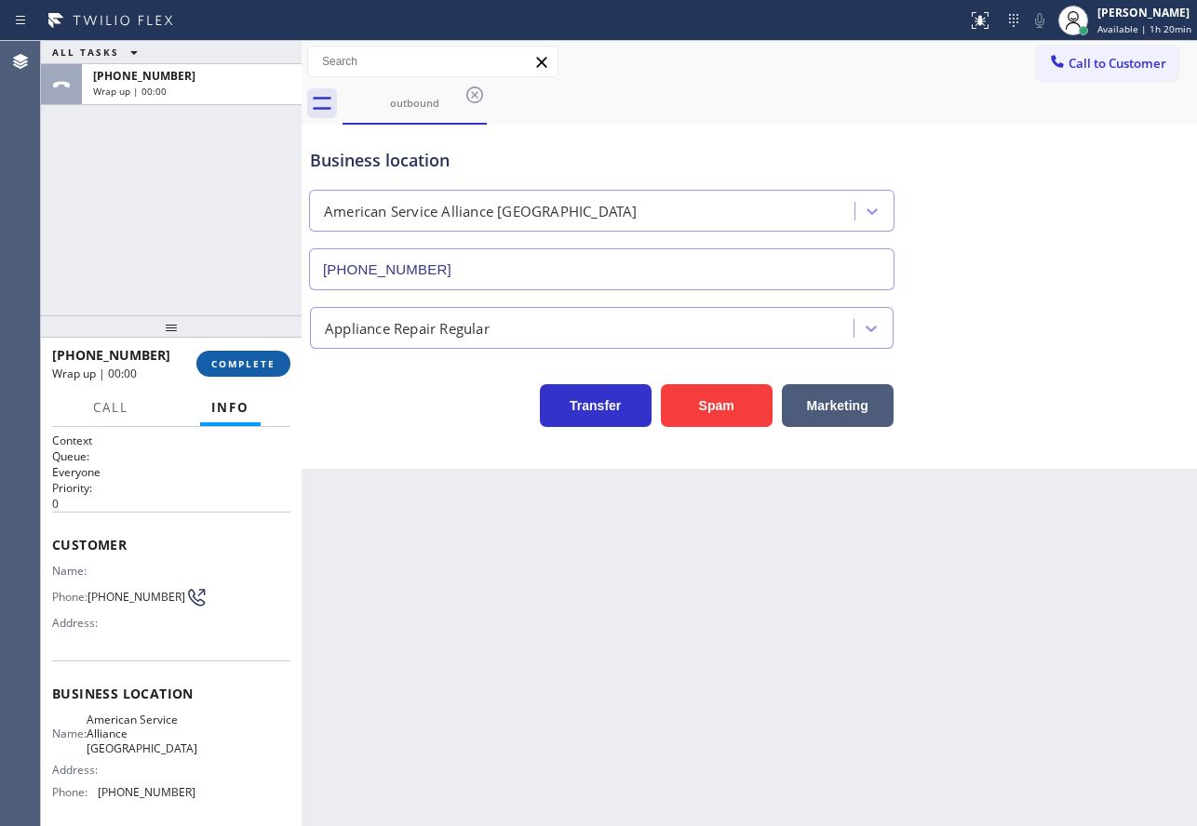
click at [274, 365] on span "COMPLETE" at bounding box center [243, 363] width 64 height 13
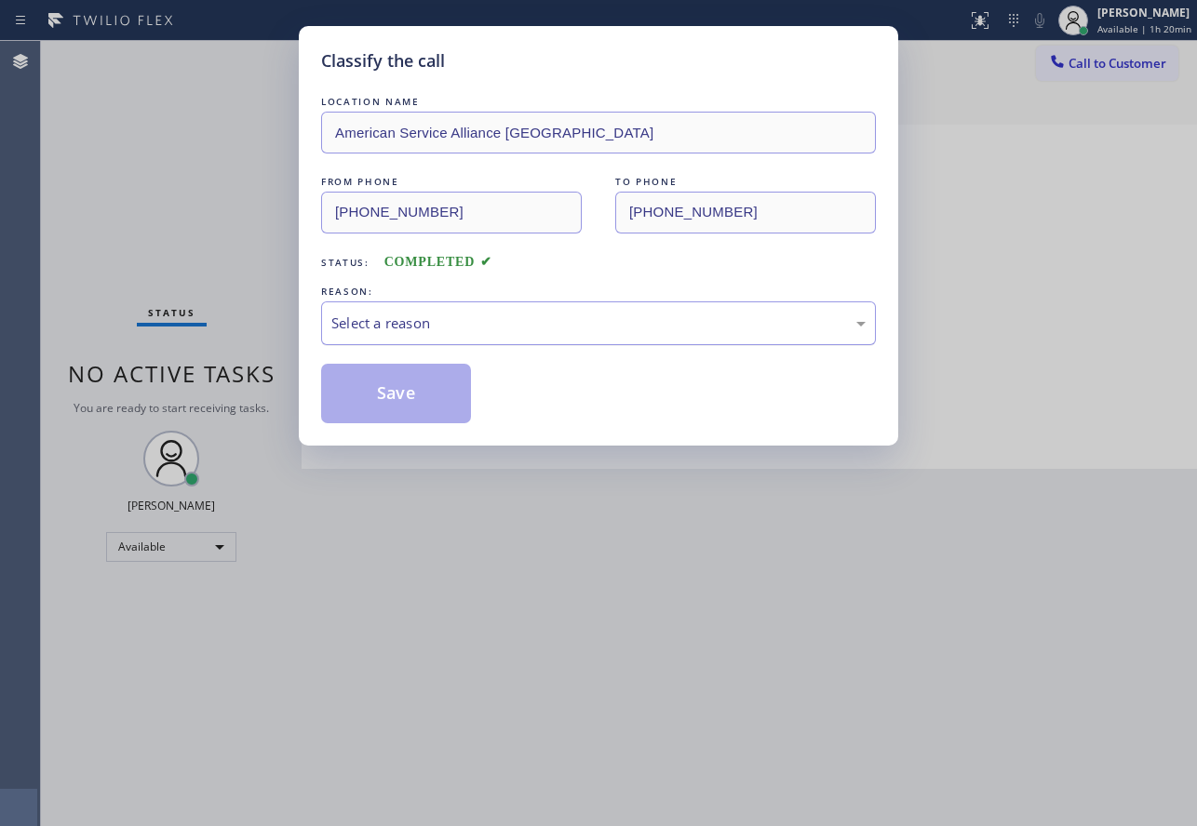
click at [487, 321] on div "Select a reason" at bounding box center [598, 323] width 534 height 21
click at [381, 411] on button "Save" at bounding box center [396, 394] width 150 height 60
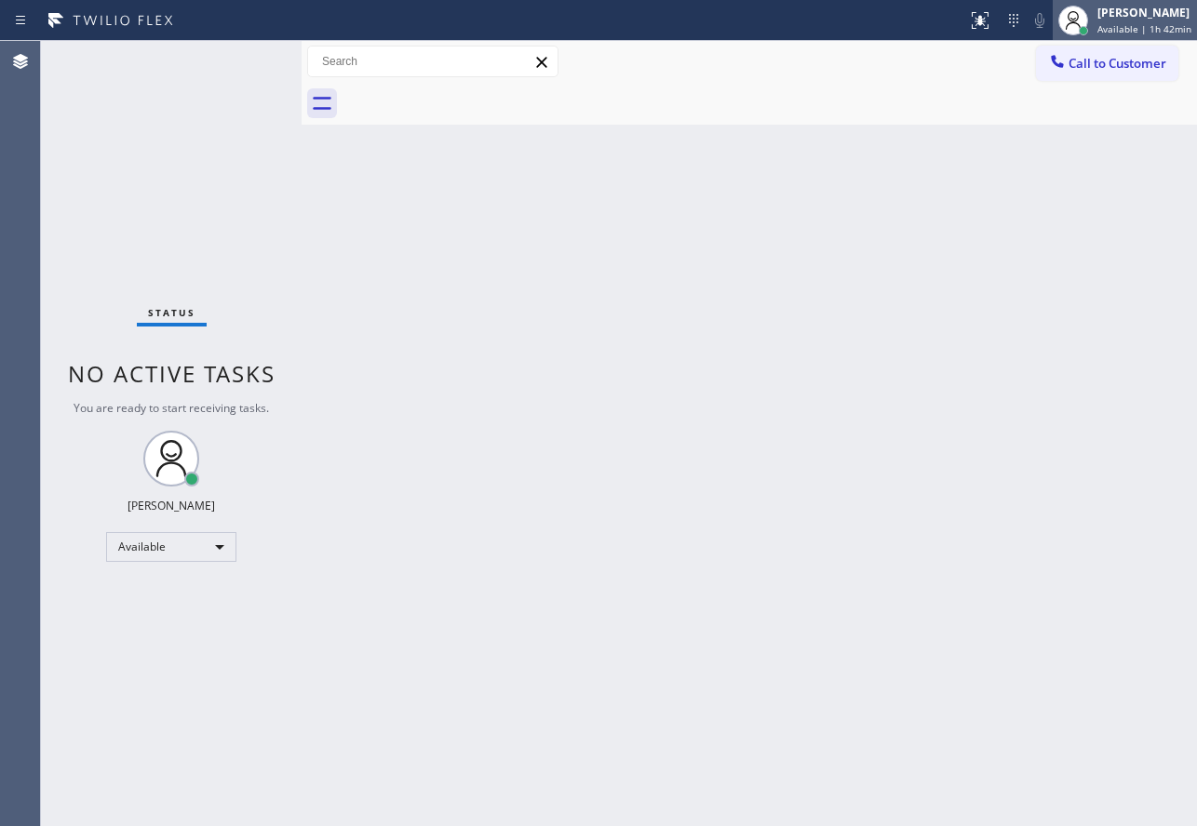
click at [1145, 26] on span "Available | 1h 42min" at bounding box center [1144, 28] width 94 height 13
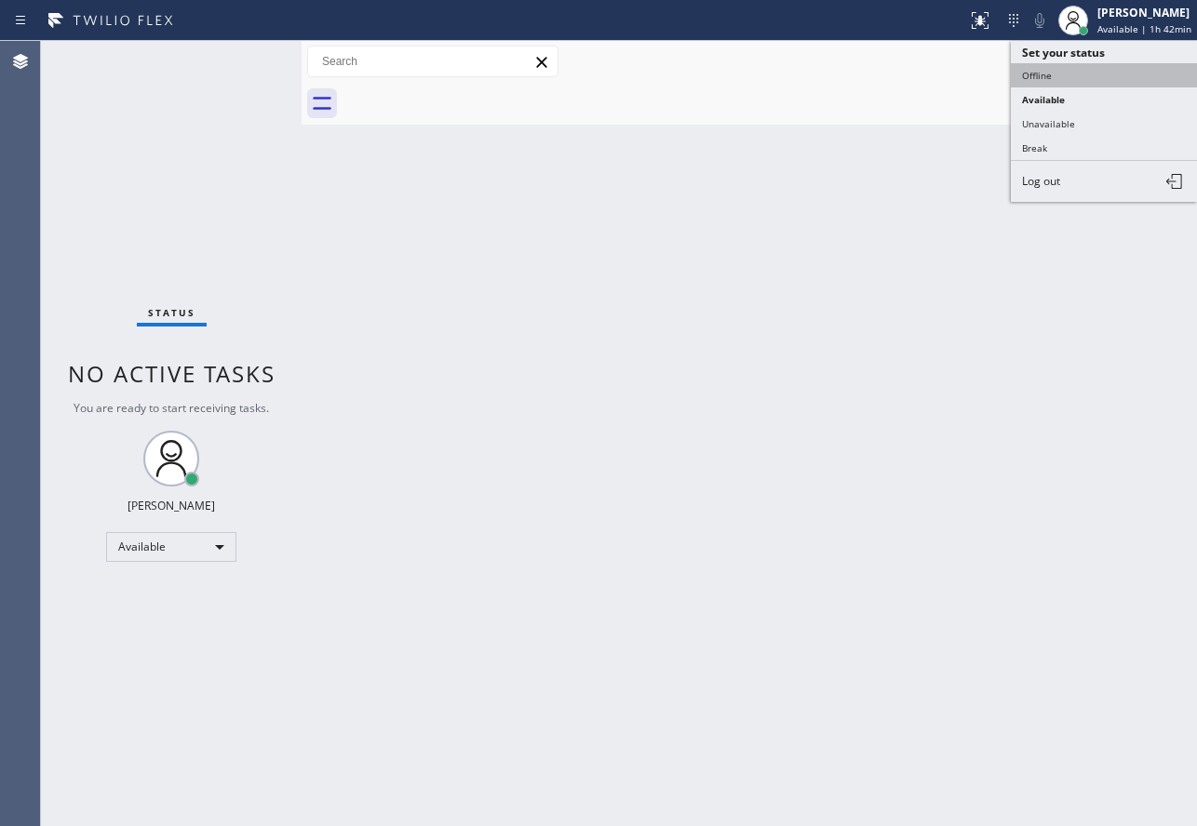
click at [1053, 75] on button "Offline" at bounding box center [1103, 75] width 186 height 24
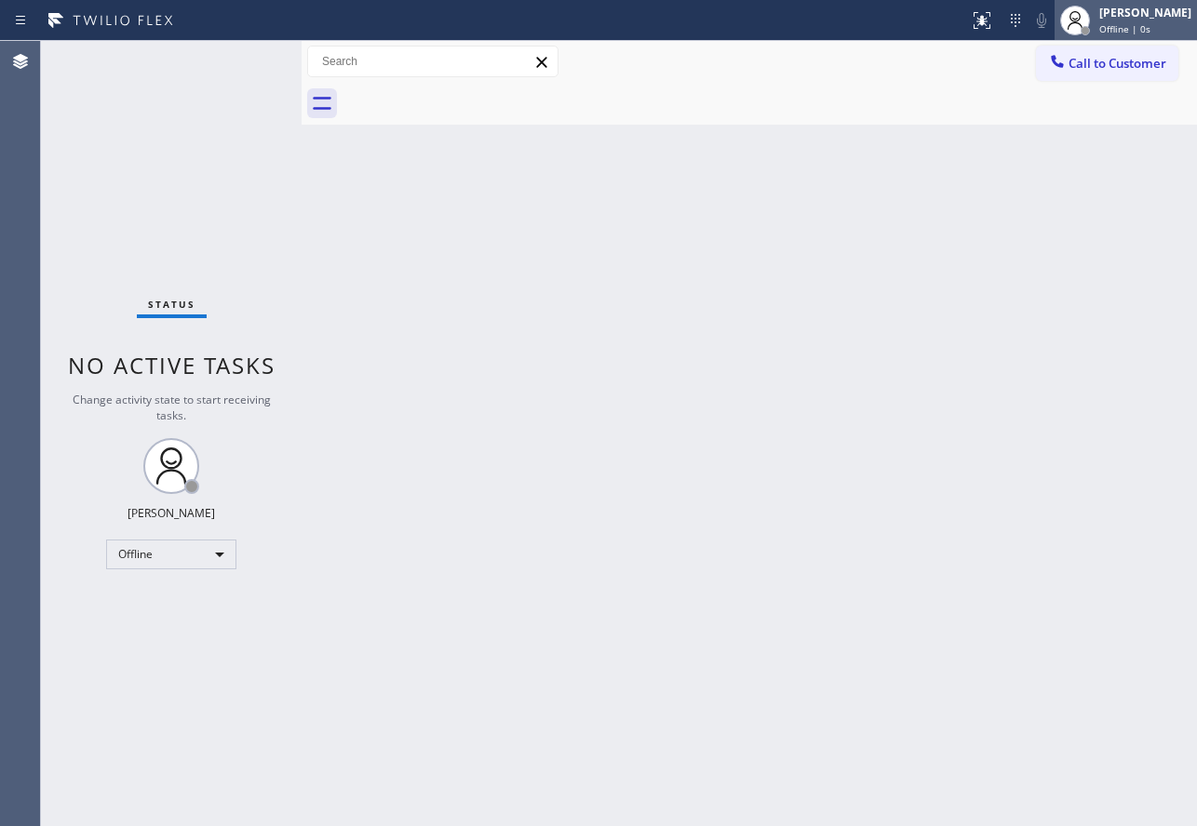
click at [1132, 15] on div "[PERSON_NAME]" at bounding box center [1145, 13] width 92 height 16
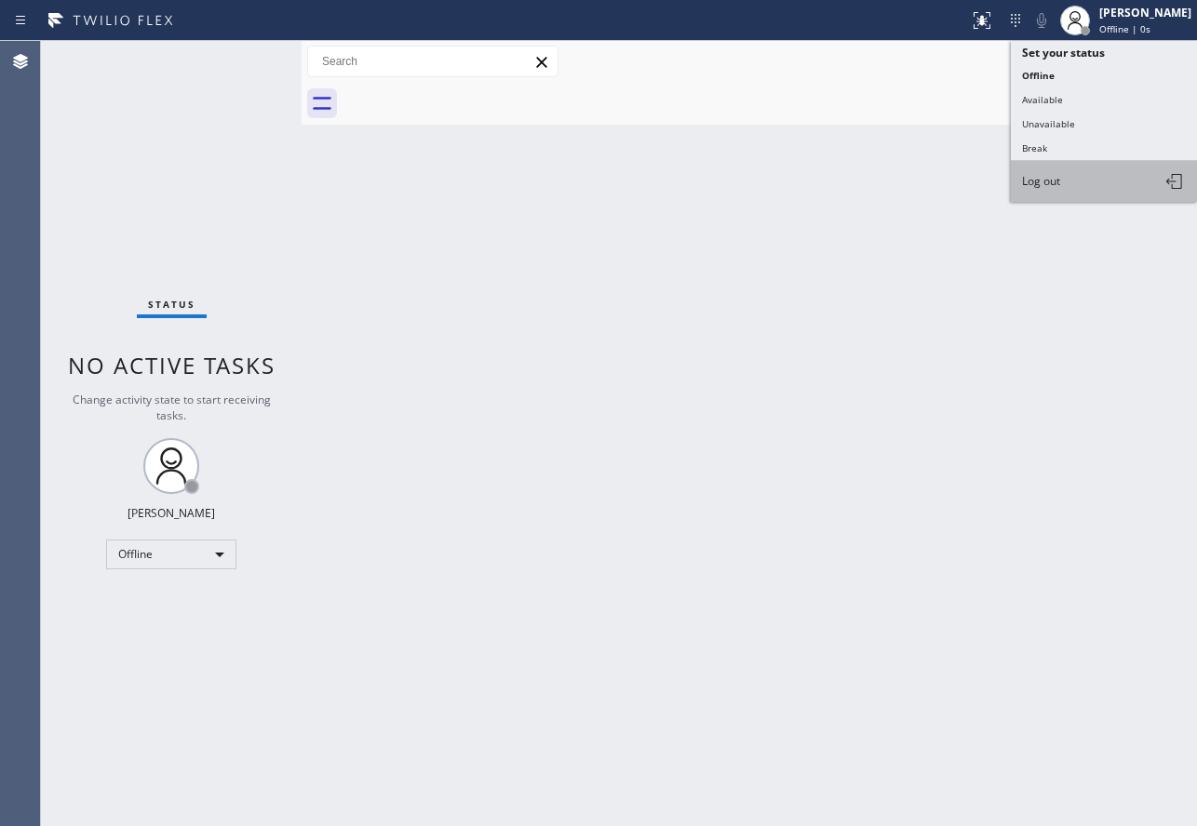
click at [1040, 187] on span "Log out" at bounding box center [1041, 181] width 38 height 16
